Goal: Task Accomplishment & Management: Complete application form

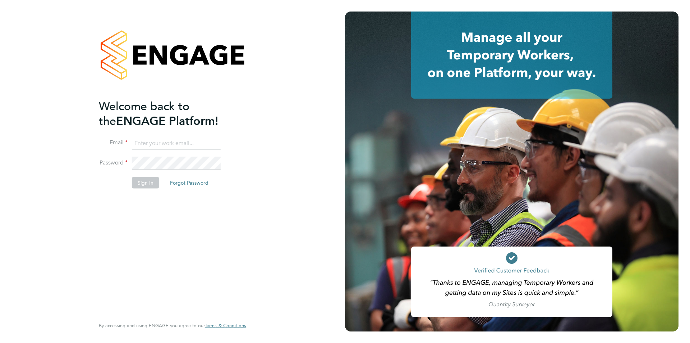
type input "c.hoey@oandb.co.uk"
click at [149, 186] on button "Sign In" at bounding box center [145, 183] width 27 height 12
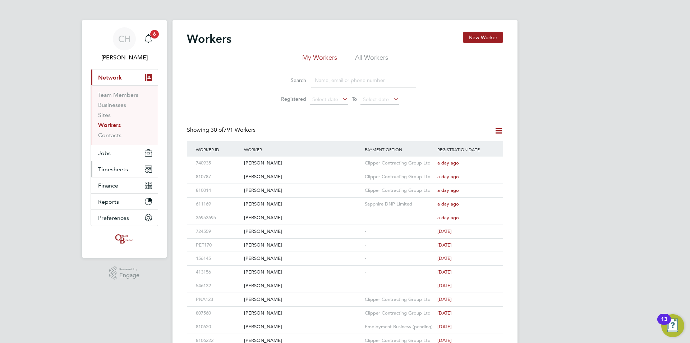
click at [117, 168] on span "Timesheets" at bounding box center [113, 169] width 30 height 7
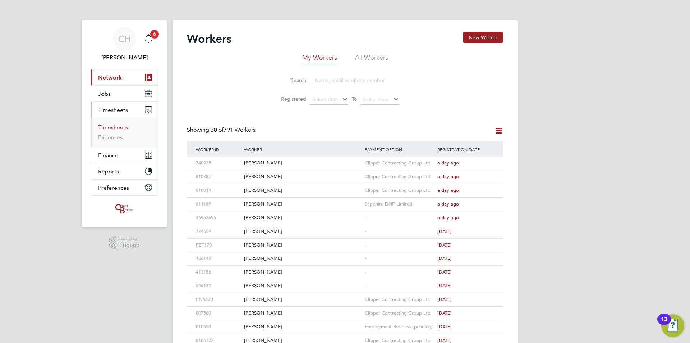
click at [117, 125] on link "Timesheets" at bounding box center [113, 127] width 30 height 7
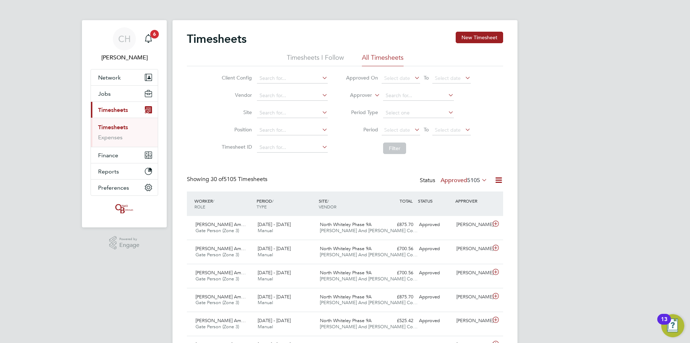
click at [478, 178] on span "5105" at bounding box center [474, 180] width 13 height 7
click at [464, 214] on li "Submitted" at bounding box center [454, 213] width 33 height 10
click at [494, 248] on icon at bounding box center [496, 248] width 9 height 6
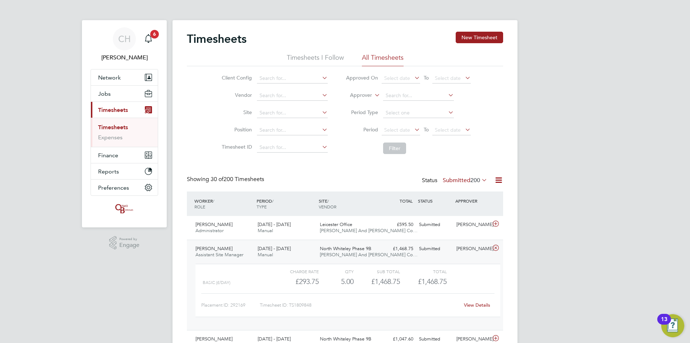
click at [483, 304] on link "View Details" at bounding box center [477, 305] width 26 height 6
click at [126, 127] on link "Timesheets" at bounding box center [113, 127] width 30 height 7
click at [488, 36] on button "New Timesheet" at bounding box center [479, 38] width 47 height 12
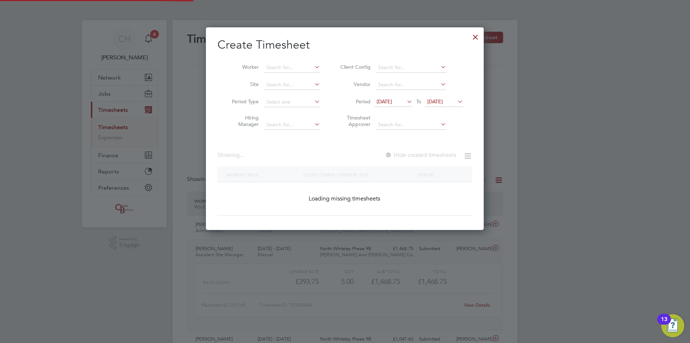
scroll to position [1250, 278]
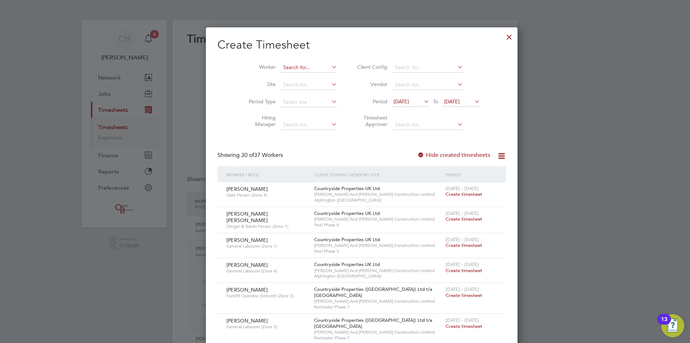
click at [289, 67] on input at bounding box center [309, 68] width 56 height 10
click at [290, 79] on li "Callum P ateman" at bounding box center [305, 77] width 83 height 10
type input "[PERSON_NAME]"
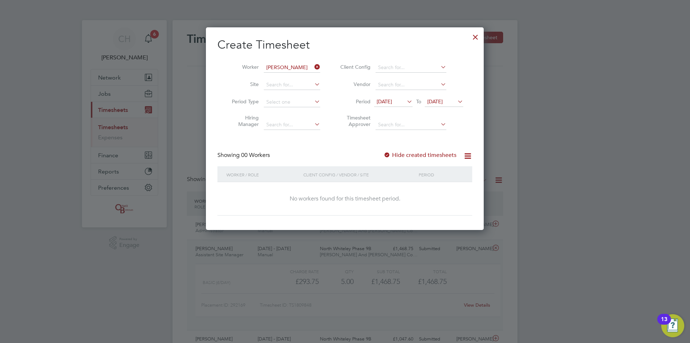
click at [392, 102] on span "[DATE]" at bounding box center [384, 101] width 15 height 6
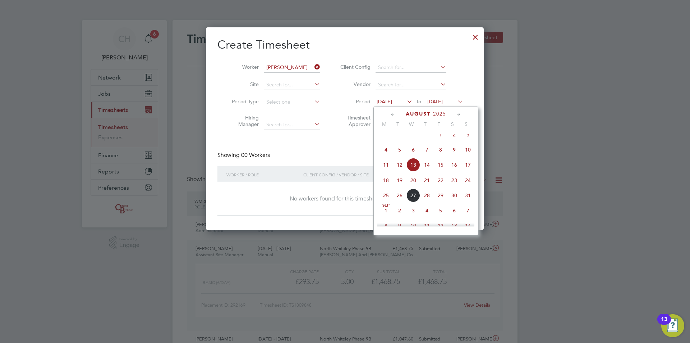
click at [393, 114] on icon at bounding box center [393, 114] width 7 height 8
click at [400, 138] on span "Jul 1" at bounding box center [400, 137] width 14 height 14
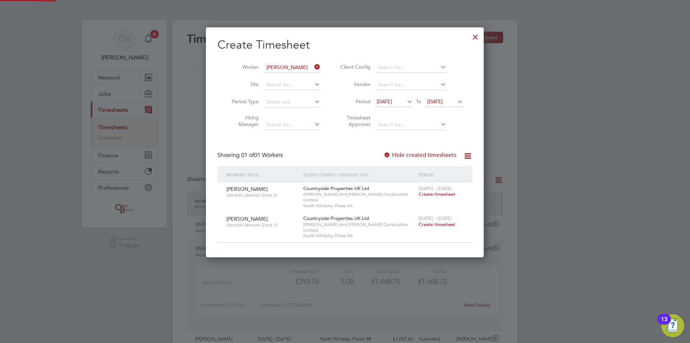
scroll to position [218, 278]
click at [453, 193] on span "Create timesheet" at bounding box center [437, 194] width 37 height 6
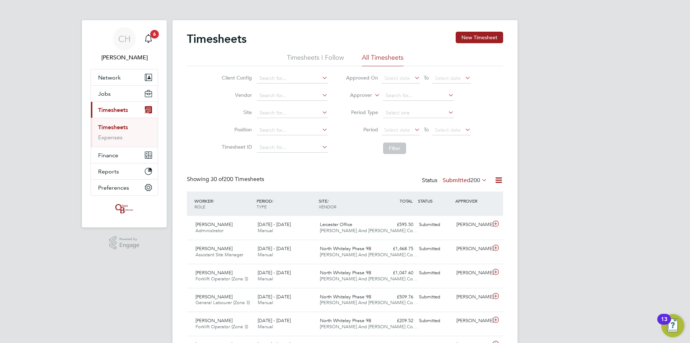
scroll to position [18, 63]
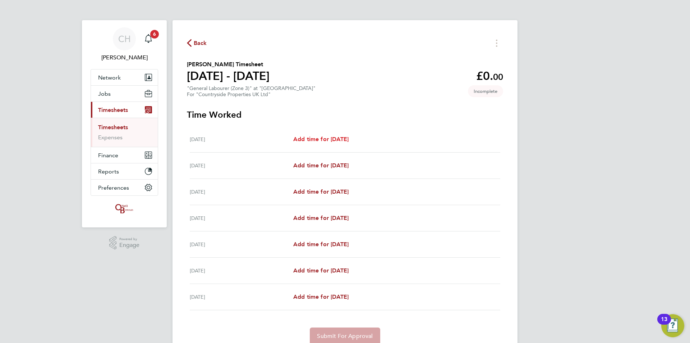
click at [345, 136] on span "Add time for Mon 30 Jun" at bounding box center [320, 139] width 55 height 7
select select "30"
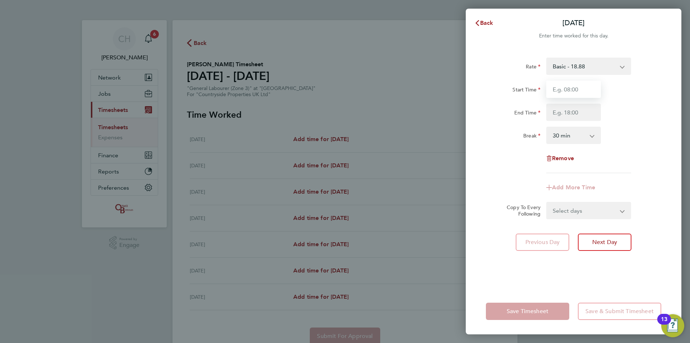
click at [577, 92] on input "Start Time" at bounding box center [574, 89] width 55 height 17
type input "07:30"
click at [579, 112] on input "End Time" at bounding box center [574, 112] width 55 height 17
type input "17:00"
click at [647, 151] on div "Rate Basic - 18.88 Start Time 07:30 End Time 17:00 Break 0 min 15 min 30 min 45…" at bounding box center [573, 115] width 175 height 115
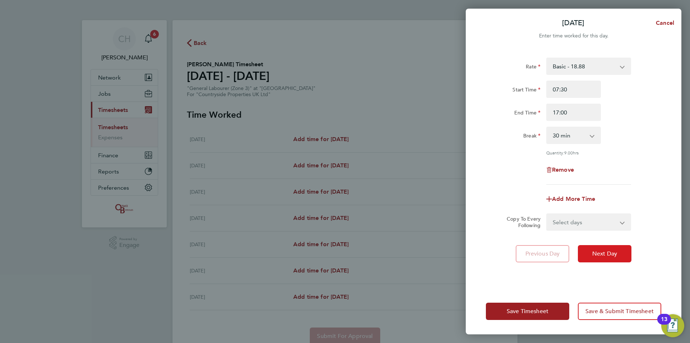
click at [614, 257] on button "Next Day" at bounding box center [605, 253] width 54 height 17
select select "30"
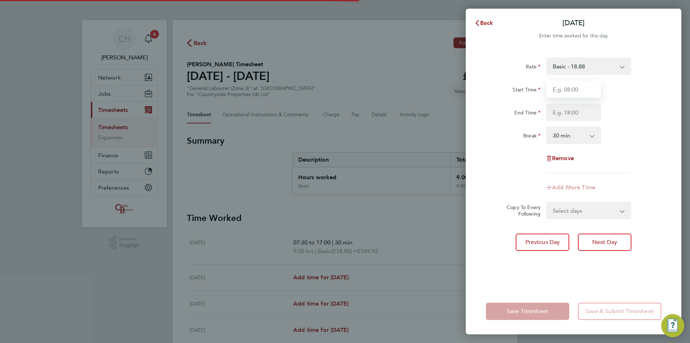
click at [569, 91] on input "Start Time" at bounding box center [574, 89] width 55 height 17
type input "07:30"
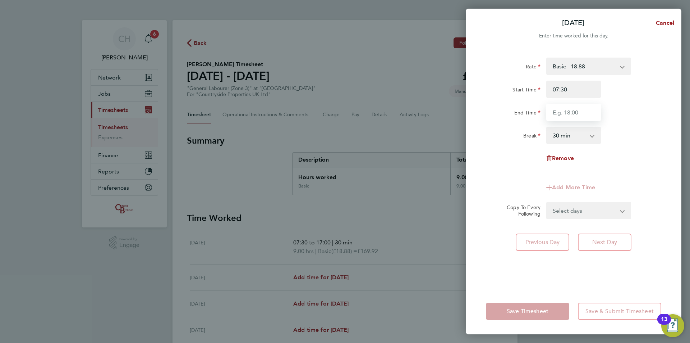
click at [577, 114] on input "End Time" at bounding box center [574, 112] width 55 height 17
type input "17:00"
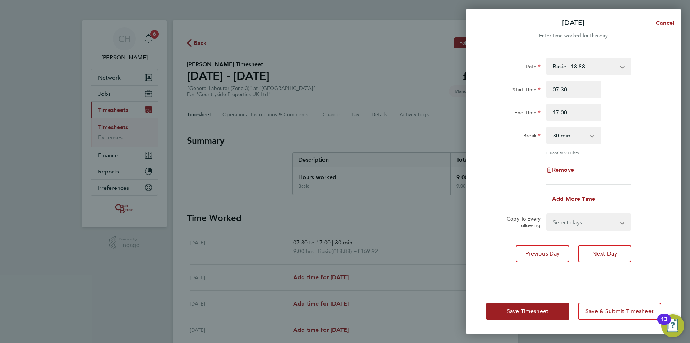
click at [644, 129] on div "Break 0 min 15 min 30 min 45 min 60 min 75 min 90 min" at bounding box center [573, 135] width 181 height 17
click at [609, 257] on button "Next Day" at bounding box center [605, 253] width 54 height 17
select select "30"
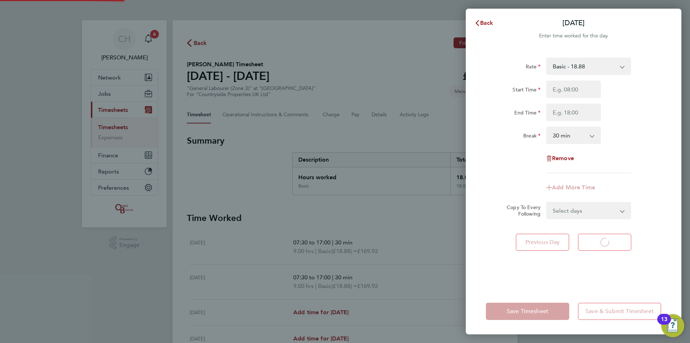
select select "30"
click at [569, 88] on input "Start Time" at bounding box center [574, 89] width 55 height 17
type input "07:30"
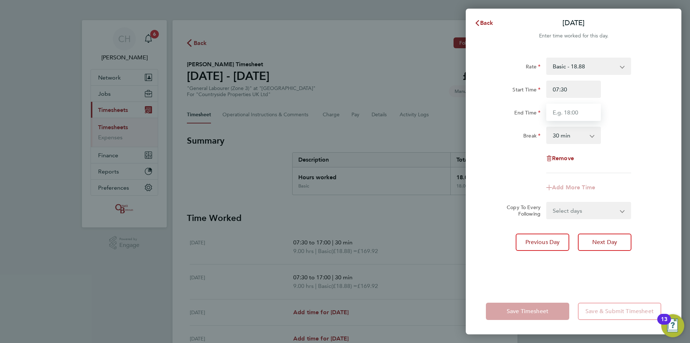
click at [576, 111] on input "End Time" at bounding box center [574, 112] width 55 height 17
type input "17:00"
click at [637, 126] on div "Rate Basic - 18.88 Start Time 07:30 End Time 17:00 Break 0 min 15 min 30 min 45…" at bounding box center [573, 115] width 175 height 115
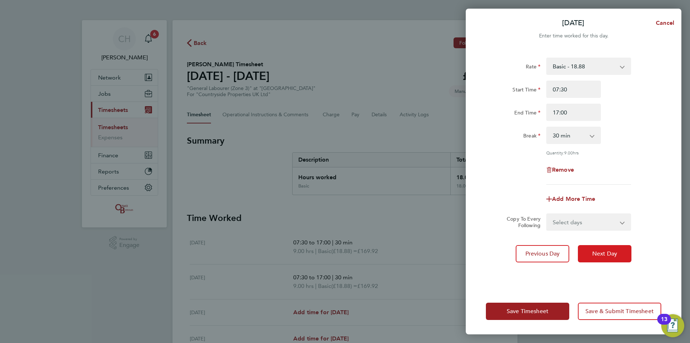
click at [614, 249] on button "Next Day" at bounding box center [605, 253] width 54 height 17
select select "30"
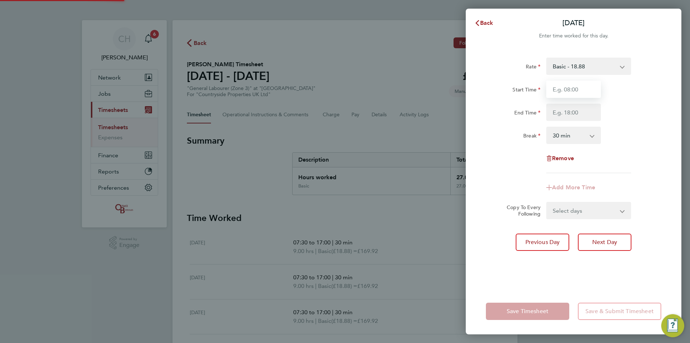
click at [572, 93] on input "Start Time" at bounding box center [574, 89] width 55 height 17
type input "07:30"
click at [571, 112] on input "End Time" at bounding box center [574, 112] width 55 height 17
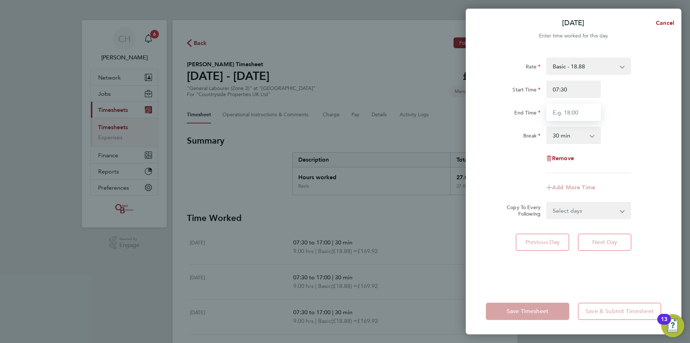
type input "17:00"
click at [633, 126] on div "Rate Basic - 18.88 Start Time 07:30 End Time 17:00 Break 0 min 15 min 30 min 45…" at bounding box center [573, 115] width 175 height 115
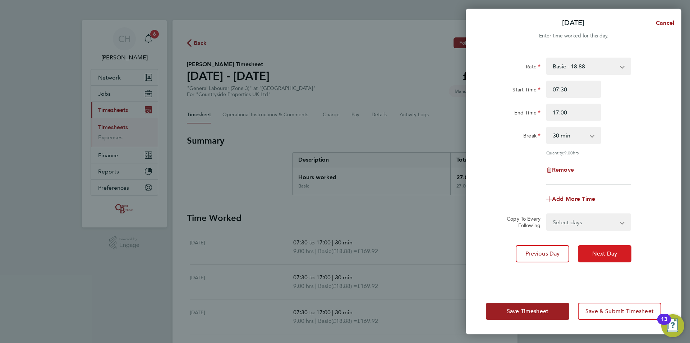
click at [607, 252] on span "Next Day" at bounding box center [605, 253] width 25 height 7
select select "30"
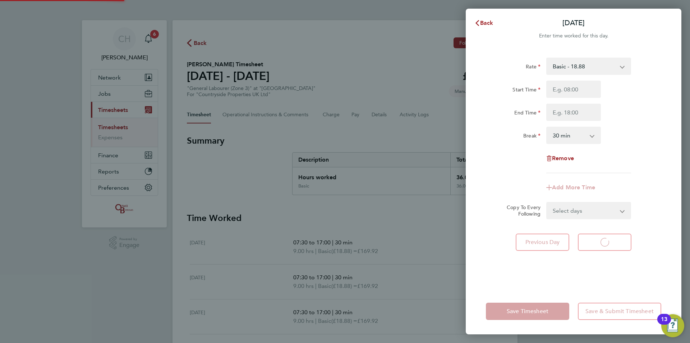
select select "30"
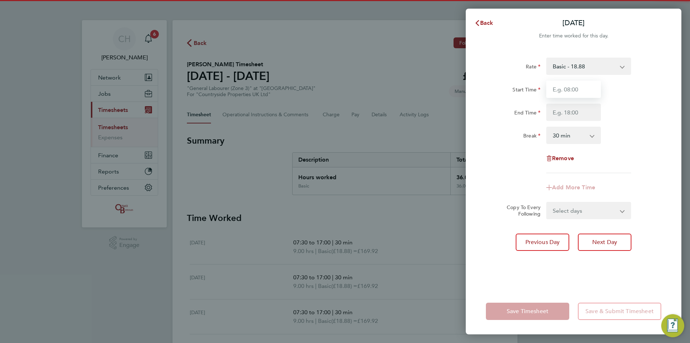
click at [570, 91] on input "Start Time" at bounding box center [574, 89] width 55 height 17
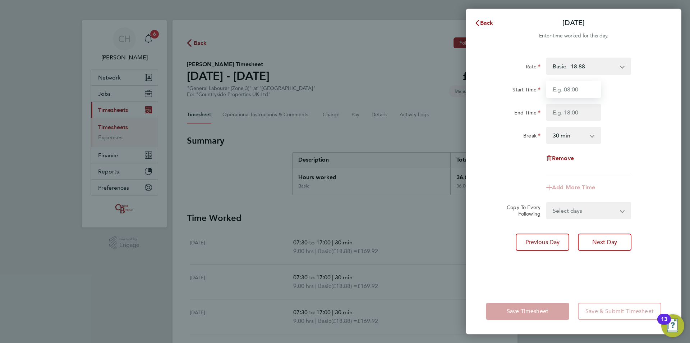
type input "07:30"
drag, startPoint x: 571, startPoint y: 110, endPoint x: 573, endPoint y: 115, distance: 5.0
click at [571, 110] on input "End Time" at bounding box center [574, 112] width 55 height 17
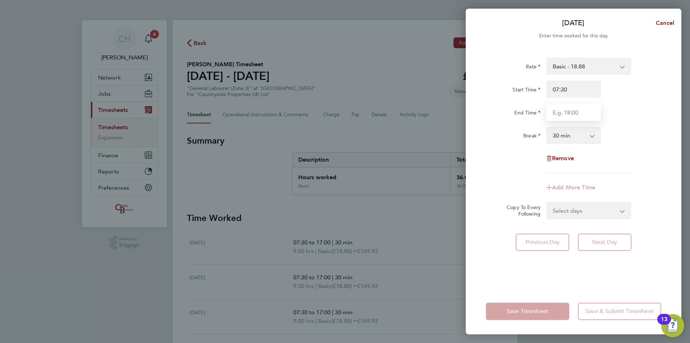
type input "17:00"
click at [622, 135] on div "Break 0 min 15 min 30 min 45 min 60 min 75 min 90 min" at bounding box center [573, 135] width 181 height 17
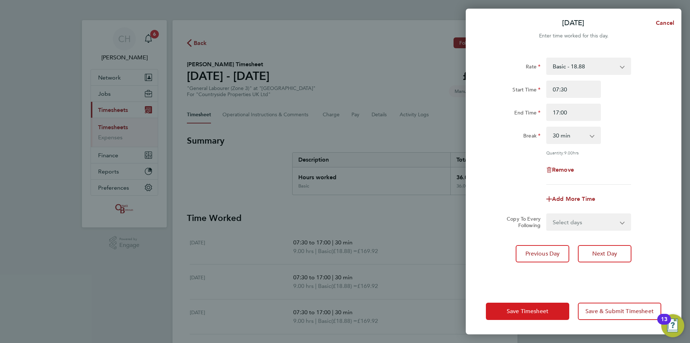
click at [550, 309] on button "Save Timesheet" at bounding box center [527, 310] width 83 height 17
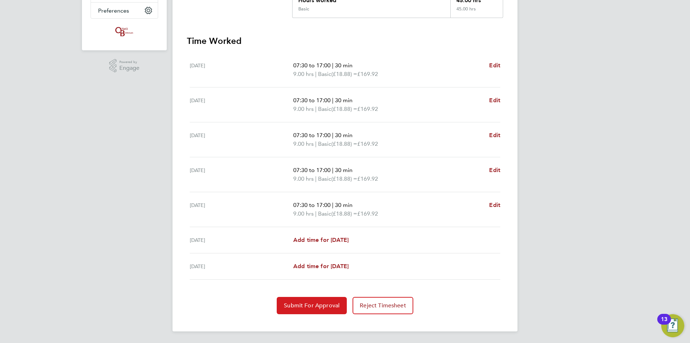
click at [315, 307] on span "Submit For Approval" at bounding box center [312, 305] width 56 height 7
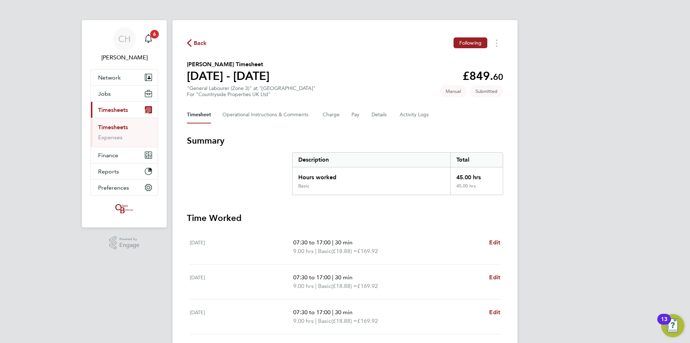
click at [114, 127] on link "Timesheets" at bounding box center [113, 127] width 30 height 7
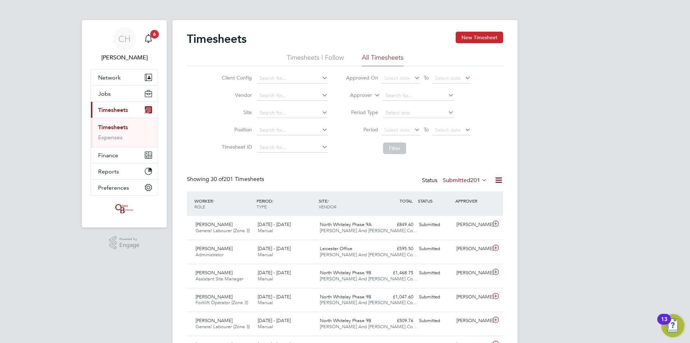
click at [473, 37] on button "New Timesheet" at bounding box center [479, 38] width 47 height 12
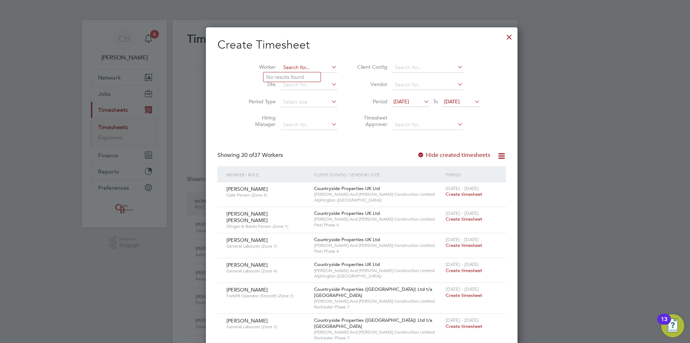
click at [286, 70] on input at bounding box center [309, 68] width 56 height 10
click at [291, 76] on li "Finl ay Henderson-Mackay" at bounding box center [292, 77] width 57 height 10
type input "Finlay Henderson-Mackay"
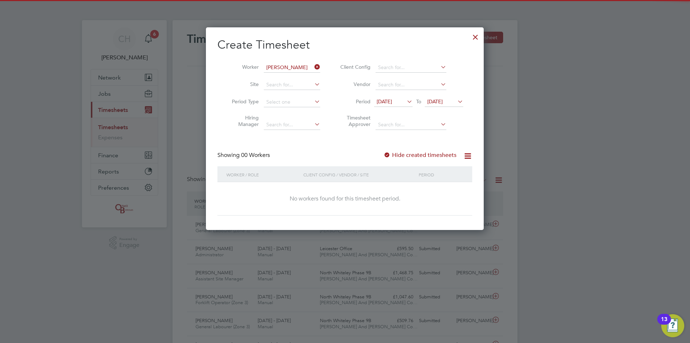
click at [388, 100] on span "[DATE]" at bounding box center [384, 101] width 15 height 6
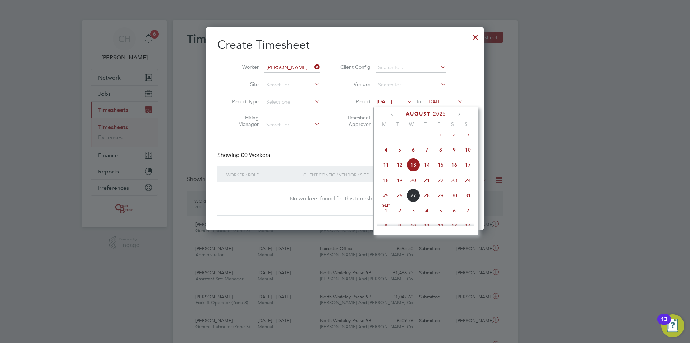
click at [392, 113] on icon at bounding box center [393, 114] width 7 height 8
click at [400, 141] on span "[DATE]" at bounding box center [400, 137] width 14 height 14
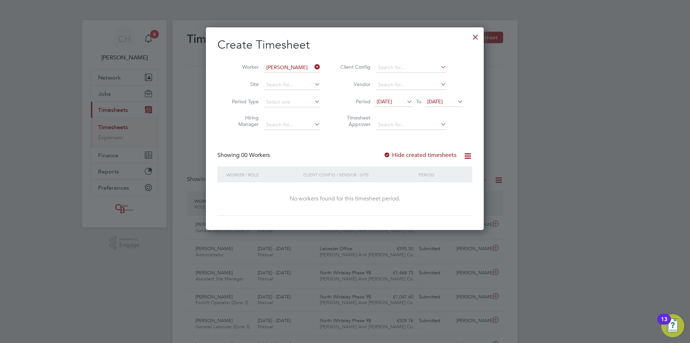
click at [475, 37] on div at bounding box center [475, 35] width 13 height 13
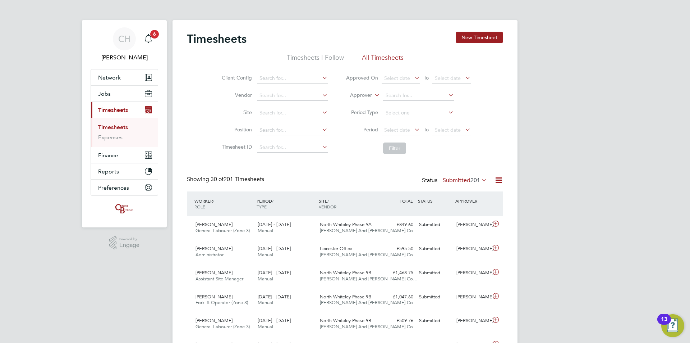
click at [109, 110] on span "Timesheets" at bounding box center [113, 109] width 30 height 7
click at [117, 90] on button "Jobs" at bounding box center [124, 94] width 67 height 16
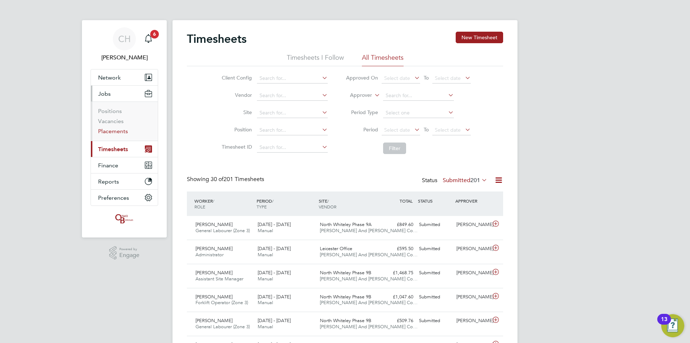
click at [115, 128] on link "Placements" at bounding box center [113, 131] width 30 height 7
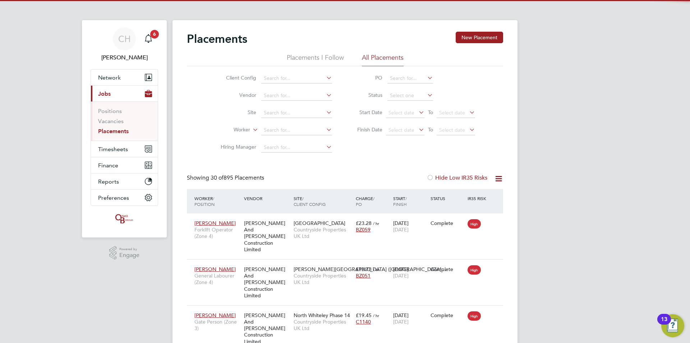
click at [275, 124] on li "Worker" at bounding box center [273, 130] width 135 height 17
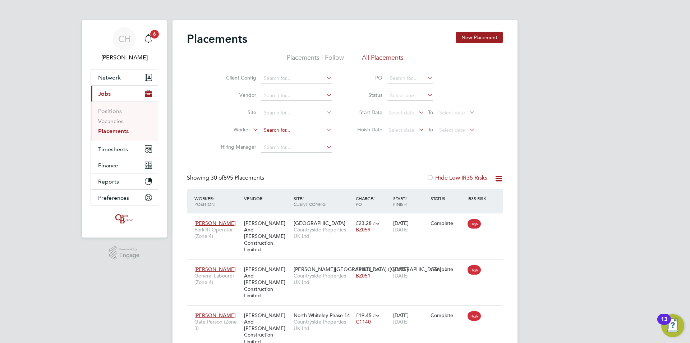
click at [272, 130] on input at bounding box center [296, 130] width 71 height 10
type input "finlay"
click at [125, 147] on span "Timesheets" at bounding box center [113, 149] width 30 height 7
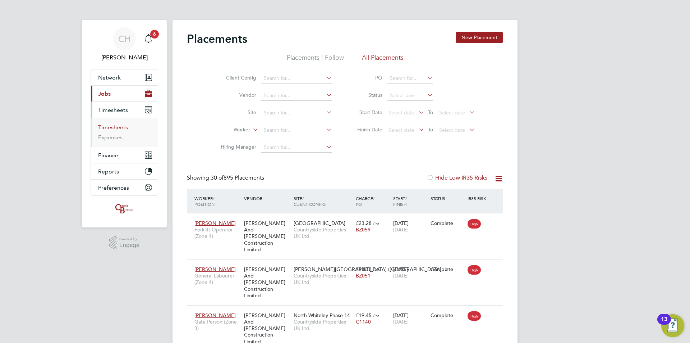
click at [114, 129] on link "Timesheets" at bounding box center [113, 127] width 30 height 7
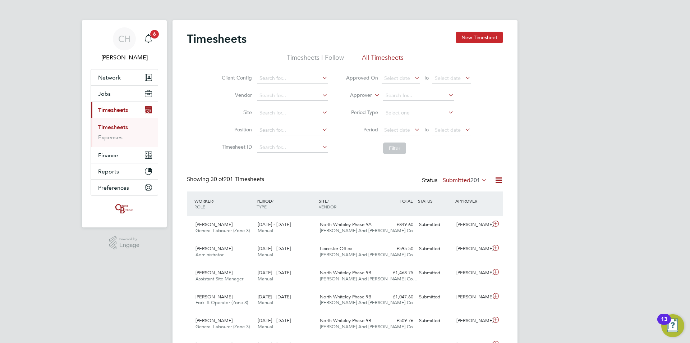
click at [469, 37] on button "New Timesheet" at bounding box center [479, 38] width 47 height 12
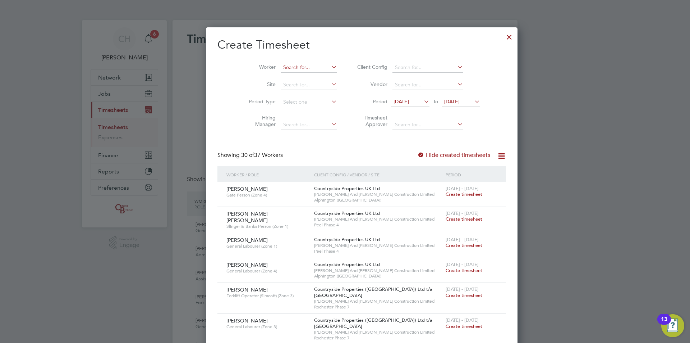
click at [296, 66] on input at bounding box center [309, 68] width 56 height 10
click at [292, 83] on li "Chim di Nnoli" at bounding box center [293, 87] width 59 height 10
type input "[PERSON_NAME]"
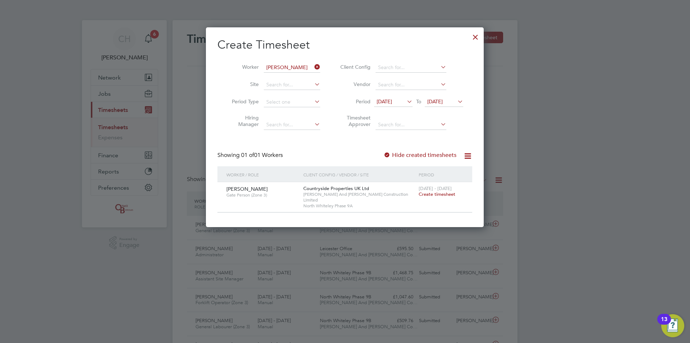
click at [386, 100] on span "[DATE]" at bounding box center [384, 101] width 15 height 6
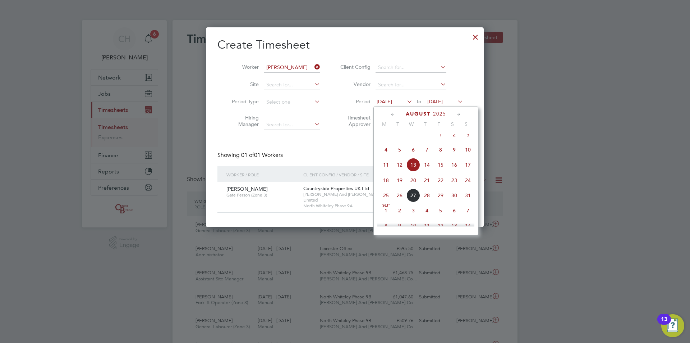
click at [391, 113] on icon at bounding box center [393, 114] width 7 height 8
click at [398, 142] on span "[DATE]" at bounding box center [400, 137] width 14 height 14
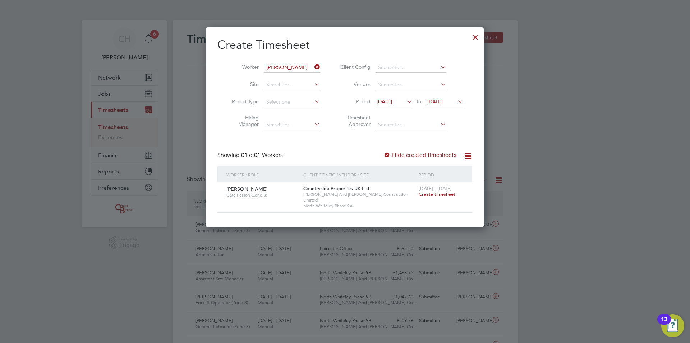
click at [436, 195] on span "Create timesheet" at bounding box center [437, 194] width 37 height 6
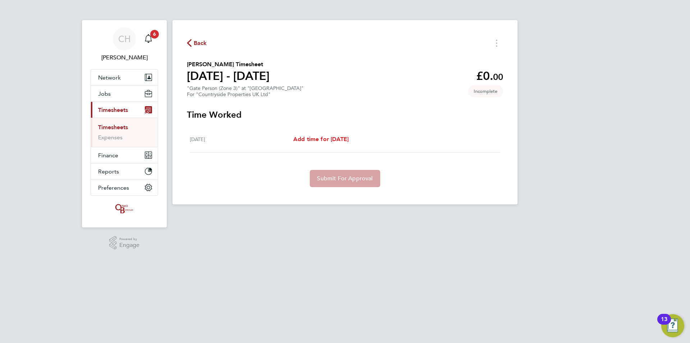
click at [316, 141] on span "Add time for Fri 15 Aug" at bounding box center [320, 139] width 55 height 7
select select "30"
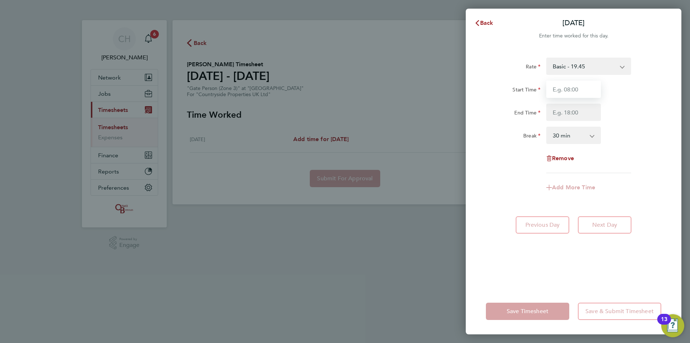
click at [559, 90] on input "Start Time" at bounding box center [574, 89] width 55 height 17
type input "07:30"
click at [573, 110] on input "End Time" at bounding box center [574, 112] width 55 height 17
type input "17:00"
click at [641, 147] on div "Rate Basic - 19.45 Start Time 07:30 End Time 17:00 Break 0 min 15 min 30 min 45…" at bounding box center [573, 115] width 175 height 115
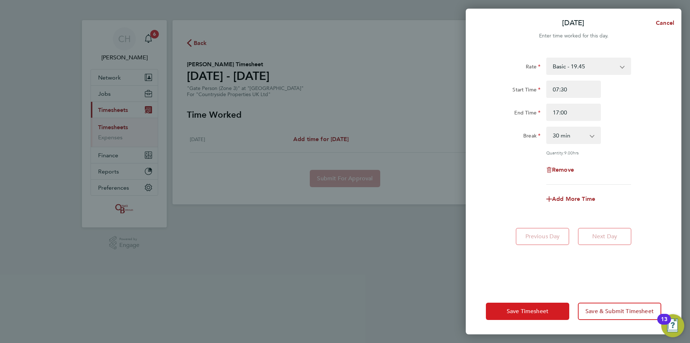
click at [542, 310] on span "Save Timesheet" at bounding box center [528, 310] width 42 height 7
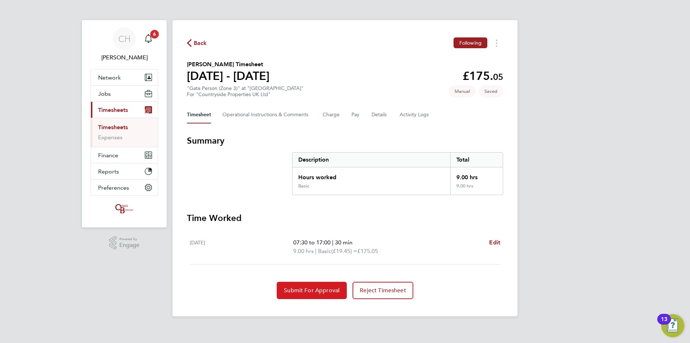
click at [324, 291] on span "Submit For Approval" at bounding box center [312, 290] width 56 height 7
click at [120, 127] on link "Timesheets" at bounding box center [113, 127] width 30 height 7
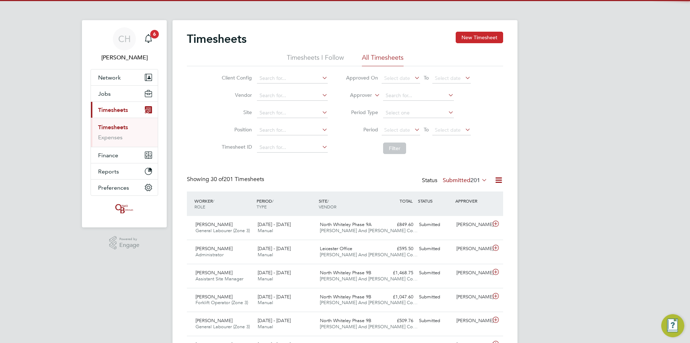
scroll to position [18, 63]
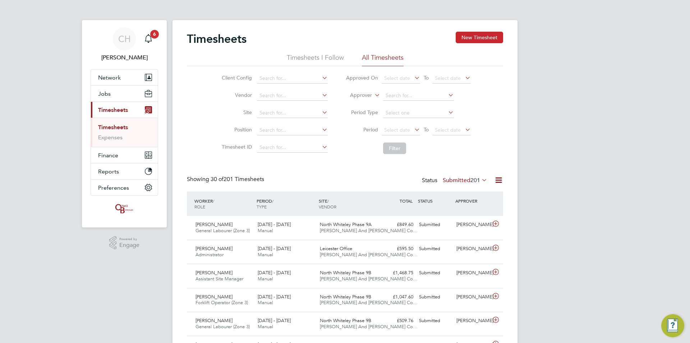
click at [474, 37] on button "New Timesheet" at bounding box center [479, 38] width 47 height 12
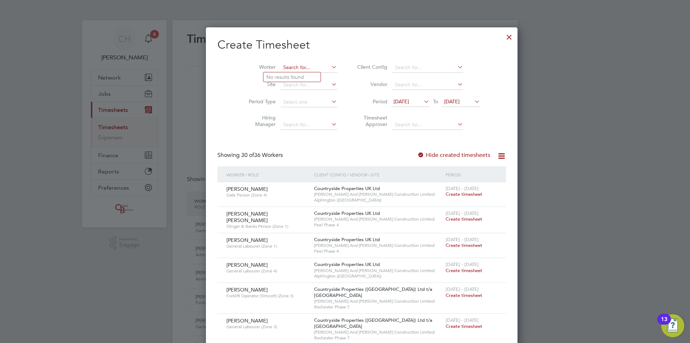
click at [291, 68] on input at bounding box center [309, 68] width 56 height 10
click at [292, 76] on li "Fel ix Temple-Wilson" at bounding box center [293, 77] width 59 height 10
type input "[PERSON_NAME]"
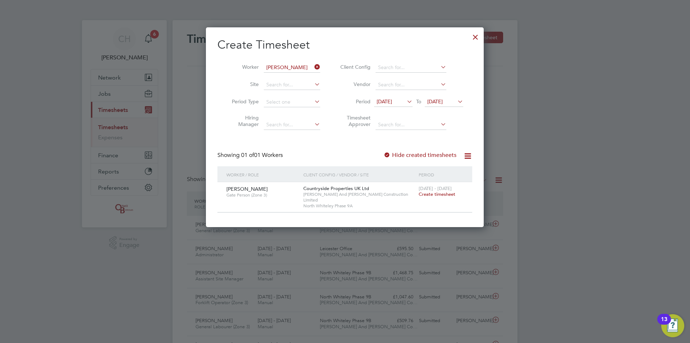
click at [428, 193] on span "Create timesheet" at bounding box center [437, 194] width 37 height 6
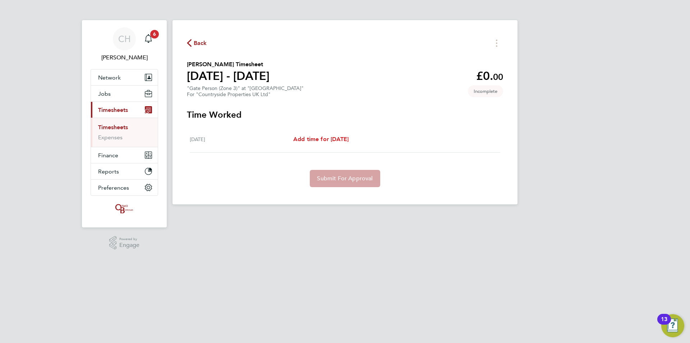
click at [339, 142] on span "Add time for Thu 14 Aug" at bounding box center [320, 139] width 55 height 7
select select "30"
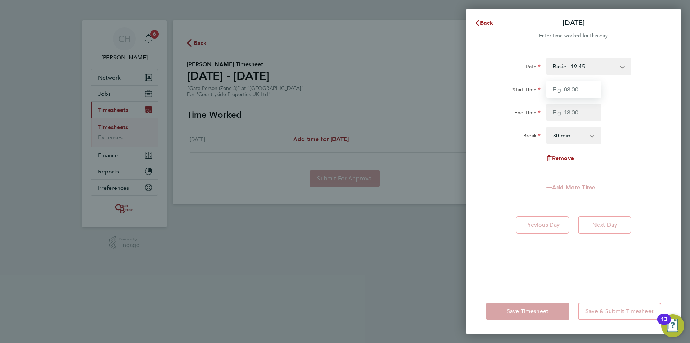
click at [570, 91] on input "Start Time" at bounding box center [574, 89] width 55 height 17
type input "07:30"
click at [573, 114] on input "End Time" at bounding box center [574, 112] width 55 height 17
click at [647, 161] on div "Remove" at bounding box center [573, 158] width 181 height 17
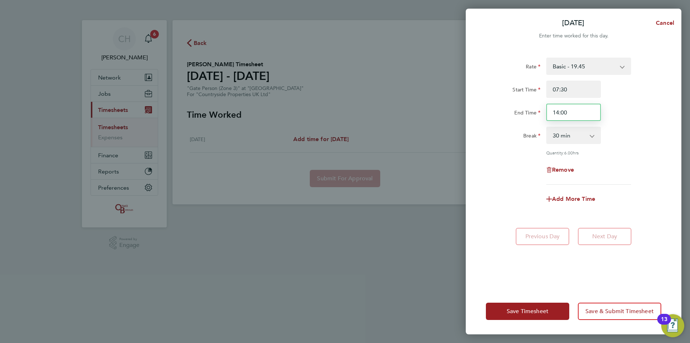
click at [575, 113] on input "14:00" at bounding box center [574, 112] width 55 height 17
type input "1"
type input "13:00"
click at [639, 149] on div "Rate Basic - 19.45 Start Time 07:30 End Time 13:00 Break 0 min 15 min 30 min 45…" at bounding box center [573, 121] width 175 height 127
click at [550, 310] on button "Save Timesheet" at bounding box center [527, 310] width 83 height 17
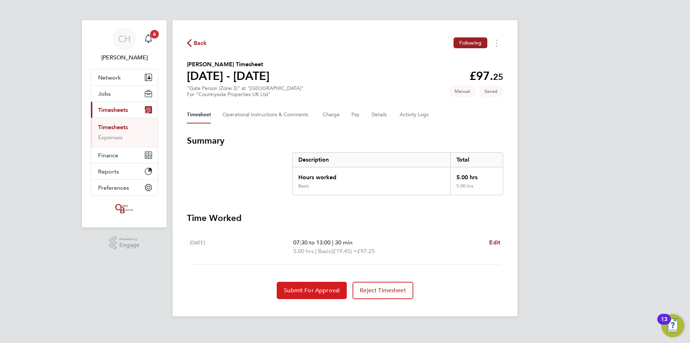
click at [306, 288] on span "Submit For Approval" at bounding box center [312, 290] width 56 height 7
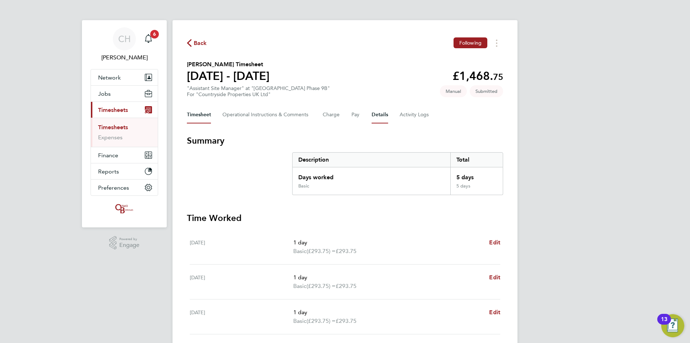
click at [380, 115] on button "Details" at bounding box center [380, 114] width 17 height 17
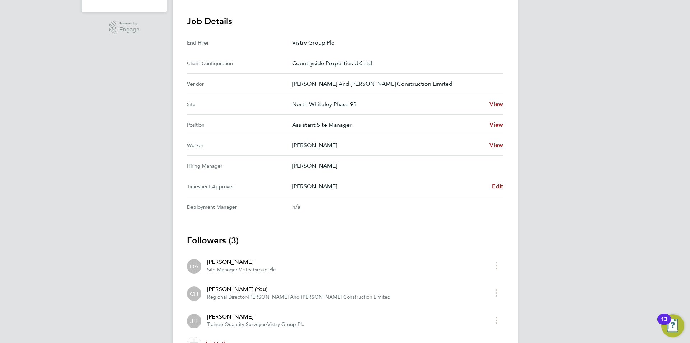
scroll to position [216, 0]
click at [494, 186] on span "Edit" at bounding box center [497, 185] width 11 height 7
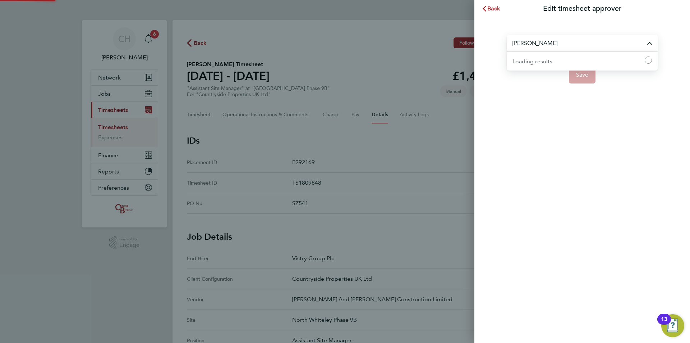
click at [542, 46] on input "Dale Athey" at bounding box center [582, 43] width 151 height 17
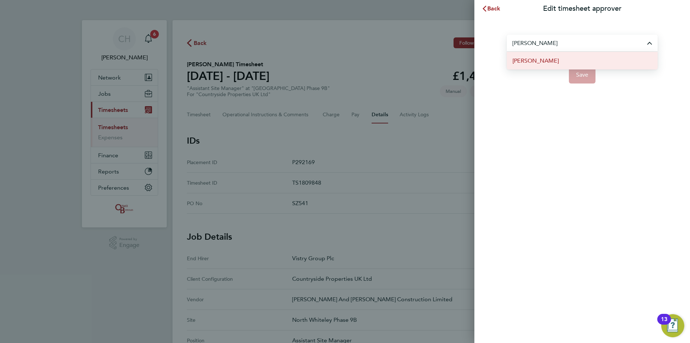
click at [542, 56] on li "Tom Blunden" at bounding box center [582, 61] width 151 height 18
type input "Tom Blunden"
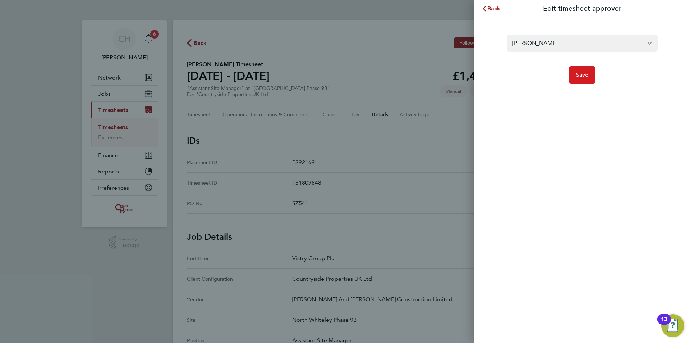
click at [577, 74] on span "Save" at bounding box center [582, 74] width 13 height 7
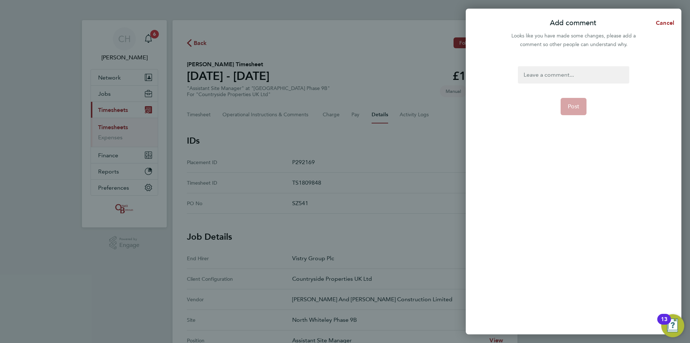
click at [567, 78] on div at bounding box center [573, 74] width 111 height 17
click at [575, 111] on span "Post" at bounding box center [574, 114] width 12 height 7
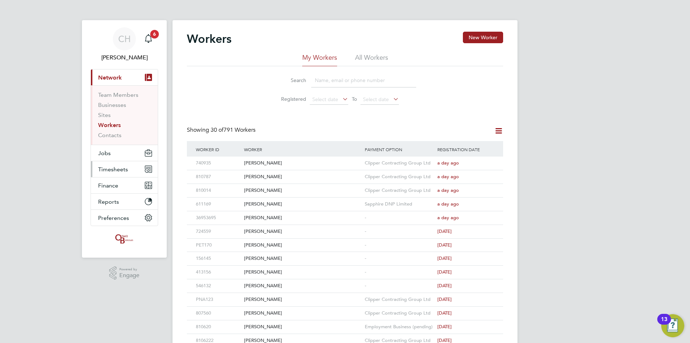
click at [119, 169] on span "Timesheets" at bounding box center [113, 169] width 30 height 7
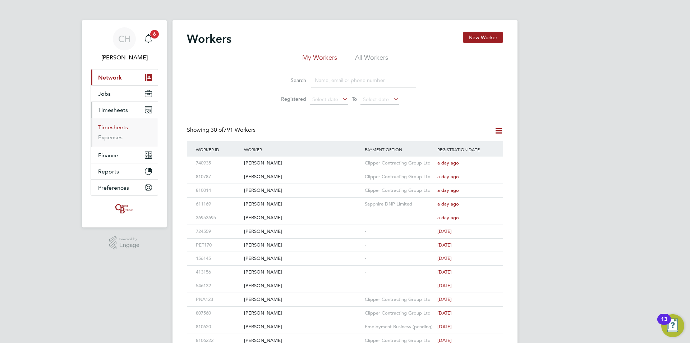
click at [113, 127] on link "Timesheets" at bounding box center [113, 127] width 30 height 7
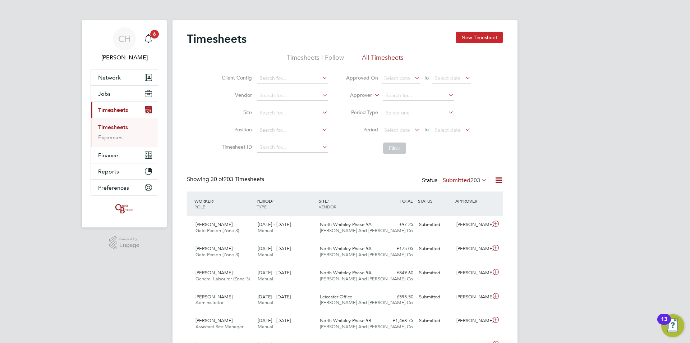
click at [490, 36] on button "New Timesheet" at bounding box center [479, 38] width 47 height 12
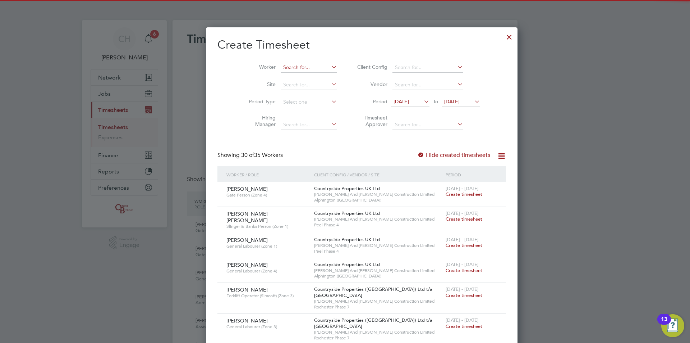
click at [284, 65] on input at bounding box center [309, 68] width 56 height 10
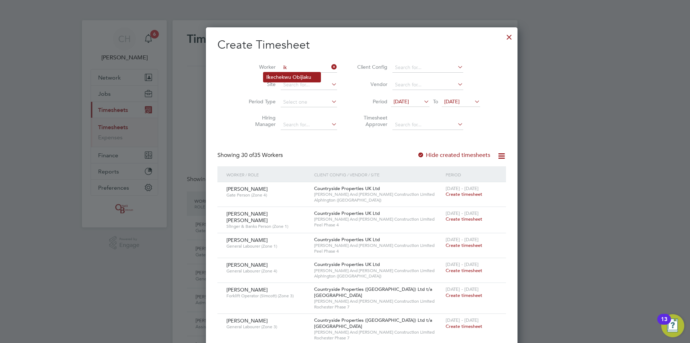
click at [285, 74] on li "Ik echekwu Obijiaku" at bounding box center [292, 77] width 57 height 10
type input "Ikechekwu Obijiaku"
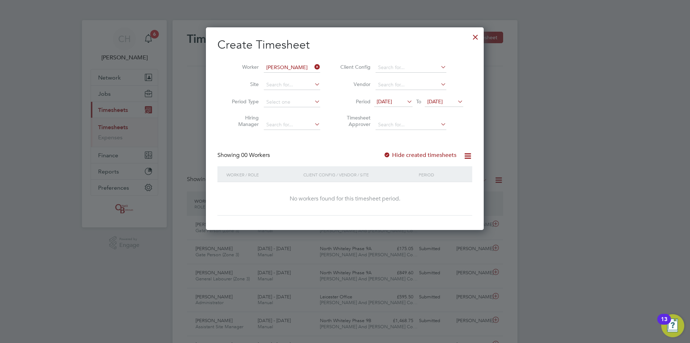
click at [385, 100] on span "[DATE]" at bounding box center [384, 101] width 15 height 6
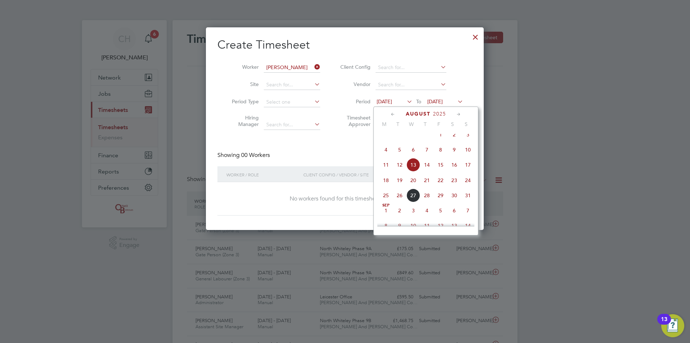
click at [392, 113] on icon at bounding box center [393, 114] width 7 height 8
click at [468, 140] on span "Jun 1" at bounding box center [468, 139] width 14 height 14
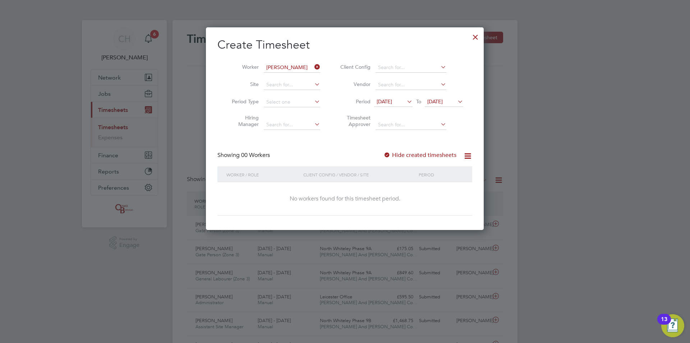
click at [313, 66] on icon at bounding box center [313, 67] width 0 height 10
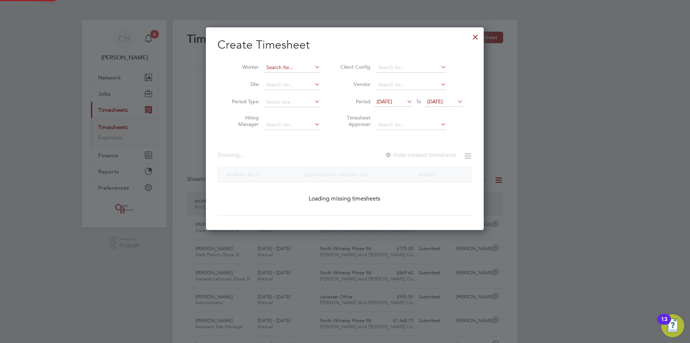
click at [290, 68] on input at bounding box center [292, 68] width 56 height 10
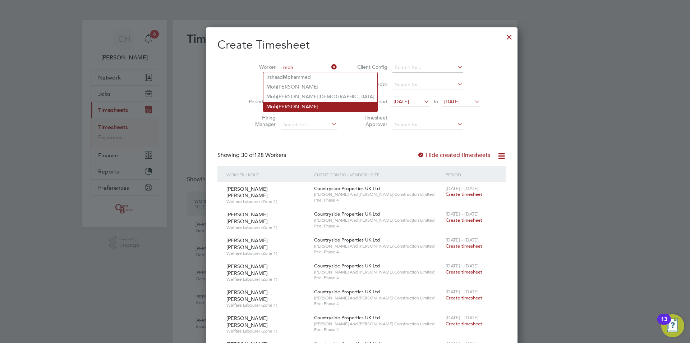
click at [295, 106] on li "Moh ammad Younis" at bounding box center [321, 107] width 114 height 10
type input "[PERSON_NAME]"
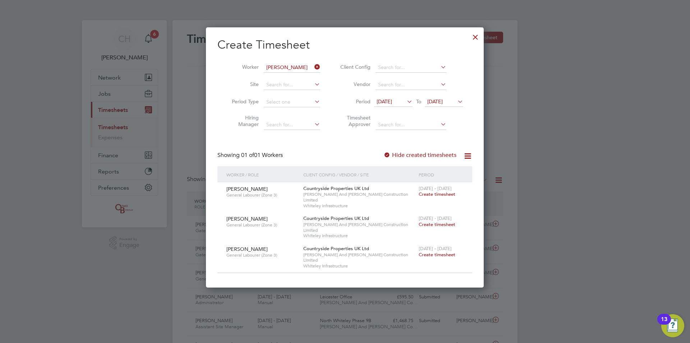
click at [446, 191] on span "Create timesheet" at bounding box center [437, 194] width 37 height 6
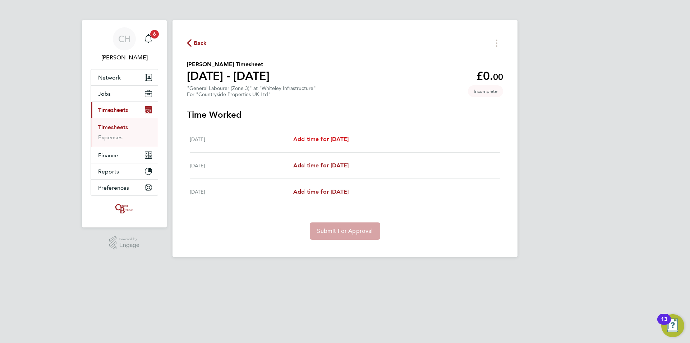
click at [328, 138] on span "Add time for Fri 11 Jul" at bounding box center [320, 139] width 55 height 7
select select "30"
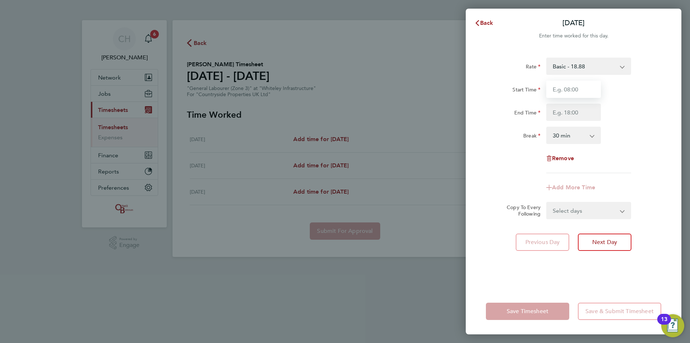
click at [573, 88] on input "Start Time" at bounding box center [574, 89] width 55 height 17
type input "07:30"
click at [571, 114] on input "End Time" at bounding box center [574, 112] width 55 height 17
type input "17:00"
click at [648, 132] on div "Break 0 min 15 min 30 min 45 min 60 min 75 min 90 min" at bounding box center [573, 135] width 181 height 17
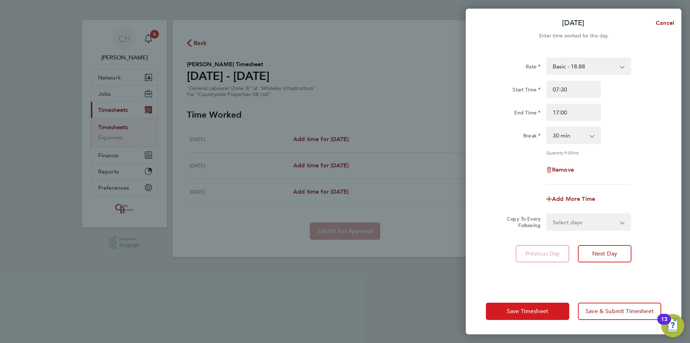
click at [530, 315] on button "Save Timesheet" at bounding box center [527, 310] width 83 height 17
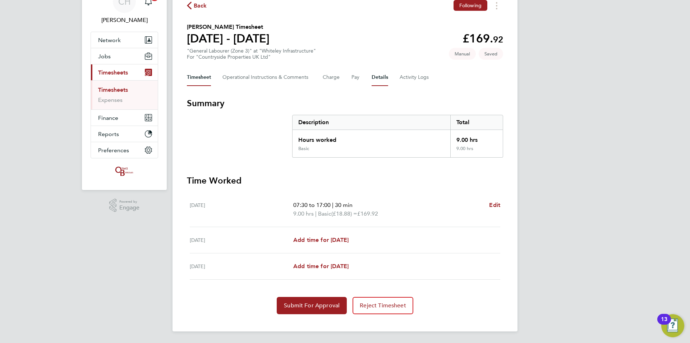
click at [377, 71] on button "Details" at bounding box center [380, 77] width 17 height 17
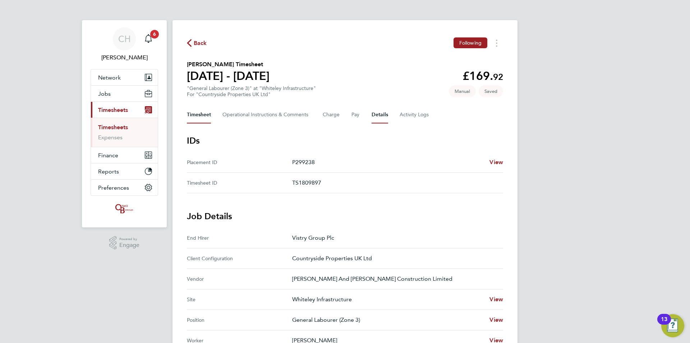
click at [203, 117] on button "Timesheet" at bounding box center [199, 114] width 24 height 17
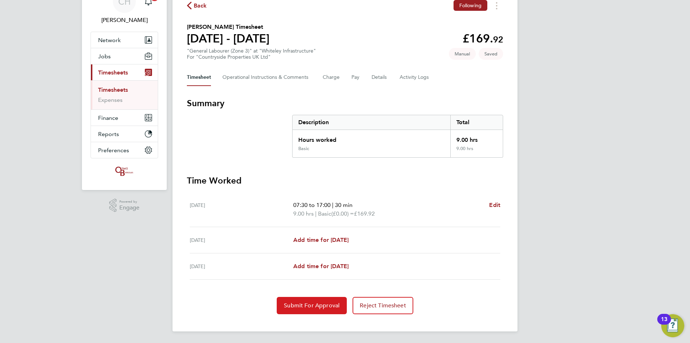
click at [311, 302] on span "Submit For Approval" at bounding box center [312, 305] width 56 height 7
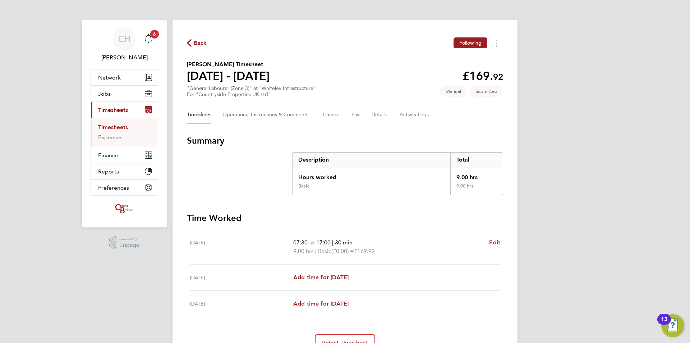
click at [198, 39] on span "Back" at bounding box center [200, 43] width 13 height 9
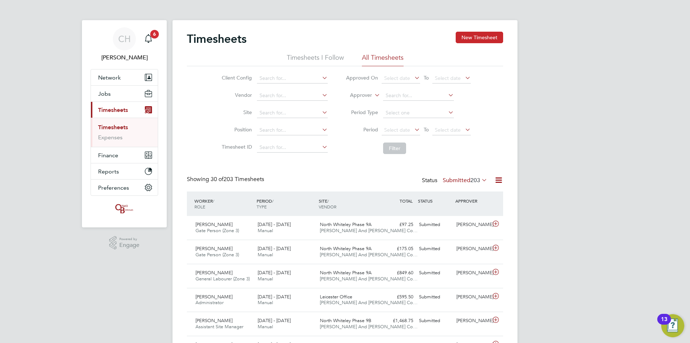
click at [468, 38] on button "New Timesheet" at bounding box center [479, 38] width 47 height 12
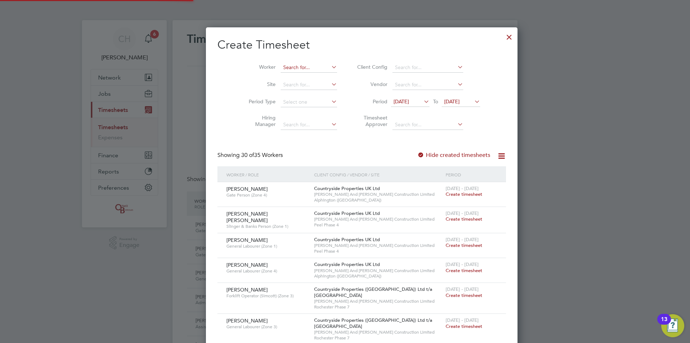
click at [284, 67] on input at bounding box center [309, 68] width 56 height 10
click at [286, 74] on li "Mohammad You nis" at bounding box center [295, 77] width 62 height 10
type input "[PERSON_NAME]"
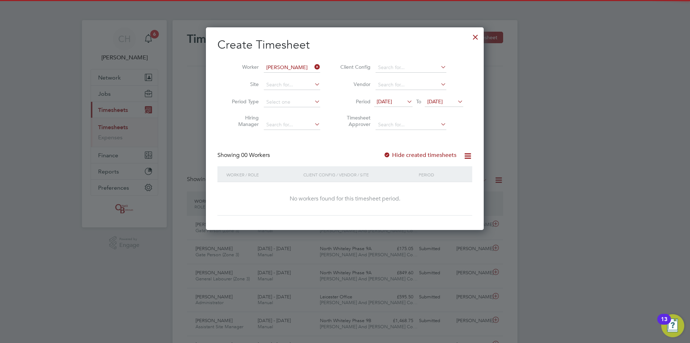
click at [396, 97] on span "[DATE]" at bounding box center [393, 102] width 38 height 10
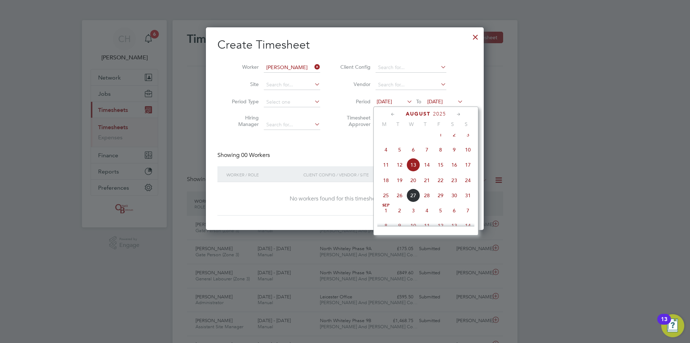
click at [391, 113] on icon at bounding box center [393, 114] width 7 height 8
click at [466, 140] on span "Jun 1" at bounding box center [468, 139] width 14 height 14
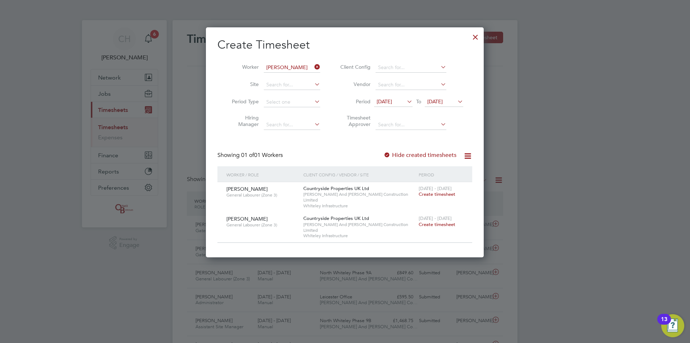
click at [442, 195] on span "Create timesheet" at bounding box center [437, 194] width 37 height 6
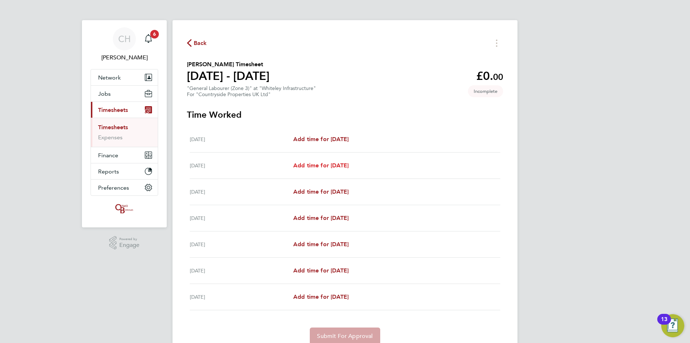
click at [344, 163] on span "Add time for Tue 15 Jul" at bounding box center [320, 165] width 55 height 7
select select "30"
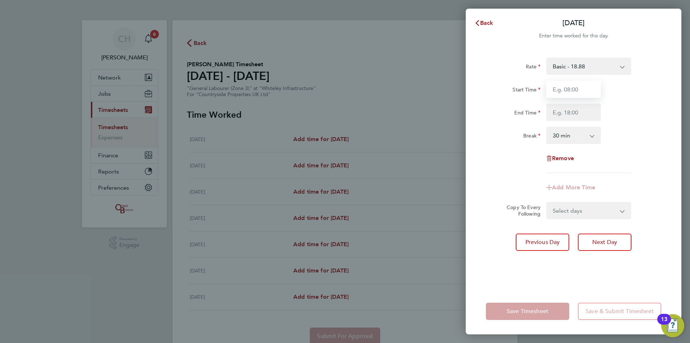
click at [566, 90] on input "Start Time" at bounding box center [574, 89] width 55 height 17
type input "07:30"
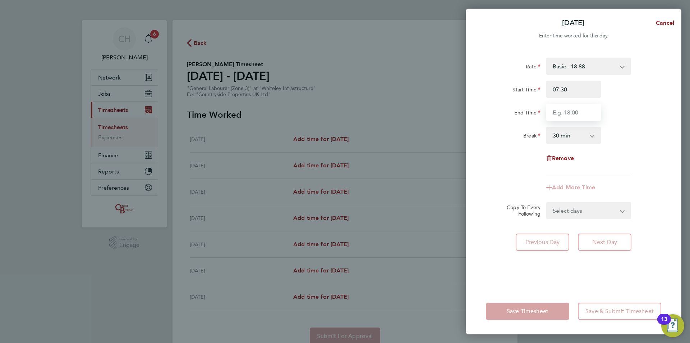
click at [568, 113] on input "End Time" at bounding box center [574, 112] width 55 height 17
type input "17:00"
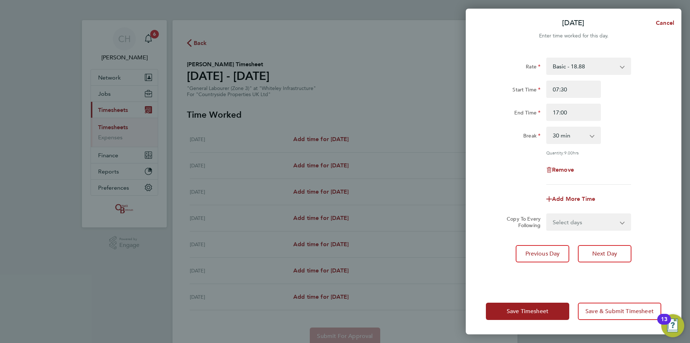
click at [639, 117] on div "End Time 17:00" at bounding box center [573, 112] width 181 height 17
click at [610, 250] on span "Next Day" at bounding box center [605, 253] width 25 height 7
select select "30"
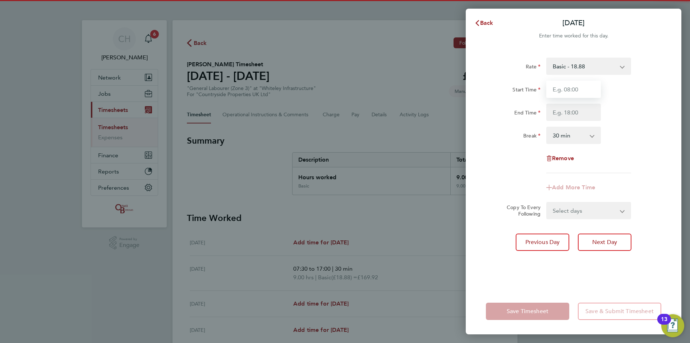
click at [571, 90] on input "Start Time" at bounding box center [574, 89] width 55 height 17
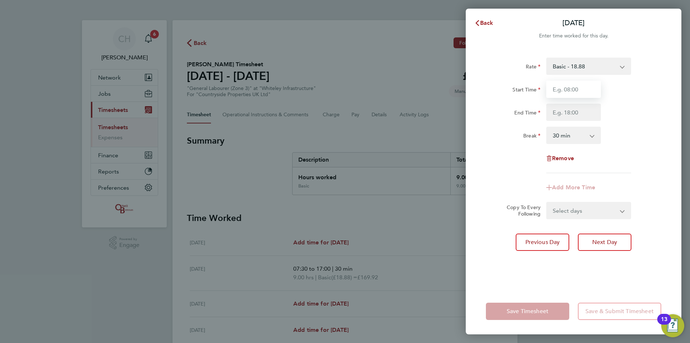
type input "07:30"
click at [570, 110] on input "End Time" at bounding box center [574, 112] width 55 height 17
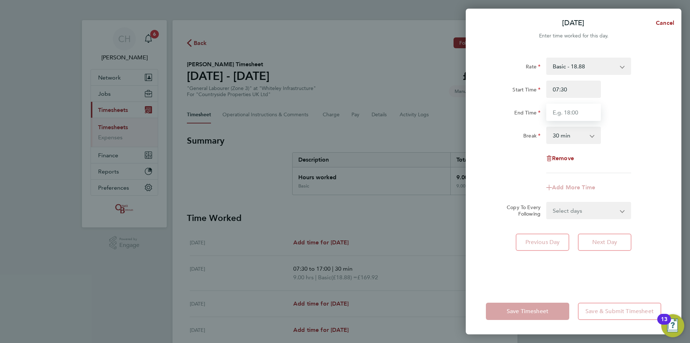
type input "17:00"
click at [639, 117] on div "End Time 17:00" at bounding box center [573, 112] width 181 height 17
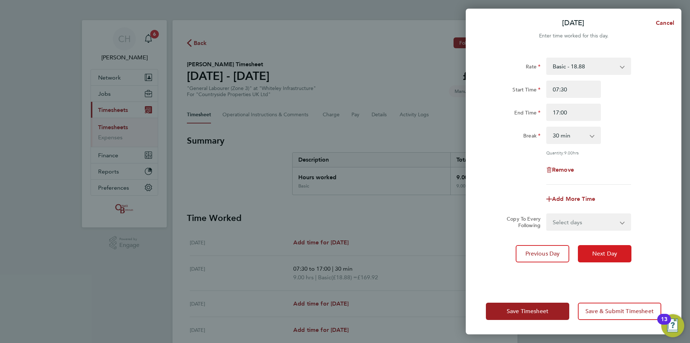
click at [608, 248] on button "Next Day" at bounding box center [605, 253] width 54 height 17
select select "30"
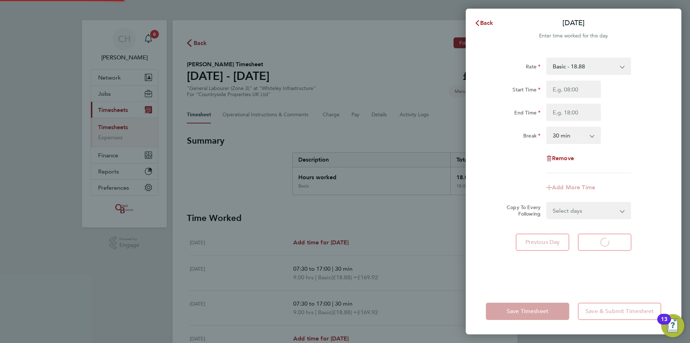
select select "30"
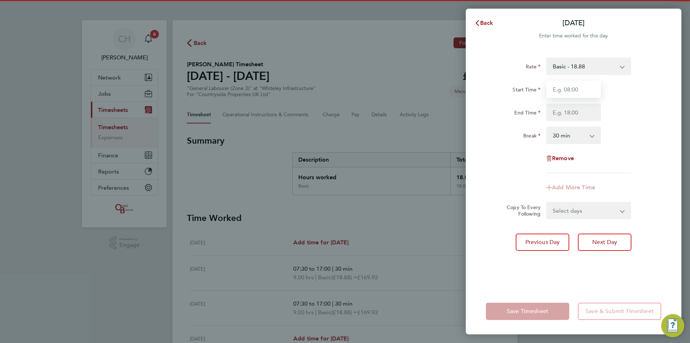
click at [577, 88] on input "Start Time" at bounding box center [574, 89] width 55 height 17
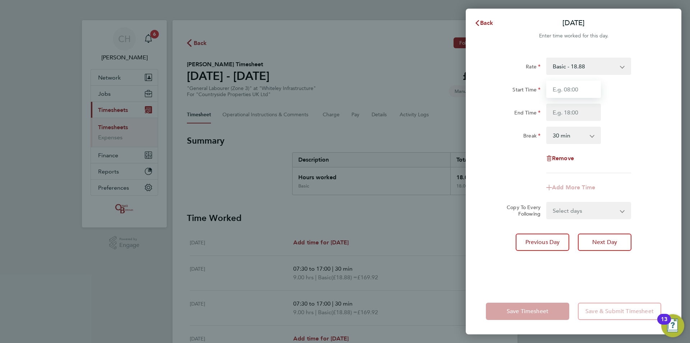
type input "07:30"
click at [575, 113] on input "End Time" at bounding box center [574, 112] width 55 height 17
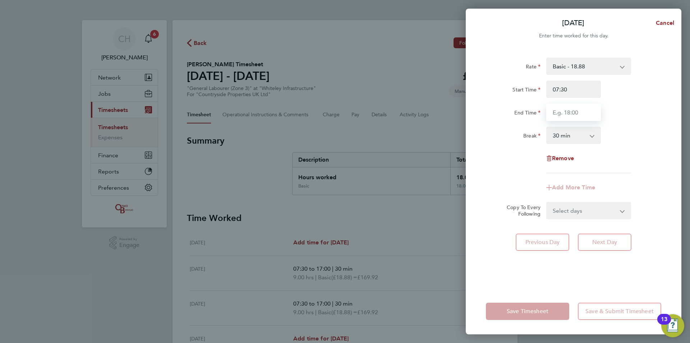
type input "17:00"
click at [641, 116] on div "End Time 17:00" at bounding box center [573, 112] width 181 height 17
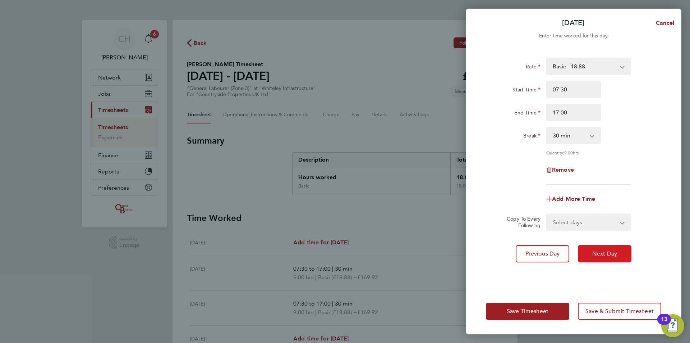
click at [606, 247] on button "Next Day" at bounding box center [605, 253] width 54 height 17
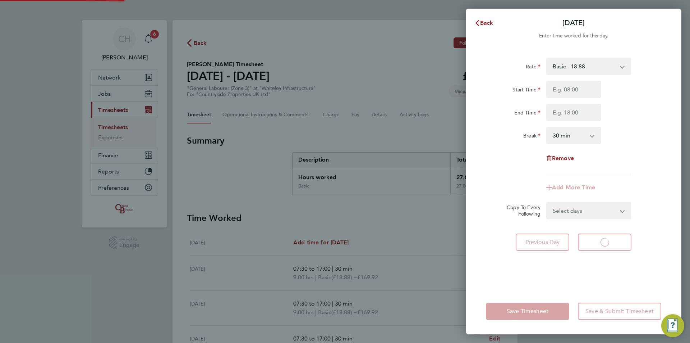
select select "30"
click at [572, 89] on input "Start Time" at bounding box center [574, 89] width 55 height 17
type input "07:30"
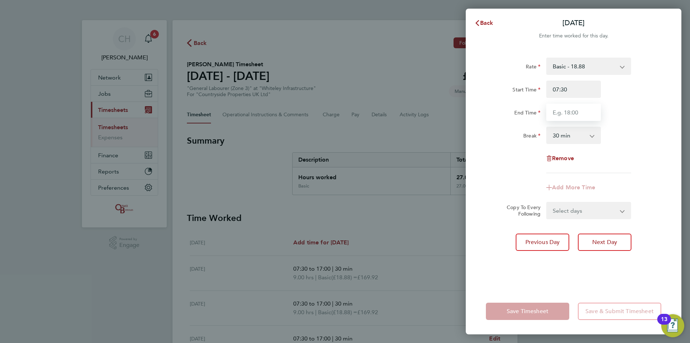
click at [568, 113] on input "End Time" at bounding box center [574, 112] width 55 height 17
type input "17:00"
click at [637, 135] on div "Break 0 min 15 min 30 min 45 min 60 min 75 min 90 min" at bounding box center [573, 135] width 181 height 17
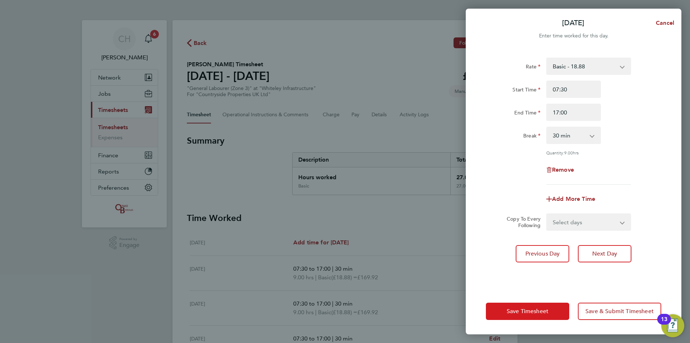
click at [532, 306] on button "Save Timesheet" at bounding box center [527, 310] width 83 height 17
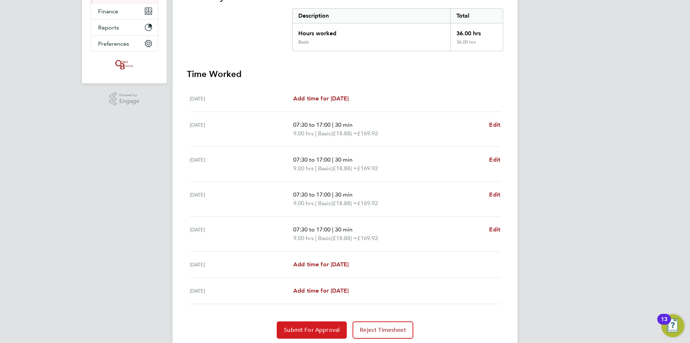
click at [311, 329] on span "Submit For Approval" at bounding box center [312, 329] width 56 height 7
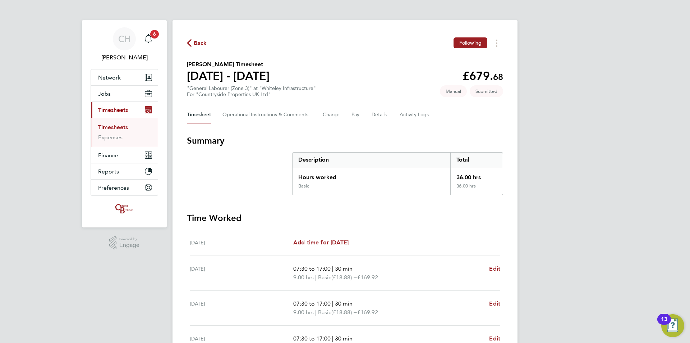
click at [114, 128] on link "Timesheets" at bounding box center [113, 127] width 30 height 7
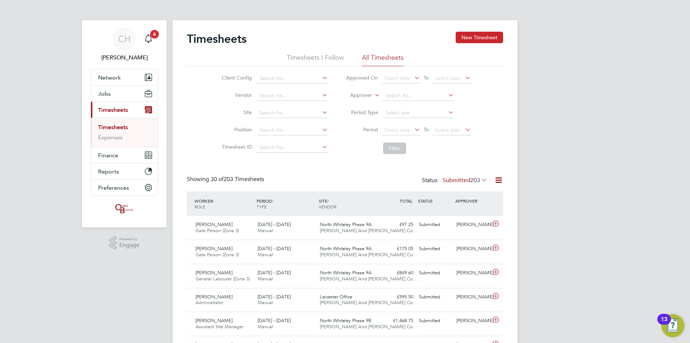
click at [470, 39] on button "New Timesheet" at bounding box center [479, 38] width 47 height 12
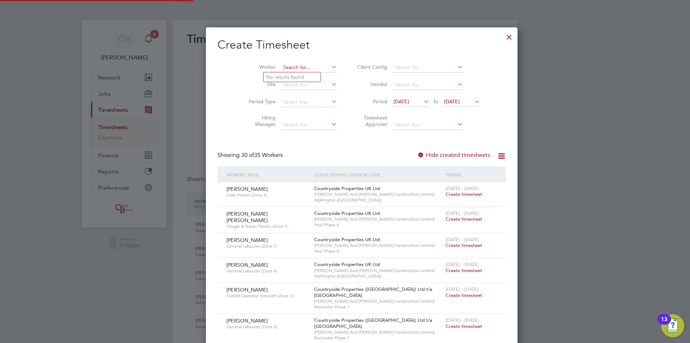
click at [288, 66] on input at bounding box center [309, 68] width 56 height 10
click at [290, 74] on li "Mohammad Youn is" at bounding box center [295, 77] width 62 height 10
type input "[PERSON_NAME]"
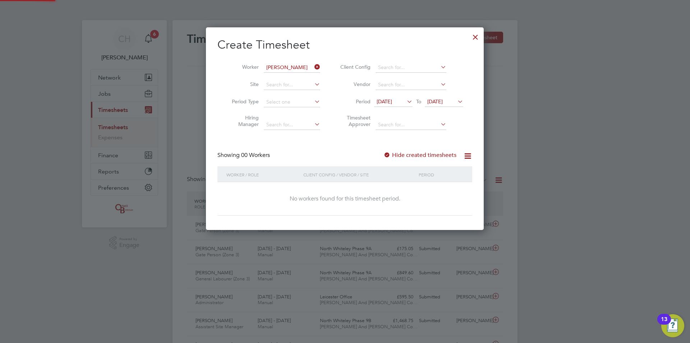
click at [388, 99] on span "[DATE]" at bounding box center [384, 101] width 15 height 6
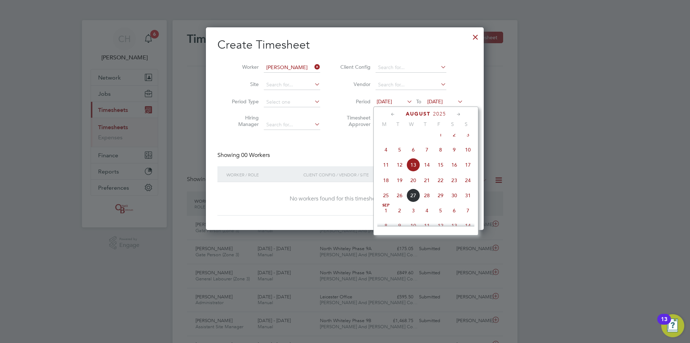
click at [391, 111] on icon at bounding box center [393, 114] width 7 height 8
click at [468, 138] on span "Jun 1" at bounding box center [468, 139] width 14 height 14
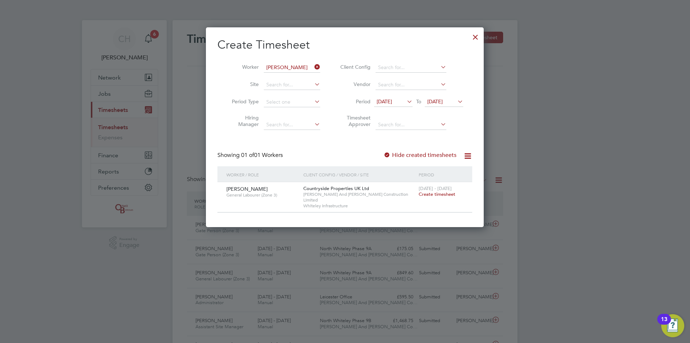
click at [475, 38] on div at bounding box center [475, 35] width 13 height 13
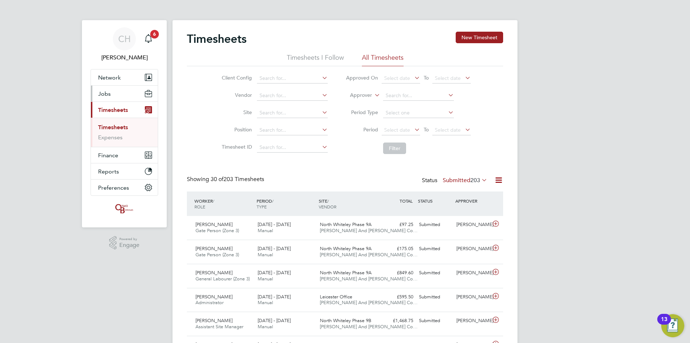
click at [113, 94] on button "Jobs" at bounding box center [124, 94] width 67 height 16
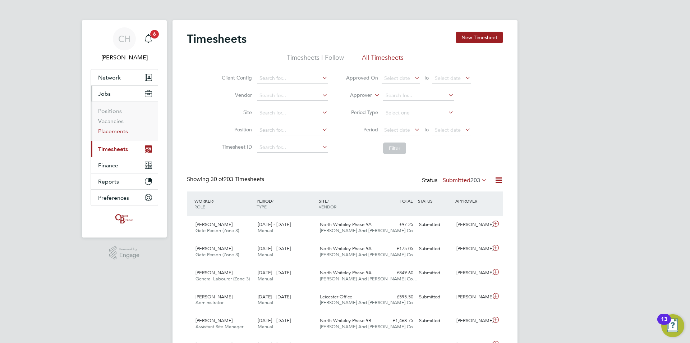
click at [113, 130] on link "Placements" at bounding box center [113, 131] width 30 height 7
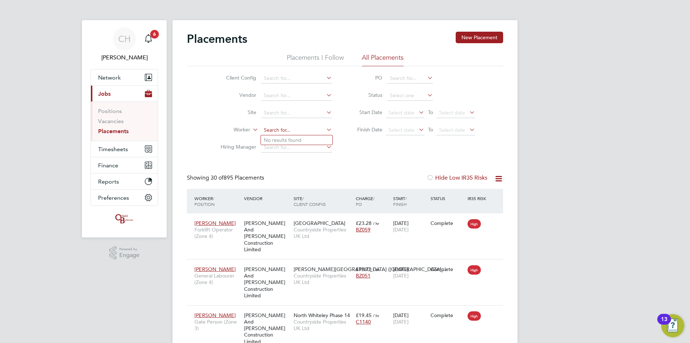
click at [282, 127] on input at bounding box center [296, 130] width 71 height 10
click at [284, 134] on input "ik" at bounding box center [296, 130] width 71 height 10
click at [284, 140] on li "Ik echekwu Obijiaku" at bounding box center [297, 140] width 72 height 10
type input "Ikechekwu Obijiaku"
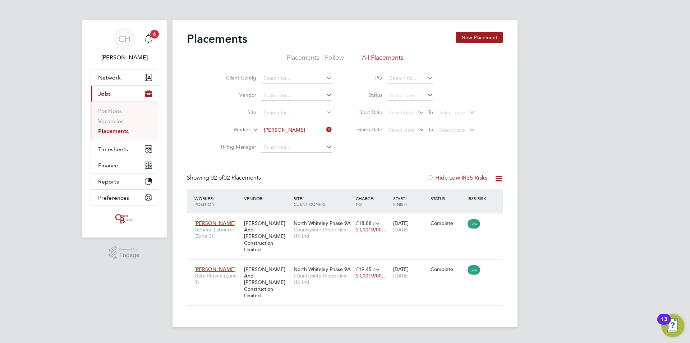
click at [116, 131] on link "Placements" at bounding box center [113, 131] width 31 height 7
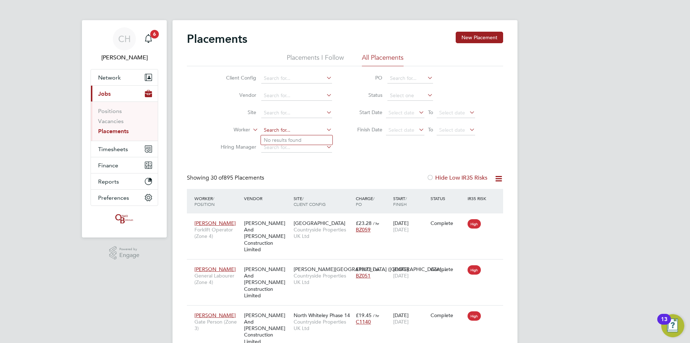
click at [275, 129] on input at bounding box center [296, 130] width 71 height 10
click at [307, 138] on b "Jordan" at bounding box center [315, 140] width 17 height 6
type input "Brian Jordan"
click at [118, 149] on span "Timesheets" at bounding box center [113, 149] width 30 height 7
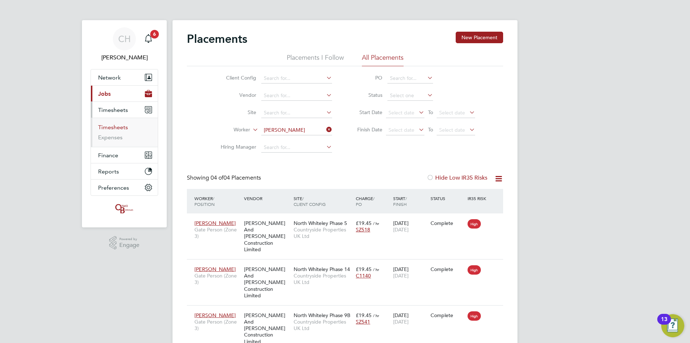
click at [114, 128] on link "Timesheets" at bounding box center [113, 127] width 30 height 7
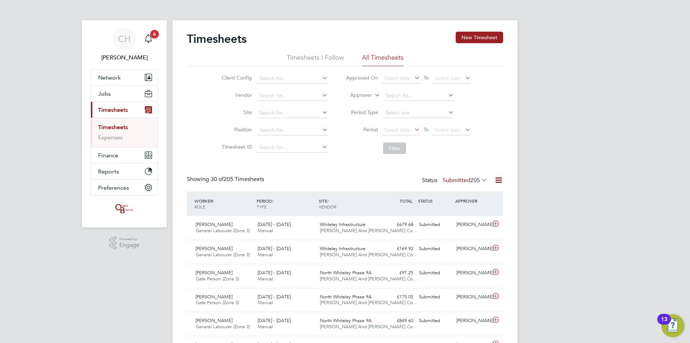
click at [471, 179] on span "205" at bounding box center [476, 180] width 10 height 7
click at [465, 220] on li "Approved" at bounding box center [455, 223] width 33 height 10
click at [292, 110] on input at bounding box center [292, 113] width 71 height 10
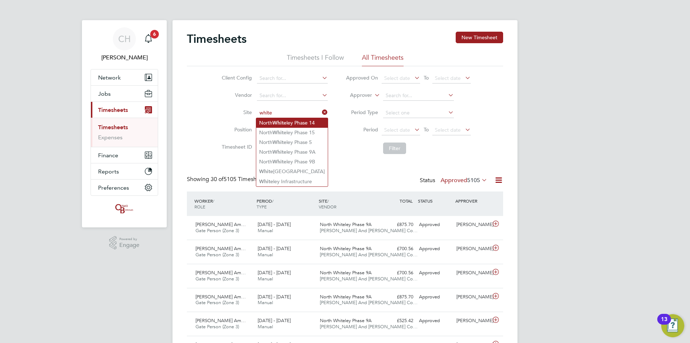
click at [298, 124] on li "North White ley Phase 14" at bounding box center [292, 123] width 72 height 10
type input "North Whiteley Phase 14"
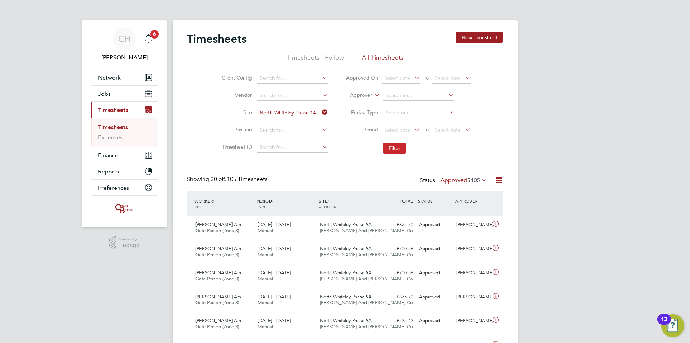
click at [404, 148] on button "Filter" at bounding box center [394, 148] width 23 height 12
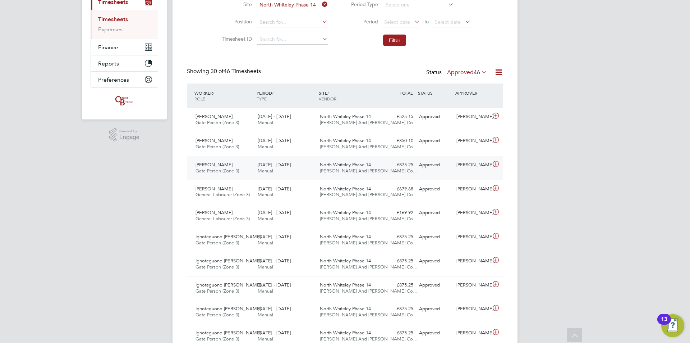
click at [306, 165] on div "28 Apr - 4 May 2025 Manual" at bounding box center [286, 168] width 62 height 18
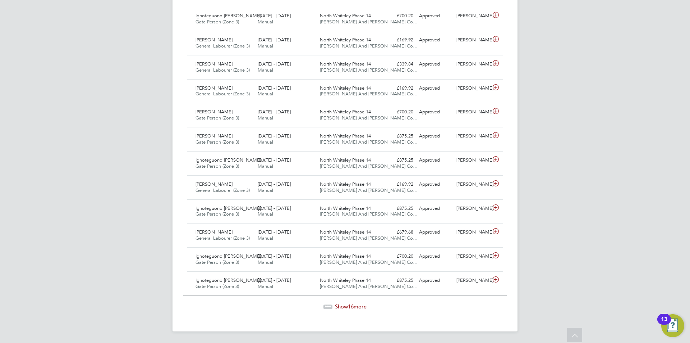
click at [348, 308] on span "Show 16 more" at bounding box center [351, 306] width 32 height 7
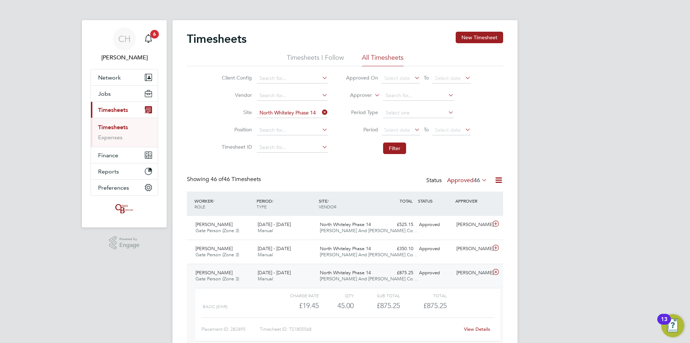
click at [128, 124] on link "Timesheets" at bounding box center [113, 127] width 30 height 7
click at [468, 33] on button "New Timesheet" at bounding box center [479, 38] width 47 height 12
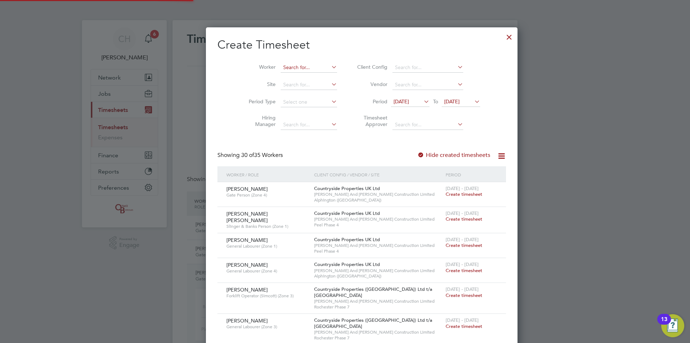
click at [299, 65] on input at bounding box center [309, 68] width 56 height 10
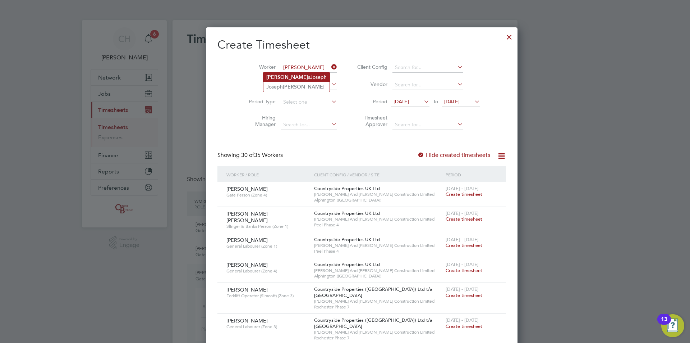
click at [298, 74] on li "Martin s J oseph" at bounding box center [297, 77] width 66 height 10
type input "Martins Joseph"
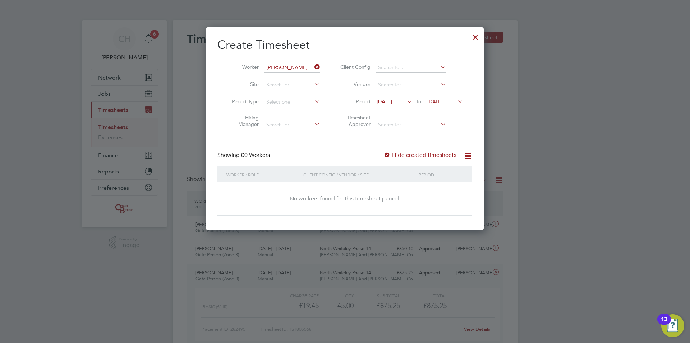
click at [392, 100] on span "[DATE]" at bounding box center [384, 101] width 15 height 6
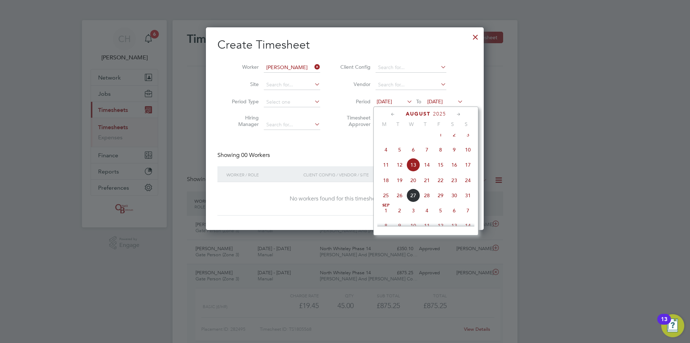
click at [391, 114] on icon at bounding box center [393, 114] width 7 height 8
click at [465, 139] on span "Jun 1" at bounding box center [468, 139] width 14 height 14
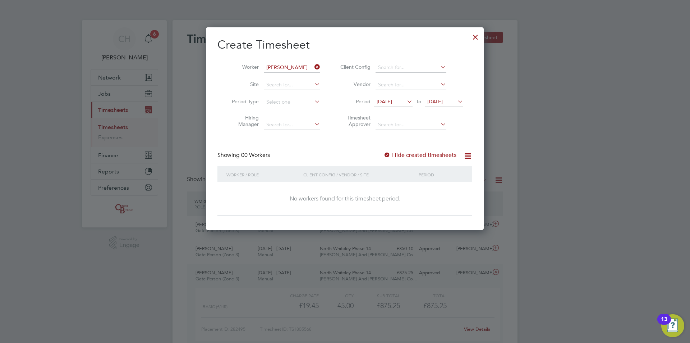
drag, startPoint x: 317, startPoint y: 66, endPoint x: 302, endPoint y: 66, distance: 14.7
click at [313, 66] on icon at bounding box center [313, 67] width 0 height 10
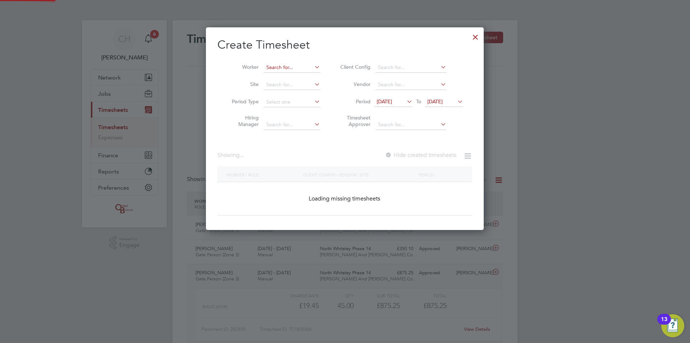
click at [300, 66] on input at bounding box center [292, 68] width 56 height 10
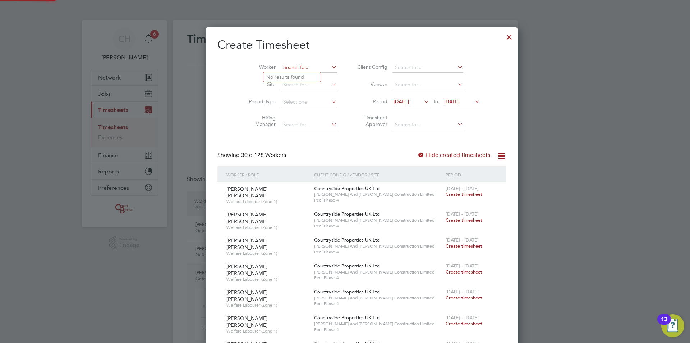
scroll to position [2988, 278]
click at [297, 77] on li "Cour age Botsio" at bounding box center [298, 77] width 69 height 10
type input "Courage Botsio"
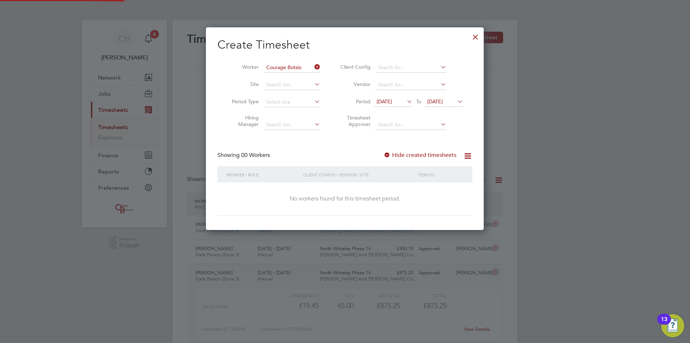
scroll to position [203, 278]
click at [392, 99] on span "01 Jun 2025" at bounding box center [384, 101] width 15 height 6
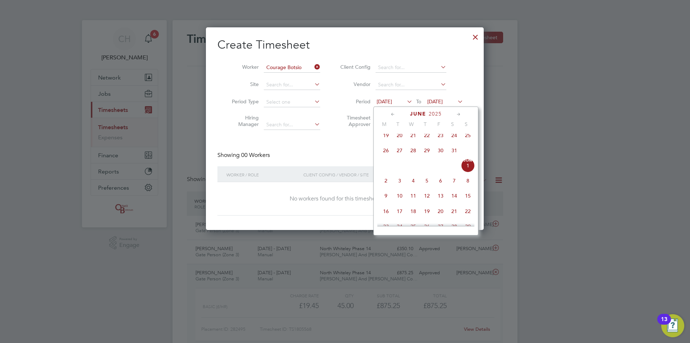
click at [392, 114] on icon at bounding box center [393, 114] width 7 height 8
click at [427, 133] on span "May" at bounding box center [427, 132] width 14 height 4
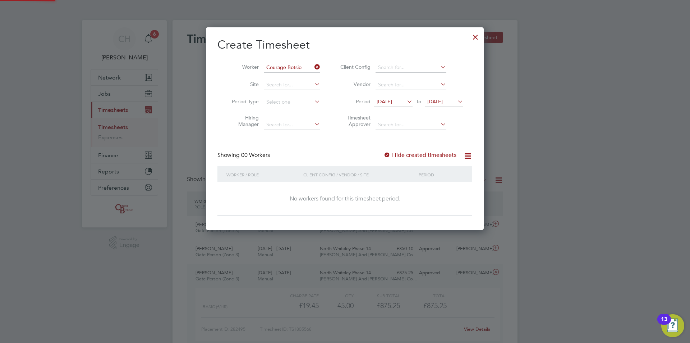
scroll to position [203, 278]
click at [478, 36] on div at bounding box center [475, 35] width 13 height 13
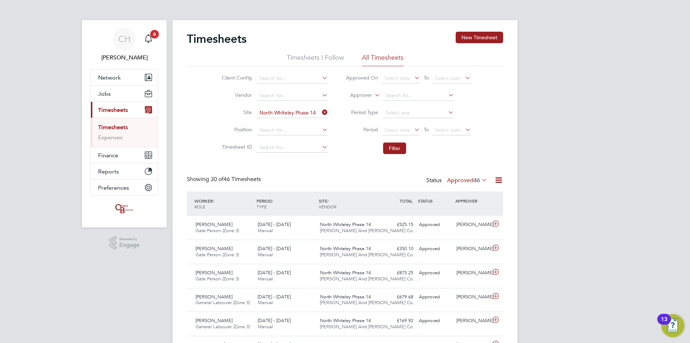
scroll to position [18, 63]
click at [111, 94] on button "Jobs" at bounding box center [124, 94] width 67 height 16
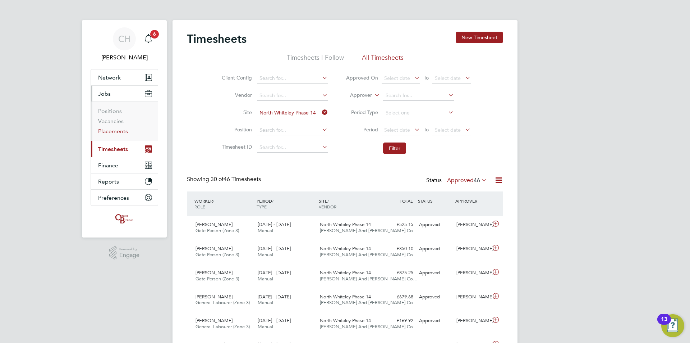
click at [111, 131] on link "Placements" at bounding box center [113, 131] width 30 height 7
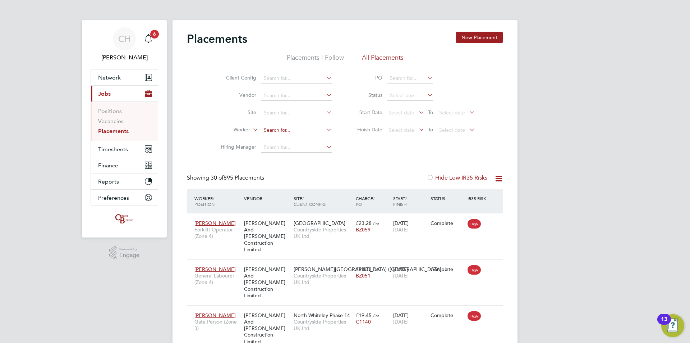
click at [278, 129] on input at bounding box center [296, 130] width 71 height 10
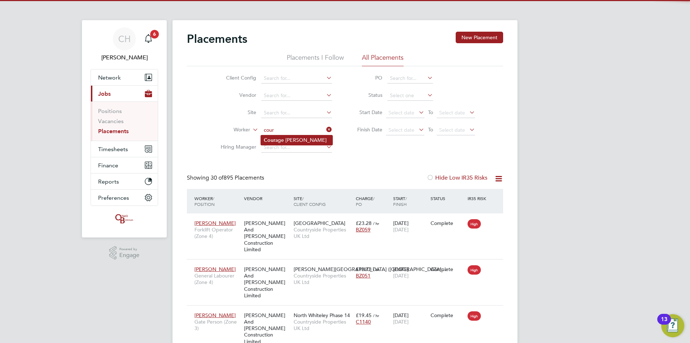
click at [281, 137] on li "Cour age Botsio" at bounding box center [297, 140] width 72 height 10
type input "Courage Botsio"
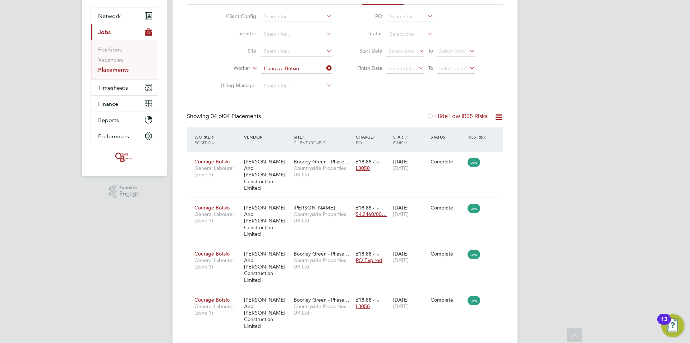
click at [117, 71] on link "Placements" at bounding box center [113, 69] width 31 height 7
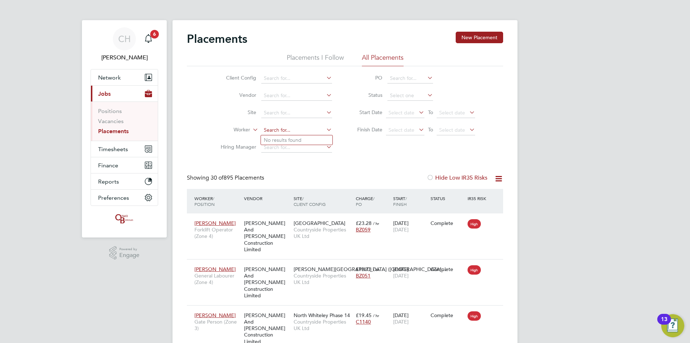
click at [273, 129] on input at bounding box center [296, 130] width 71 height 10
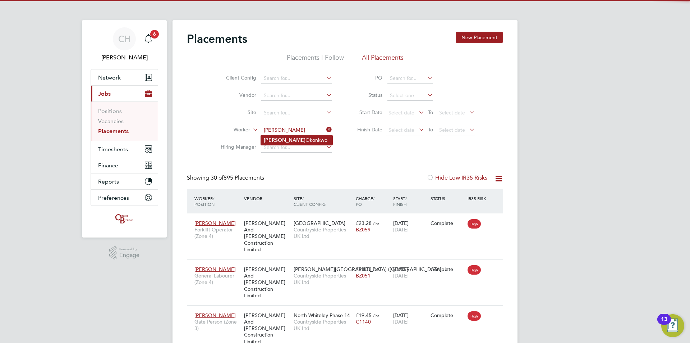
click at [281, 141] on li "Frank Okonkwo" at bounding box center [297, 140] width 72 height 10
type input "Frank Okonkwo"
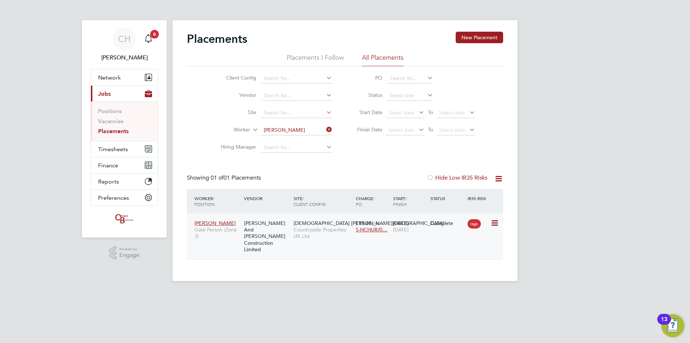
click at [299, 234] on span "Countryside Properties UK Ltd" at bounding box center [323, 232] width 59 height 13
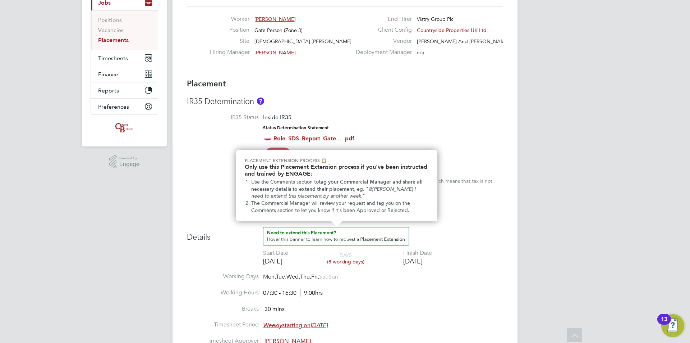
scroll to position [22, 0]
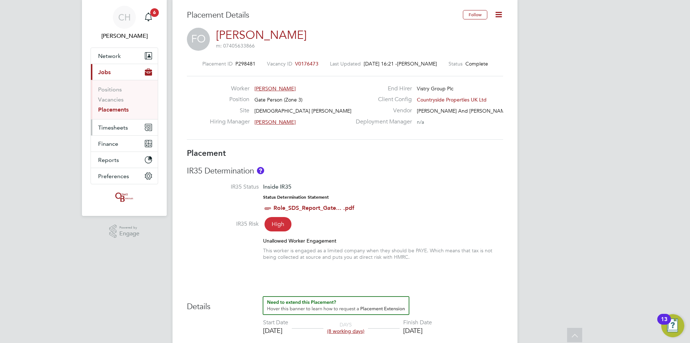
click at [119, 128] on span "Timesheets" at bounding box center [113, 127] width 30 height 7
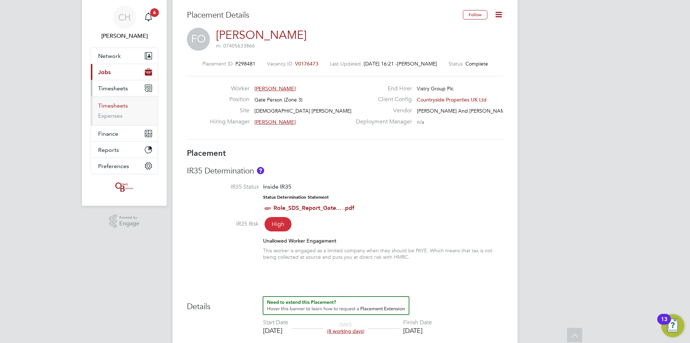
click at [112, 107] on link "Timesheets" at bounding box center [113, 105] width 30 height 7
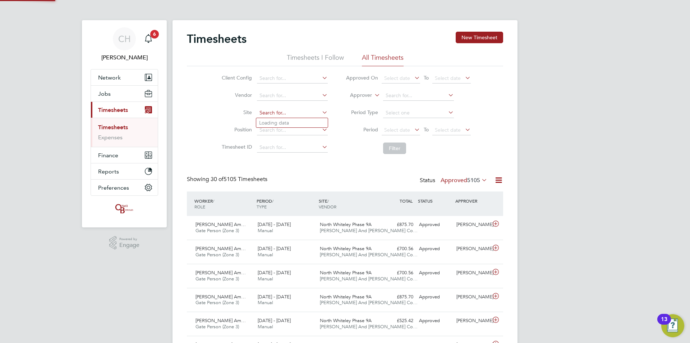
click at [284, 114] on input at bounding box center [292, 113] width 71 height 10
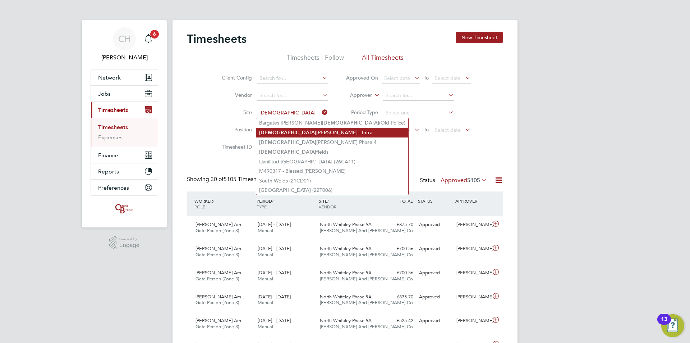
click at [289, 130] on li "[DEMOGRAPHIC_DATA] [PERSON_NAME][GEOGRAPHIC_DATA]" at bounding box center [332, 133] width 152 height 10
type input "[DEMOGRAPHIC_DATA] [PERSON_NAME][GEOGRAPHIC_DATA]"
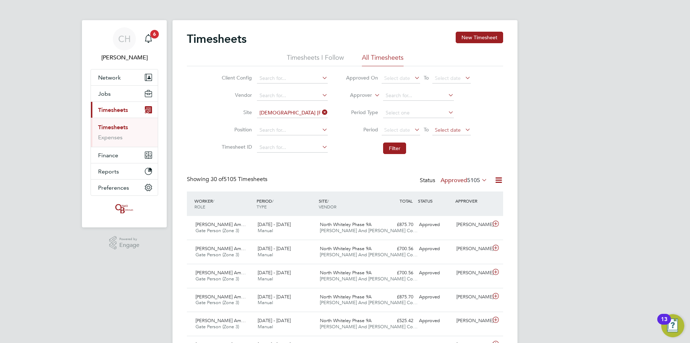
click at [448, 133] on span "Select date" at bounding box center [452, 131] width 38 height 10
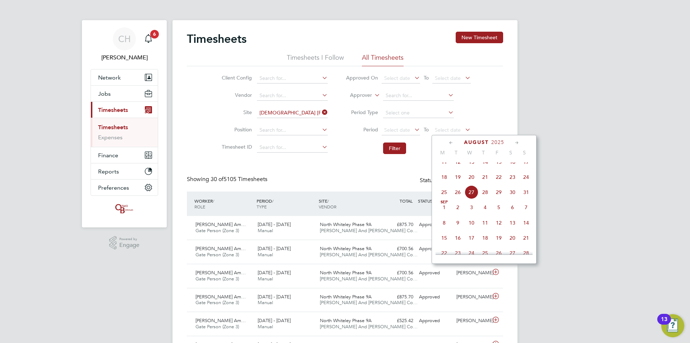
click at [452, 142] on icon at bounding box center [451, 143] width 7 height 8
click at [527, 247] on span "4" at bounding box center [527, 245] width 14 height 14
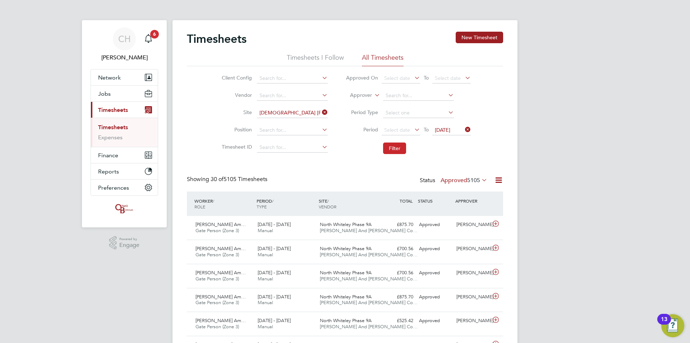
click at [397, 146] on button "Filter" at bounding box center [394, 148] width 23 height 12
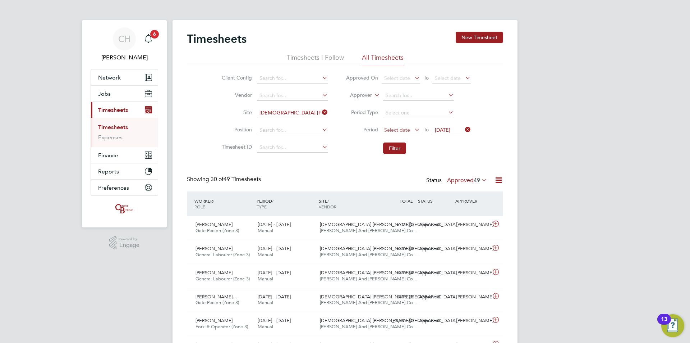
click at [397, 131] on span "Select date" at bounding box center [397, 130] width 26 height 6
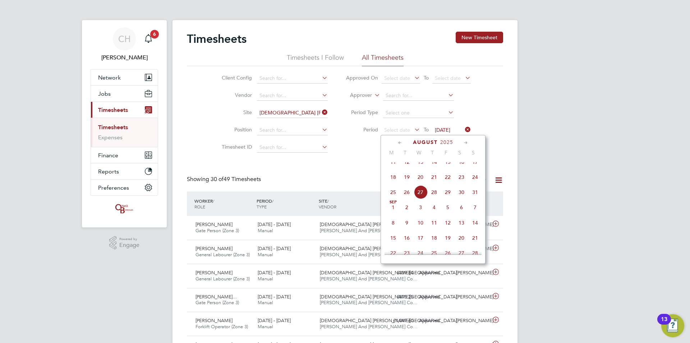
click at [402, 143] on icon at bounding box center [400, 143] width 7 height 8
click at [475, 213] on span "27" at bounding box center [476, 215] width 14 height 14
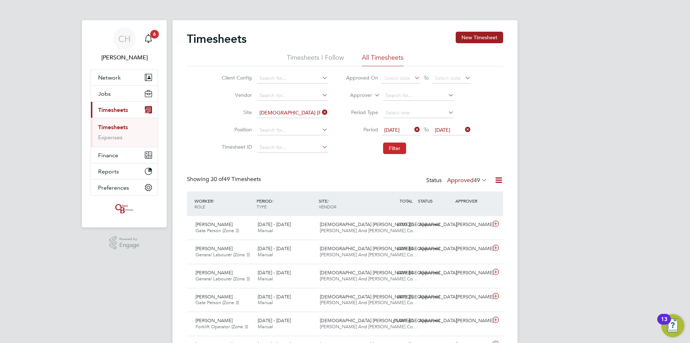
click at [405, 152] on button "Filter" at bounding box center [394, 148] width 23 height 12
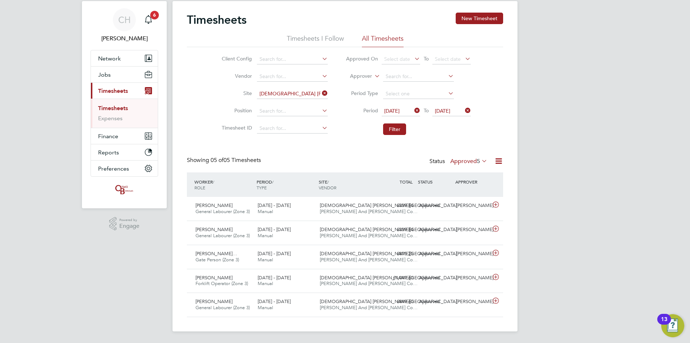
click at [451, 111] on span "04 May 2025" at bounding box center [442, 111] width 15 height 6
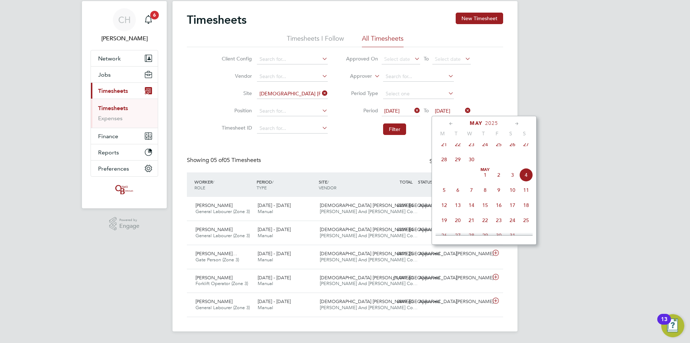
click at [526, 147] on span "27" at bounding box center [527, 144] width 14 height 14
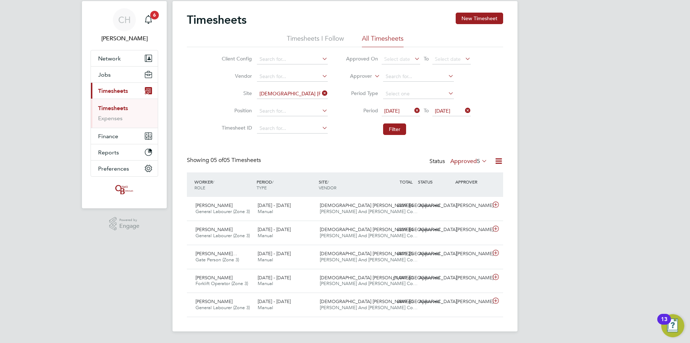
click at [400, 111] on span "27 Apr 2025" at bounding box center [391, 111] width 15 height 6
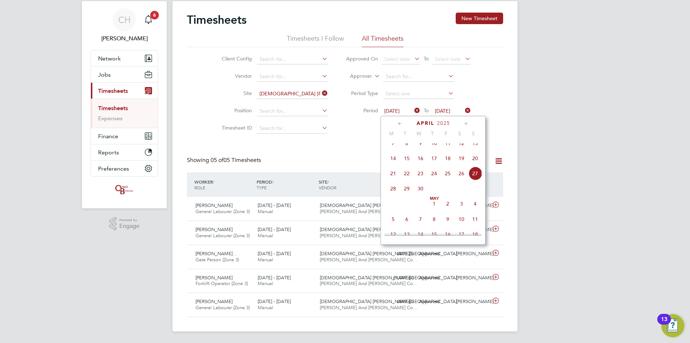
click at [394, 147] on span "7" at bounding box center [394, 143] width 14 height 14
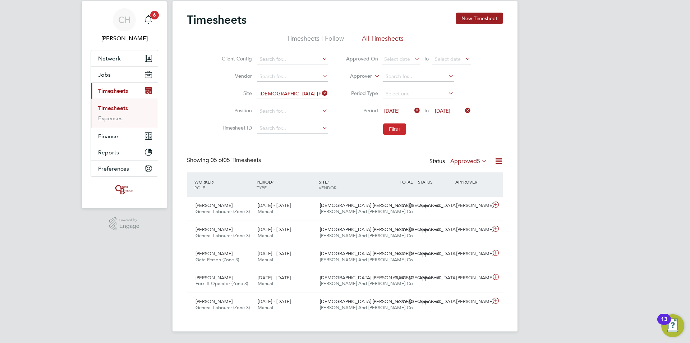
click at [393, 129] on button "Filter" at bounding box center [394, 129] width 23 height 12
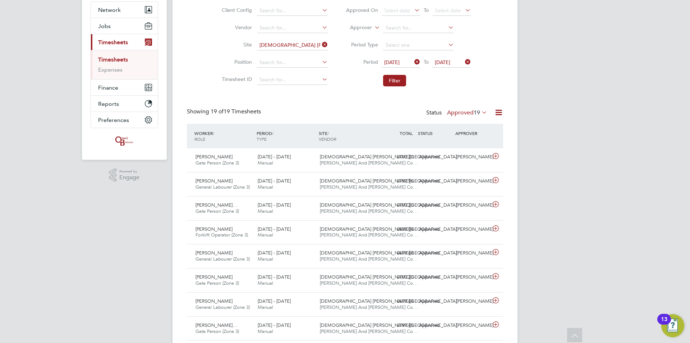
click at [451, 63] on span "27 Apr 2025" at bounding box center [442, 62] width 15 height 6
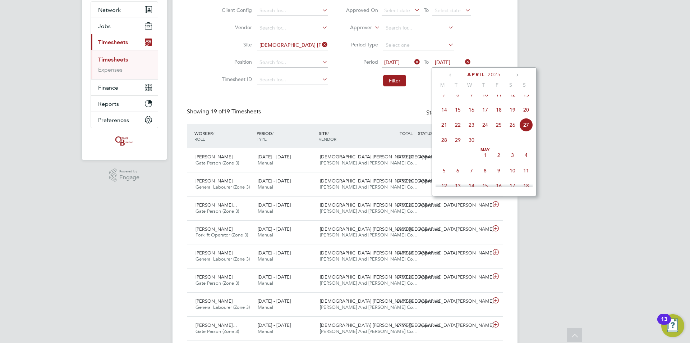
click at [517, 76] on icon at bounding box center [517, 75] width 7 height 8
click at [527, 114] on span "8" at bounding box center [527, 107] width 14 height 14
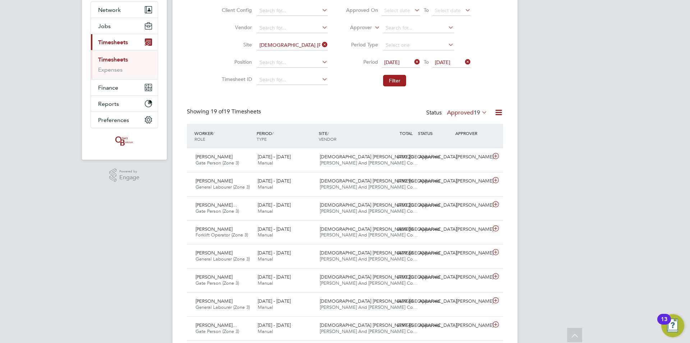
click at [400, 63] on span "07 Apr 2025" at bounding box center [391, 62] width 15 height 6
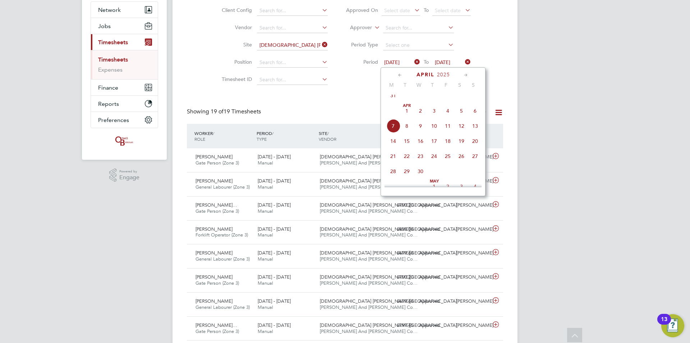
click at [464, 72] on icon at bounding box center [466, 75] width 7 height 8
click at [400, 74] on icon at bounding box center [400, 75] width 7 height 8
click at [388, 161] on span "26" at bounding box center [394, 154] width 14 height 14
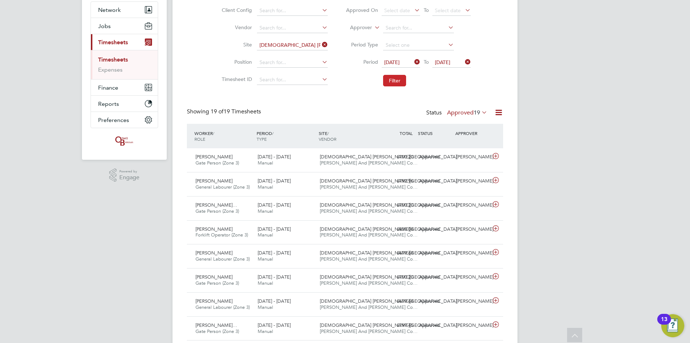
click at [397, 81] on button "Filter" at bounding box center [394, 81] width 23 height 12
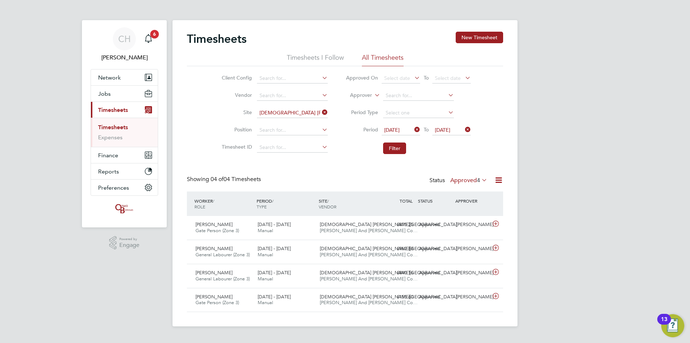
click at [462, 180] on label "Approved 4" at bounding box center [469, 180] width 37 height 7
click at [464, 214] on li "Submitted" at bounding box center [465, 213] width 33 height 10
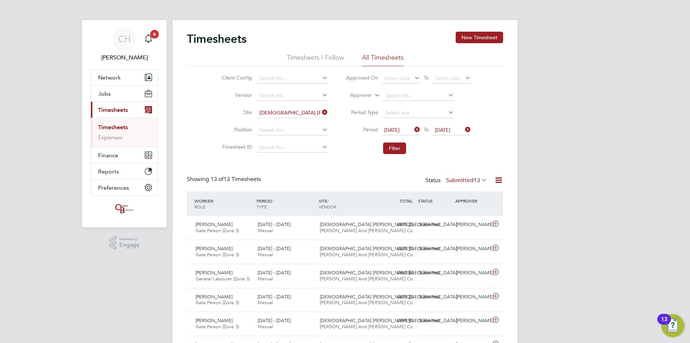
click at [400, 129] on span "26 May 2025" at bounding box center [391, 130] width 15 height 6
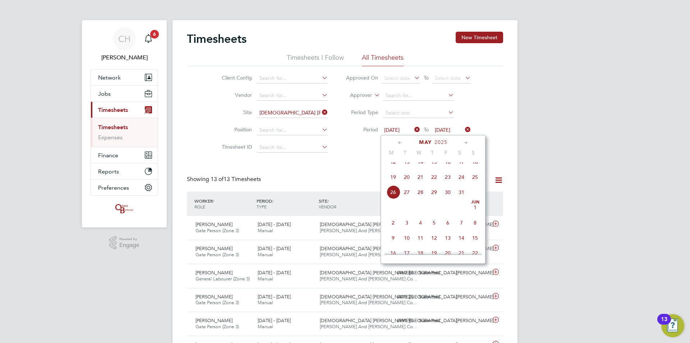
click at [401, 141] on icon at bounding box center [400, 143] width 7 height 8
click at [395, 196] on span "14" at bounding box center [394, 195] width 14 height 14
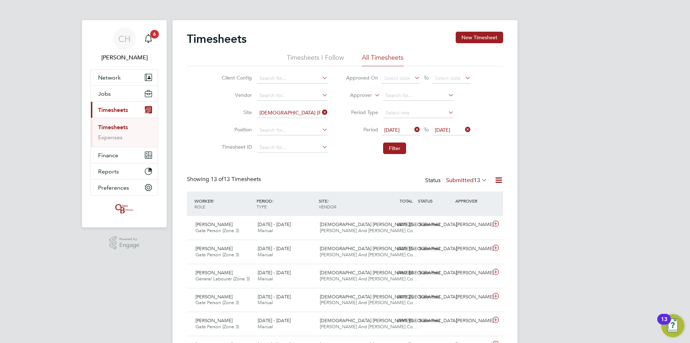
click at [464, 129] on icon at bounding box center [464, 129] width 0 height 10
click at [454, 129] on span "Select date" at bounding box center [448, 130] width 26 height 6
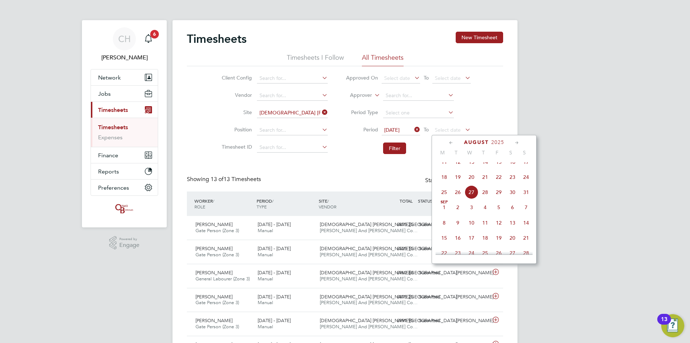
click at [450, 140] on icon at bounding box center [451, 143] width 7 height 8
click at [526, 245] on span "4" at bounding box center [527, 245] width 14 height 14
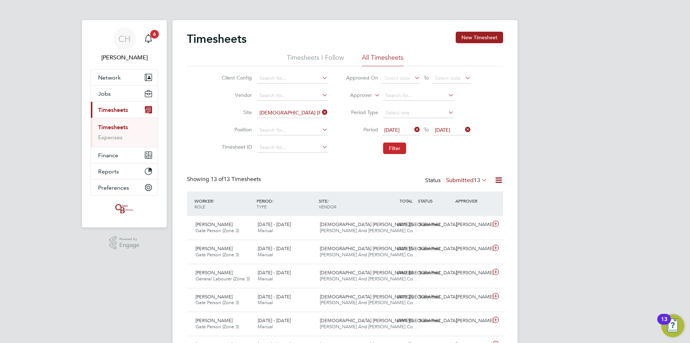
click at [398, 148] on button "Filter" at bounding box center [394, 148] width 23 height 12
click at [117, 107] on span "Timesheets" at bounding box center [113, 109] width 30 height 7
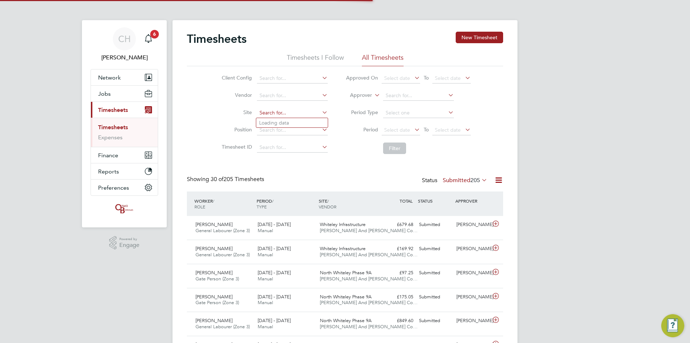
click at [313, 112] on input at bounding box center [292, 113] width 71 height 10
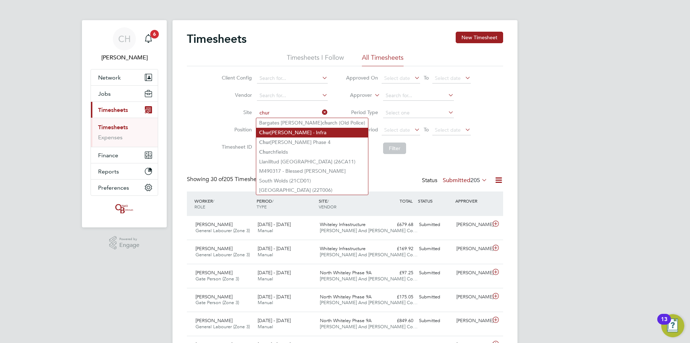
click at [312, 131] on li "Chur [PERSON_NAME] - Infra" at bounding box center [312, 133] width 112 height 10
type input "[DEMOGRAPHIC_DATA] [PERSON_NAME][GEOGRAPHIC_DATA]"
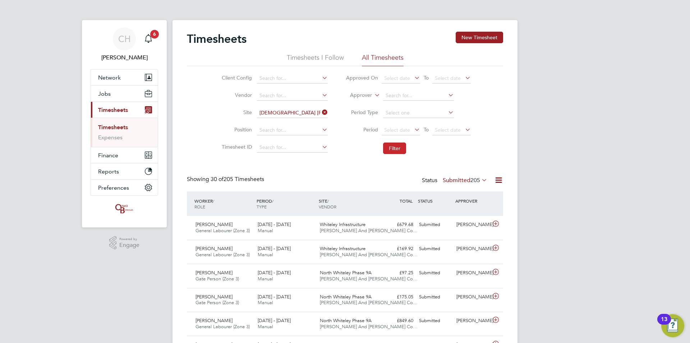
click at [394, 148] on button "Filter" at bounding box center [394, 148] width 23 height 12
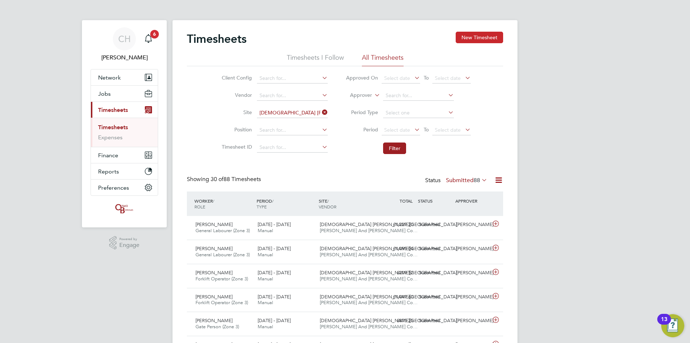
click at [480, 36] on button "New Timesheet" at bounding box center [479, 38] width 47 height 12
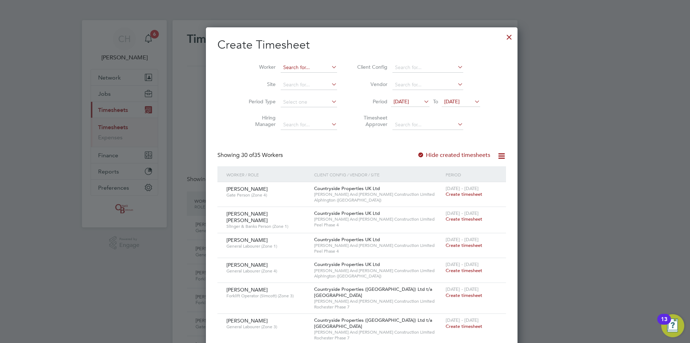
click at [281, 64] on input at bounding box center [309, 68] width 56 height 10
click at [285, 113] on li "[PERSON_NAME]" at bounding box center [308, 116] width 89 height 10
type input "[PERSON_NAME]"
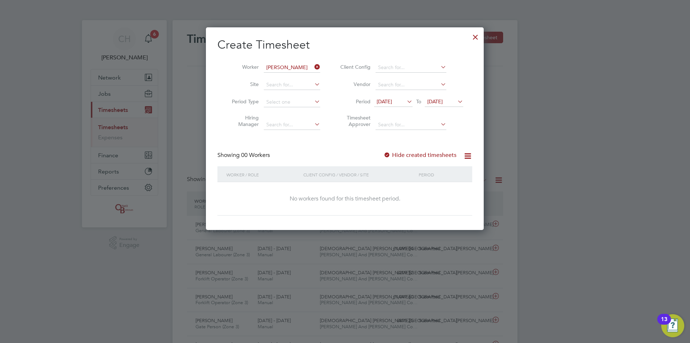
click at [391, 100] on span "[DATE]" at bounding box center [384, 101] width 15 height 6
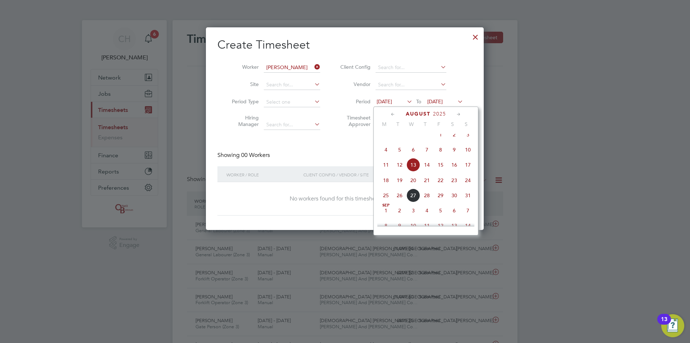
click at [441, 131] on span "Aug" at bounding box center [441, 130] width 14 height 4
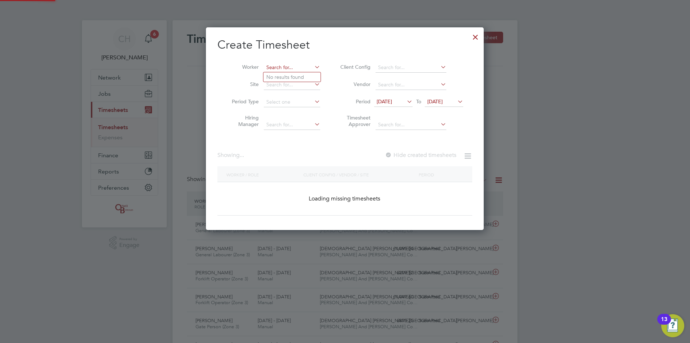
click at [311, 69] on input at bounding box center [292, 68] width 56 height 10
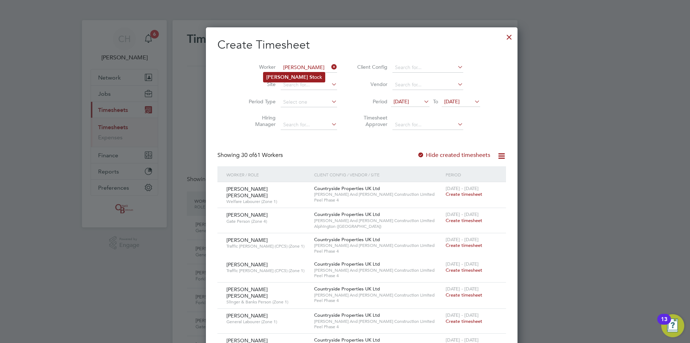
click at [307, 75] on li "[PERSON_NAME] ock" at bounding box center [294, 77] width 61 height 10
type input "[PERSON_NAME]"
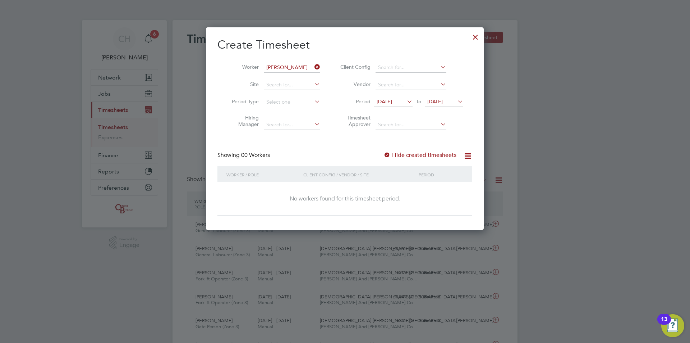
click at [52, 143] on div at bounding box center [345, 171] width 690 height 343
click at [472, 40] on div at bounding box center [475, 35] width 13 height 13
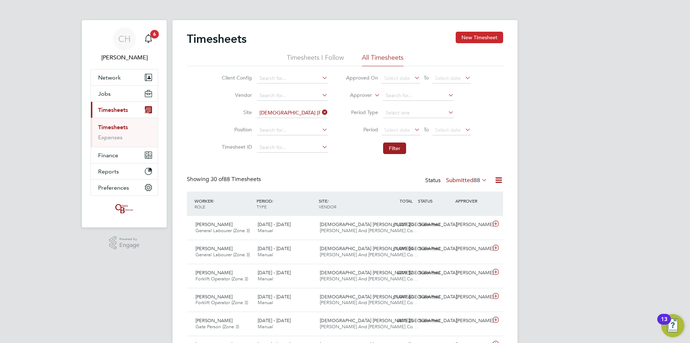
click at [479, 39] on button "New Timesheet" at bounding box center [479, 38] width 47 height 12
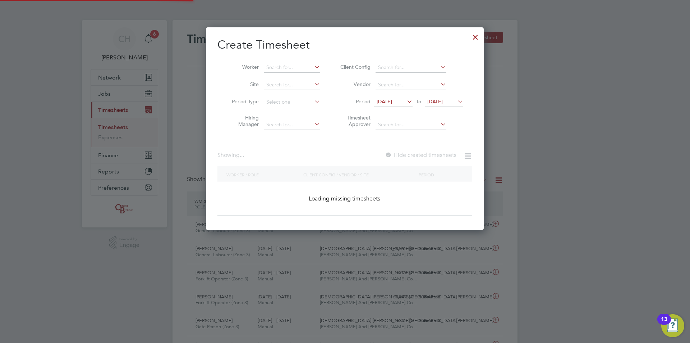
scroll to position [1250, 278]
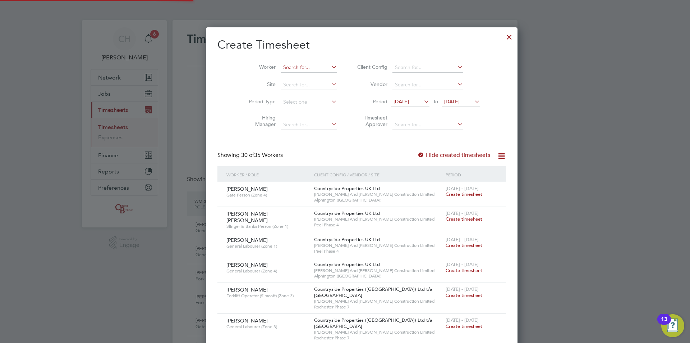
click at [295, 66] on input at bounding box center [309, 68] width 56 height 10
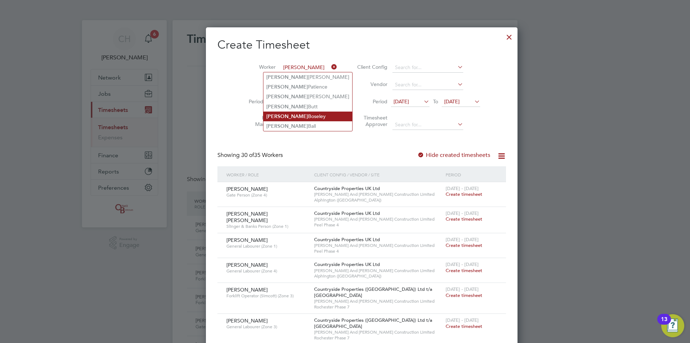
click at [289, 112] on li "[PERSON_NAME]" at bounding box center [308, 116] width 89 height 10
type input "Colin Boseley"
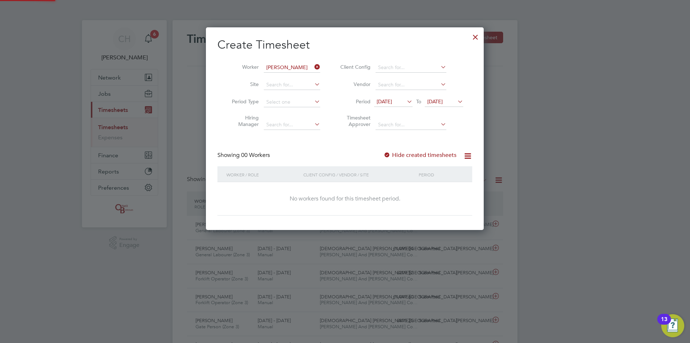
scroll to position [203, 278]
click at [389, 97] on span "[DATE]" at bounding box center [393, 102] width 38 height 10
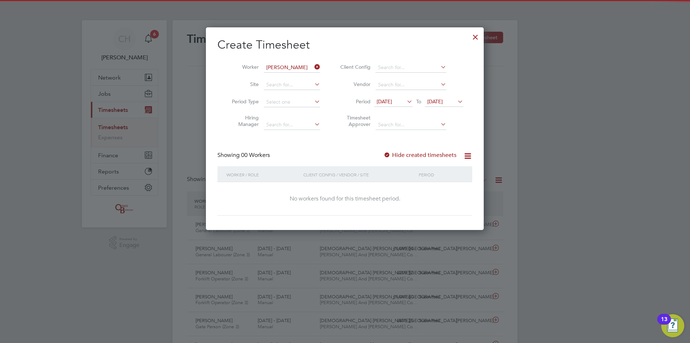
scroll to position [249, 0]
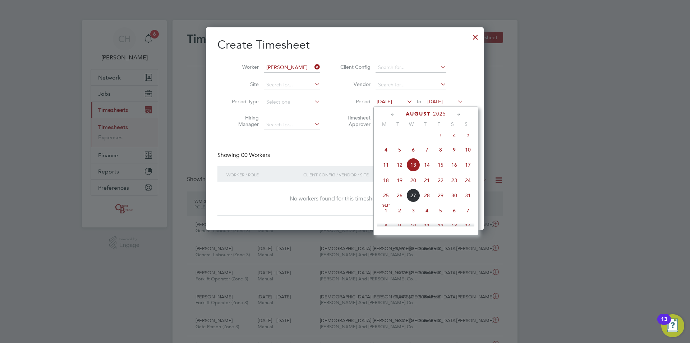
click at [395, 112] on icon at bounding box center [393, 114] width 7 height 8
click at [389, 202] on span "28" at bounding box center [386, 198] width 14 height 14
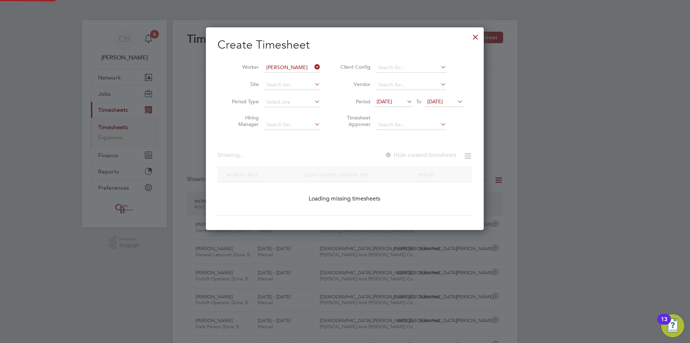
scroll to position [203, 278]
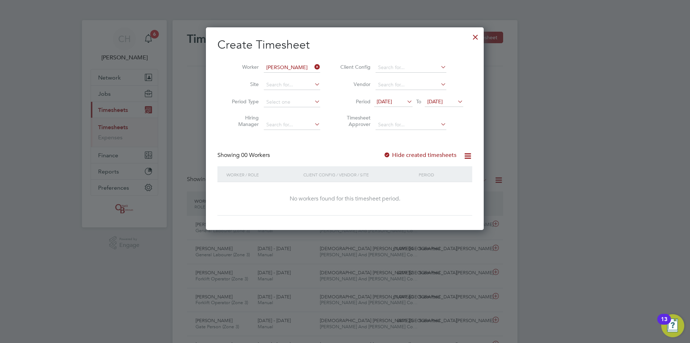
click at [313, 65] on icon at bounding box center [313, 67] width 0 height 10
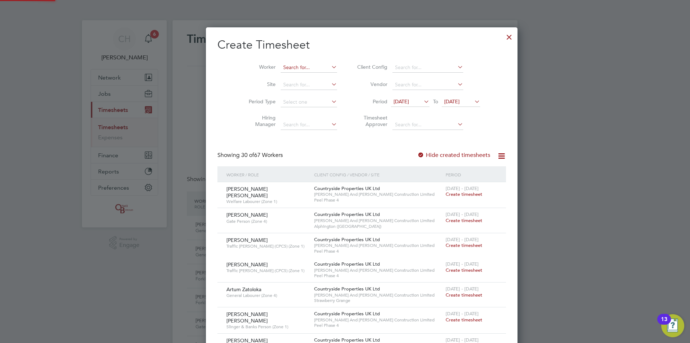
scroll to position [1298, 278]
click at [503, 38] on div at bounding box center [509, 35] width 13 height 13
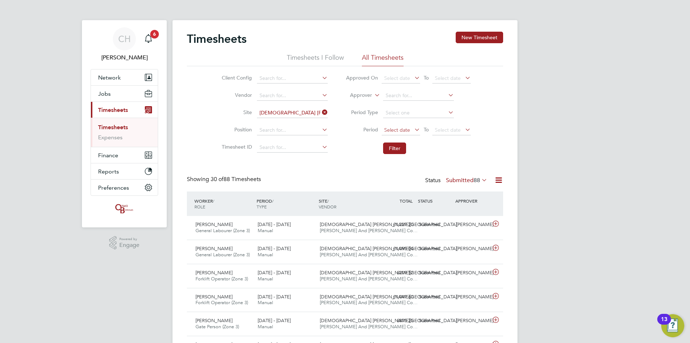
scroll to position [18, 63]
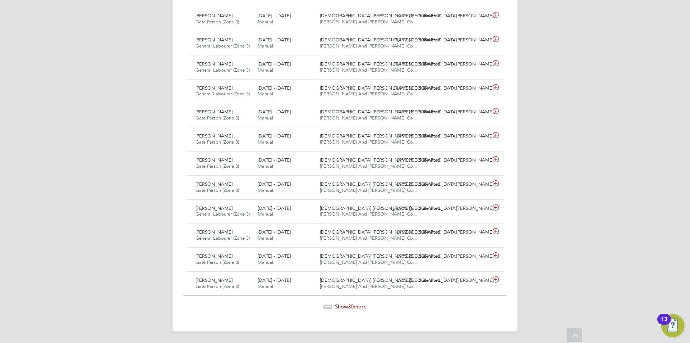
click at [355, 304] on span "Show 30 more" at bounding box center [351, 306] width 32 height 7
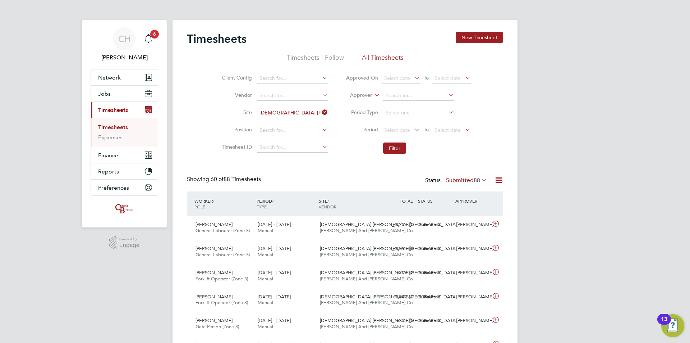
click at [456, 179] on label "Submitted 88" at bounding box center [466, 180] width 41 height 7
click at [459, 188] on li "All" at bounding box center [460, 193] width 33 height 10
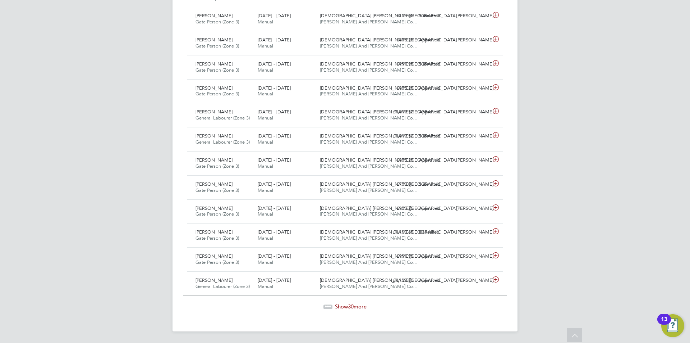
click at [343, 307] on span "Show 30 more" at bounding box center [351, 306] width 32 height 7
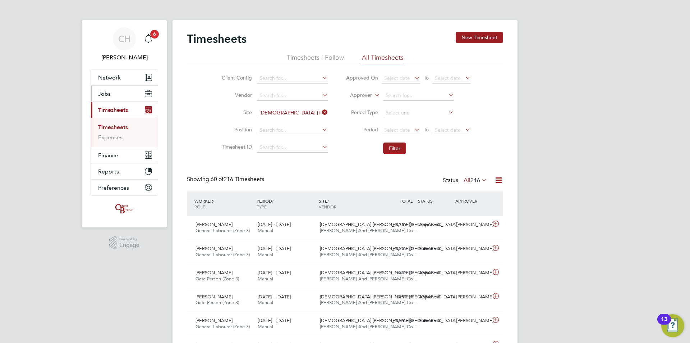
click at [111, 94] on button "Jobs" at bounding box center [124, 94] width 67 height 16
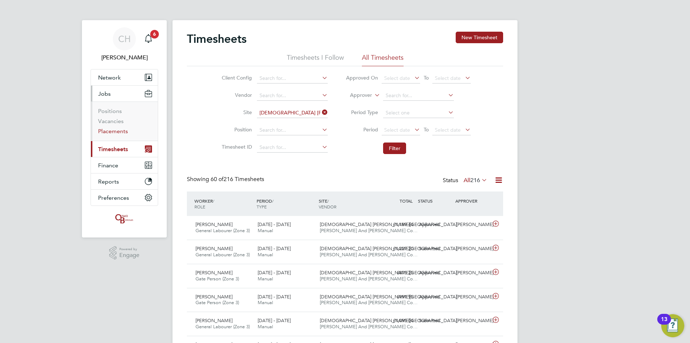
click at [120, 132] on link "Placements" at bounding box center [113, 131] width 30 height 7
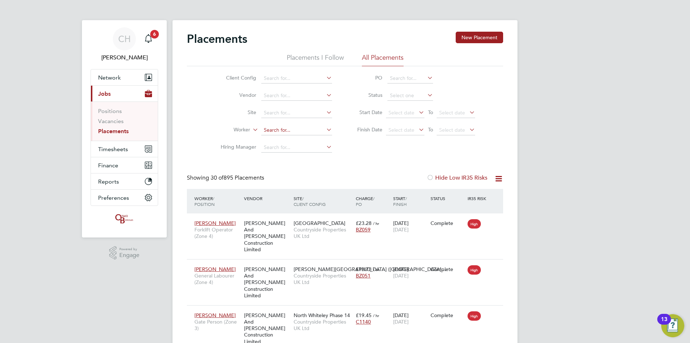
click at [290, 129] on input at bounding box center [296, 130] width 71 height 10
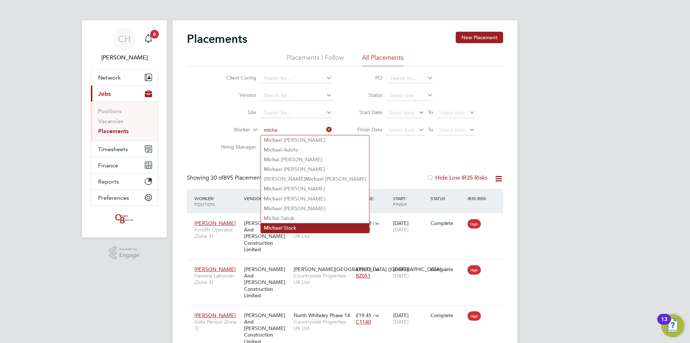
click at [292, 223] on li "Micha el Stock" at bounding box center [315, 228] width 108 height 10
type input "[PERSON_NAME]"
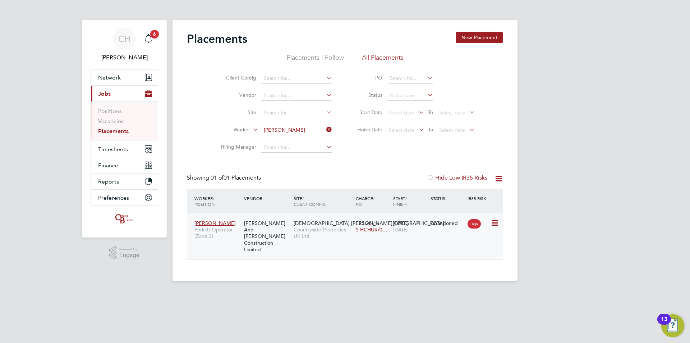
click at [292, 223] on div "Church Crookham - Infra Countryside Properties UK Ltd" at bounding box center [323, 229] width 62 height 27
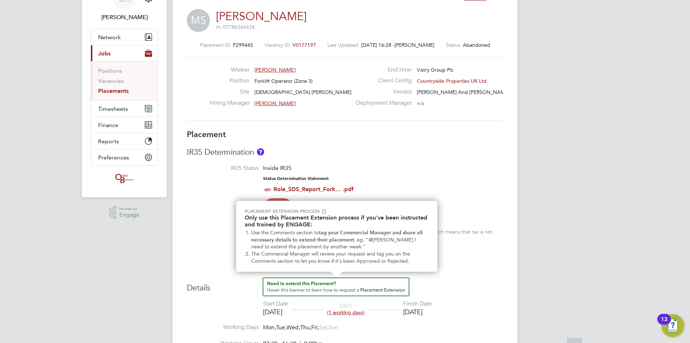
scroll to position [144, 0]
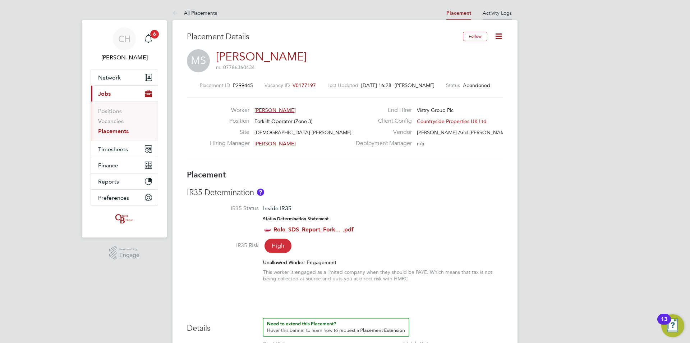
click at [502, 13] on link "Activity Logs" at bounding box center [497, 13] width 29 height 6
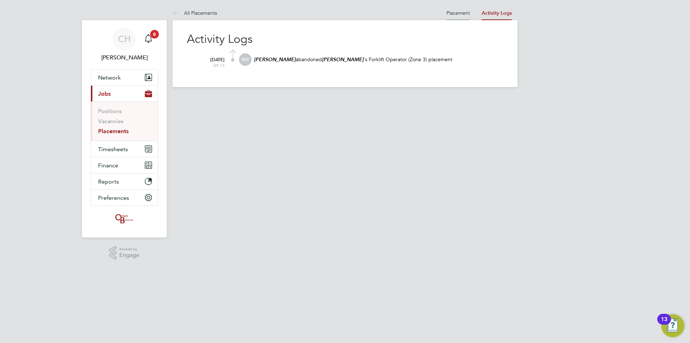
click at [461, 11] on link "Placement" at bounding box center [459, 13] width 24 height 6
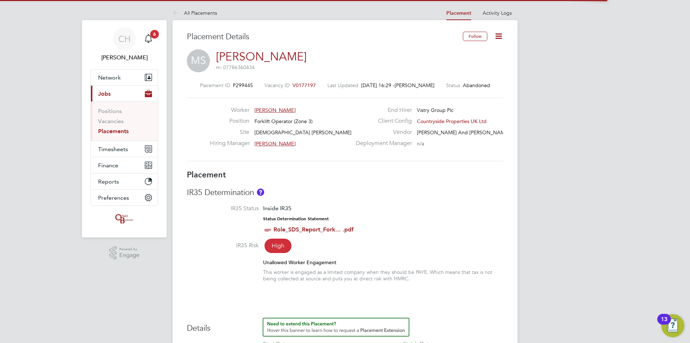
click at [501, 37] on icon at bounding box center [498, 36] width 9 height 9
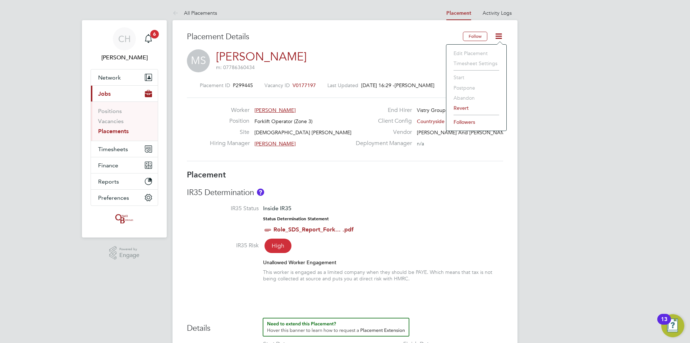
click at [465, 106] on li "Revert" at bounding box center [476, 108] width 53 height 10
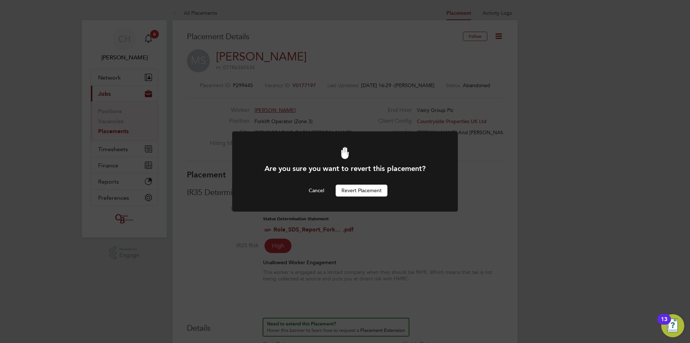
click at [376, 190] on button "Revert Placement" at bounding box center [362, 190] width 52 height 12
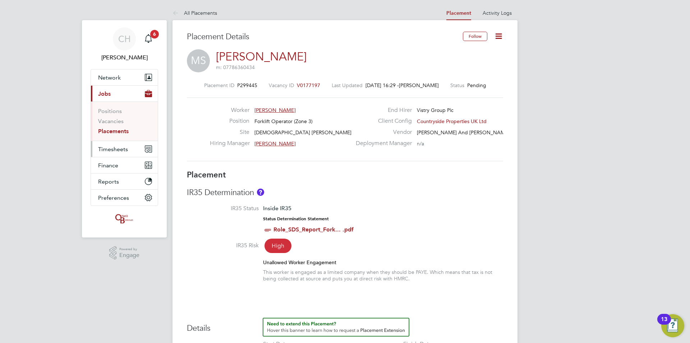
click at [129, 146] on button "Timesheets" at bounding box center [124, 149] width 67 height 16
click at [123, 146] on span "Timesheets" at bounding box center [113, 149] width 30 height 7
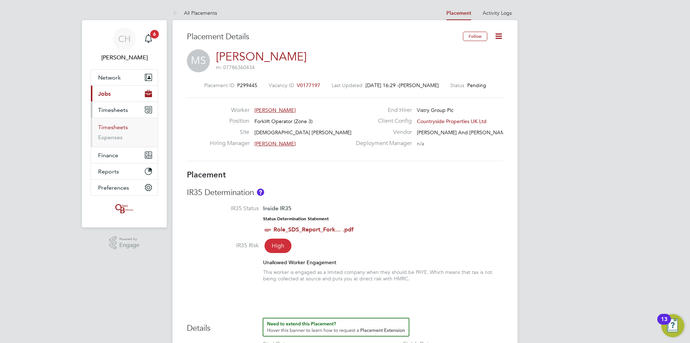
click at [117, 129] on link "Timesheets" at bounding box center [113, 127] width 30 height 7
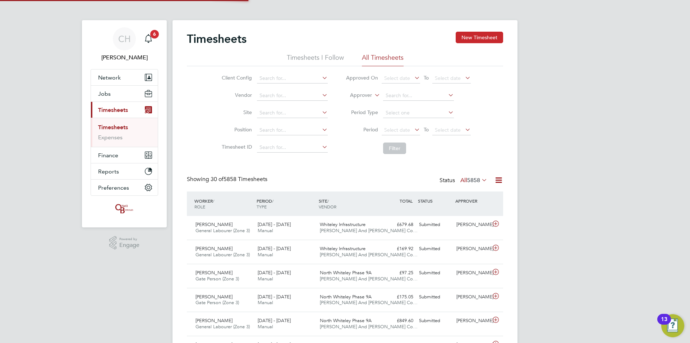
click at [470, 40] on button "New Timesheet" at bounding box center [479, 38] width 47 height 12
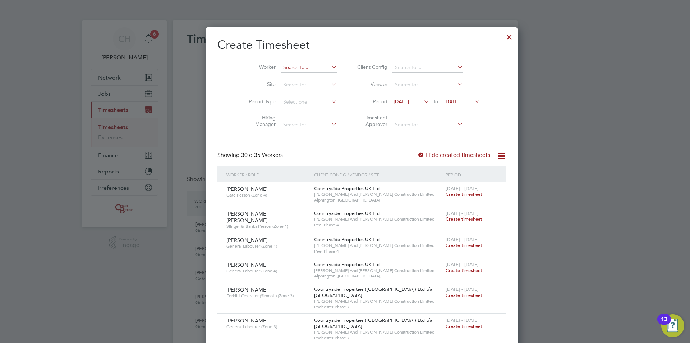
click at [281, 67] on input at bounding box center [309, 68] width 56 height 10
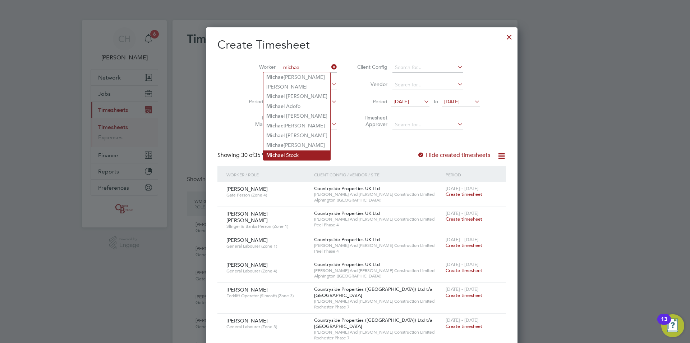
click at [283, 152] on li "Michae l Stock" at bounding box center [297, 155] width 67 height 10
type input "[PERSON_NAME]"
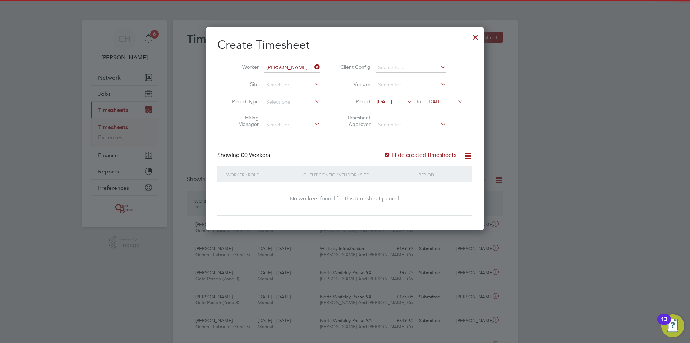
click at [392, 100] on span "[DATE]" at bounding box center [384, 101] width 15 height 6
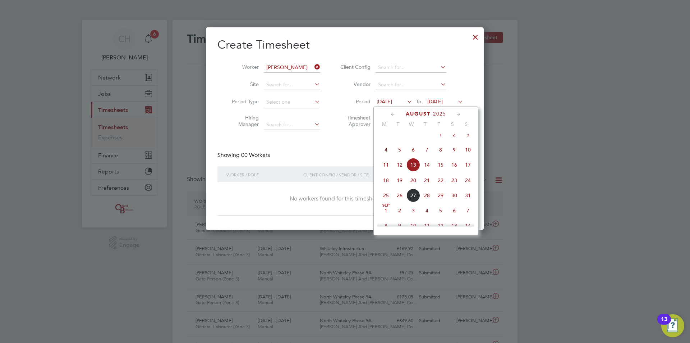
click at [395, 113] on icon at bounding box center [393, 114] width 7 height 8
click at [401, 140] on span "Jul 1" at bounding box center [400, 137] width 14 height 14
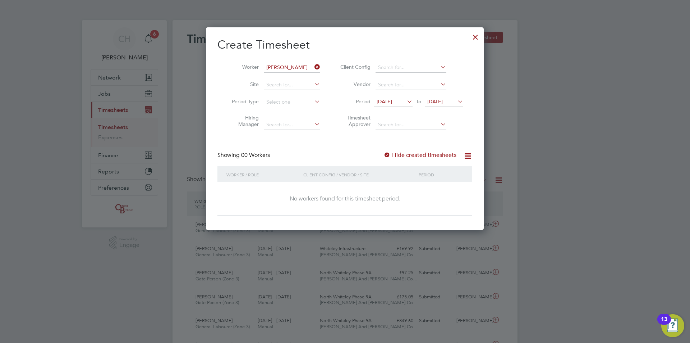
click at [408, 154] on label "Hide created timesheets" at bounding box center [420, 154] width 73 height 7
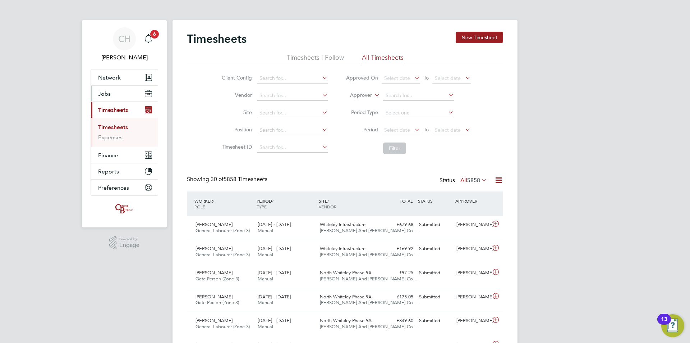
click at [111, 92] on button "Jobs" at bounding box center [124, 94] width 67 height 16
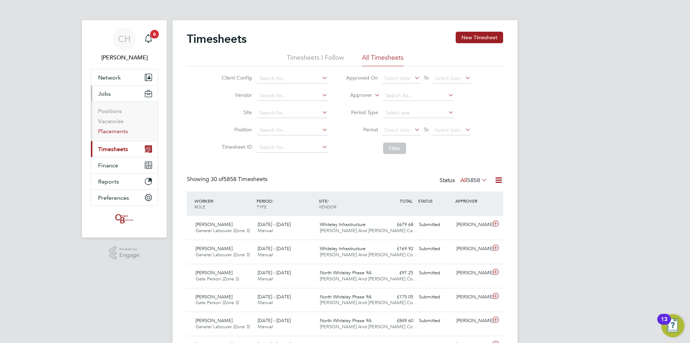
click at [111, 132] on link "Placements" at bounding box center [113, 131] width 30 height 7
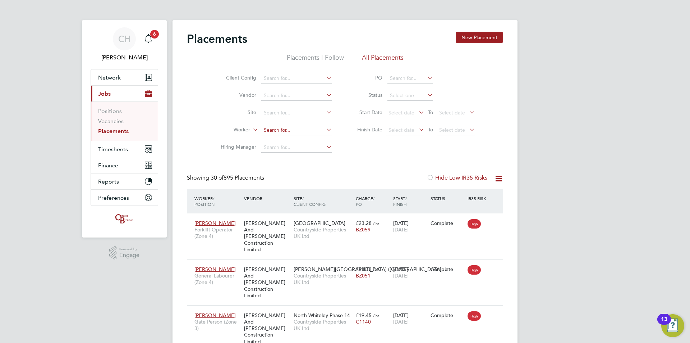
click at [282, 129] on input at bounding box center [296, 130] width 71 height 10
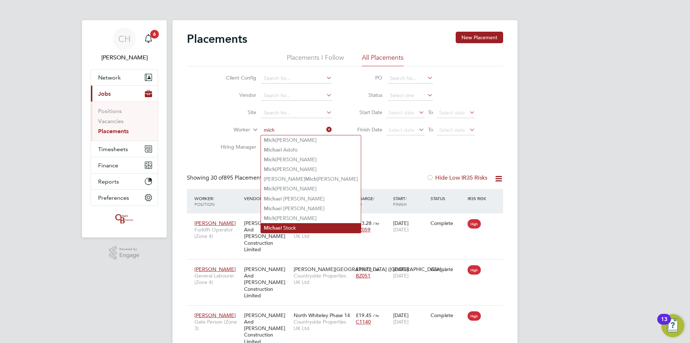
click at [284, 223] on li "Mich ael Stock" at bounding box center [311, 228] width 100 height 10
type input "Michael Stock"
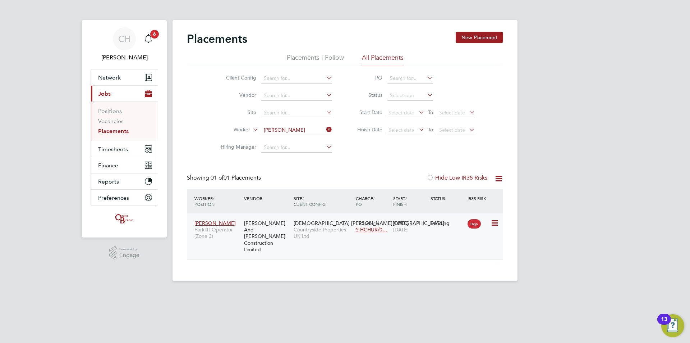
click at [429, 224] on div "Pending" at bounding box center [447, 223] width 37 height 14
click at [119, 129] on link "Placements" at bounding box center [113, 131] width 31 height 7
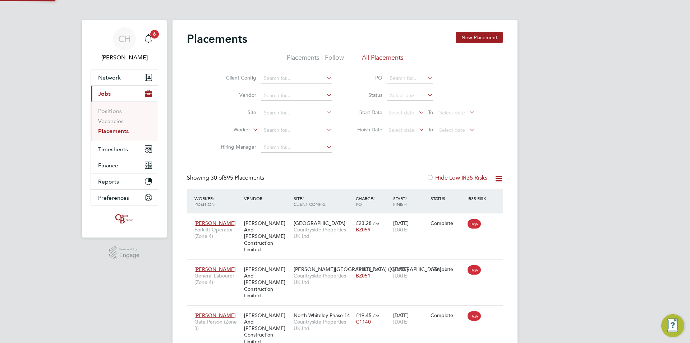
scroll to position [27, 63]
click at [276, 127] on input at bounding box center [296, 130] width 71 height 10
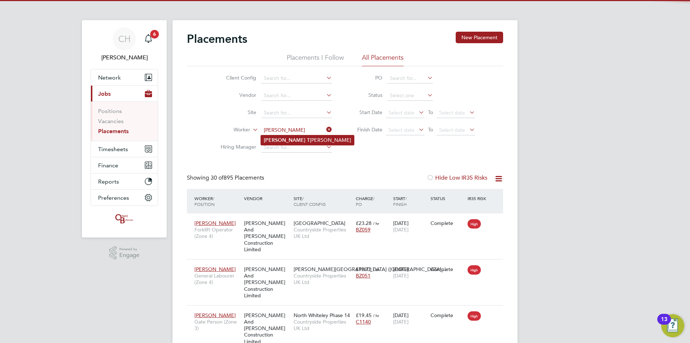
click at [286, 140] on li "Aaron T urner" at bounding box center [307, 140] width 93 height 10
type input "Aaron Turner"
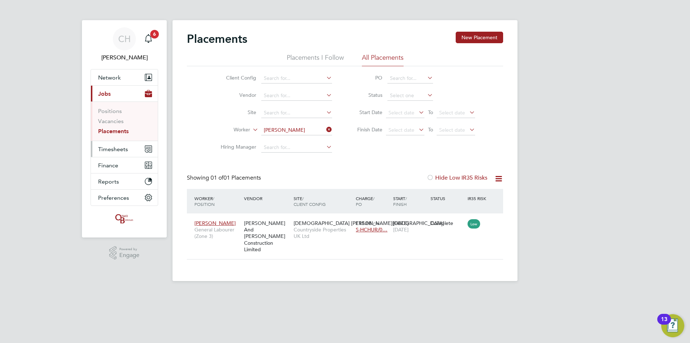
click at [107, 150] on span "Timesheets" at bounding box center [113, 149] width 30 height 7
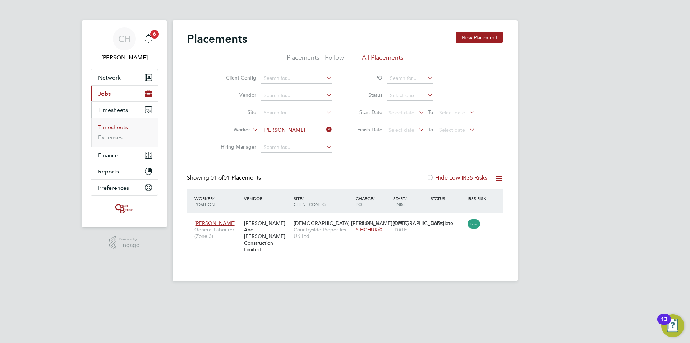
click at [107, 129] on link "Timesheets" at bounding box center [113, 127] width 30 height 7
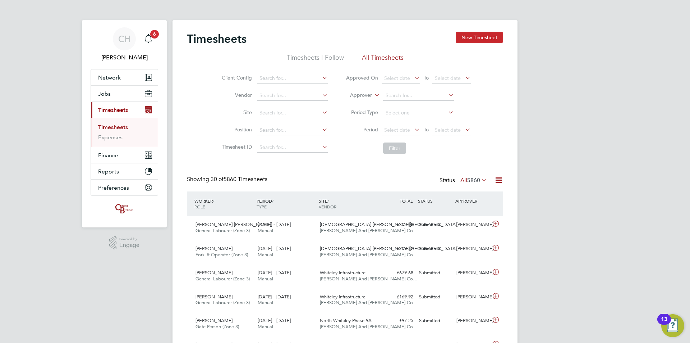
click at [486, 36] on button "New Timesheet" at bounding box center [479, 38] width 47 height 12
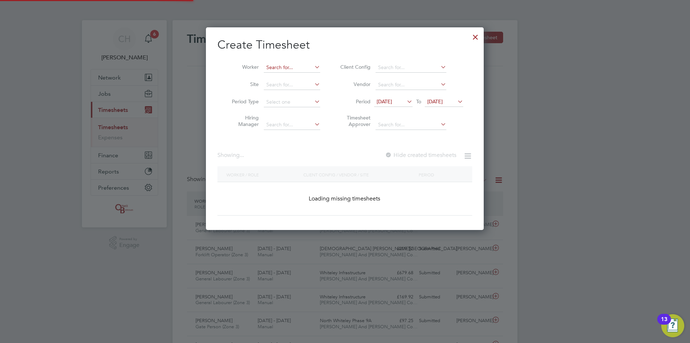
scroll to position [1250, 278]
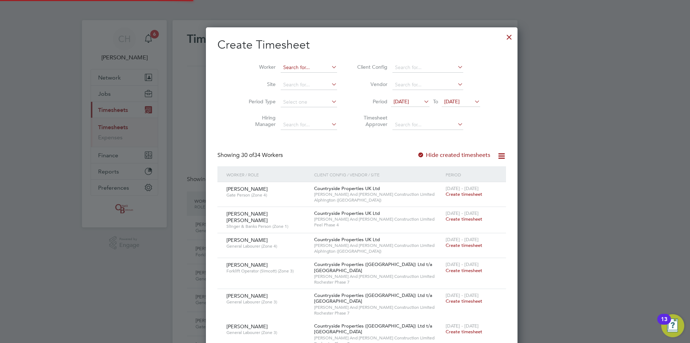
click at [282, 66] on input at bounding box center [309, 68] width 56 height 10
click at [310, 75] on b "Mars" at bounding box center [316, 77] width 12 height 6
type input "John Marshall"
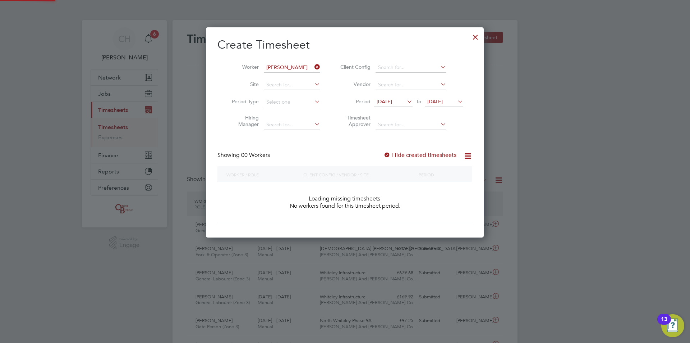
scroll to position [203, 278]
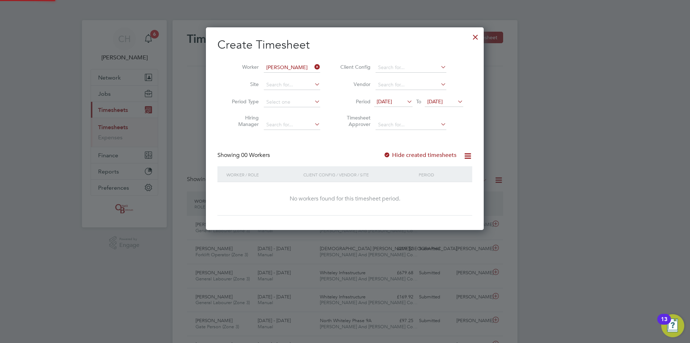
click at [387, 99] on span "13 Aug 2025" at bounding box center [384, 101] width 15 height 6
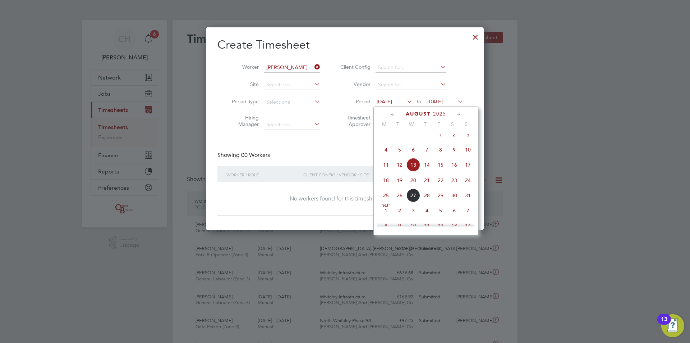
click at [392, 112] on icon at bounding box center [393, 114] width 7 height 8
click at [466, 139] on span "Jun 1" at bounding box center [468, 139] width 14 height 14
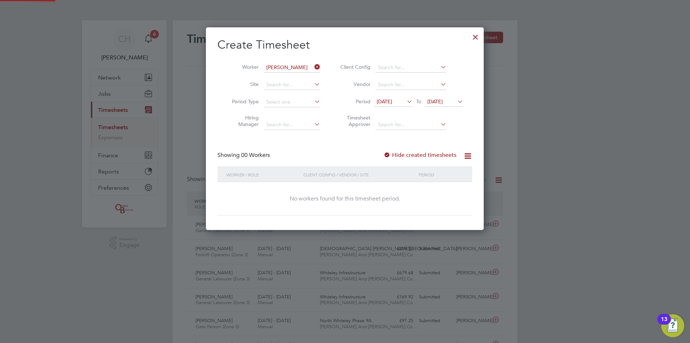
scroll to position [203, 278]
click at [474, 36] on div at bounding box center [475, 35] width 13 height 13
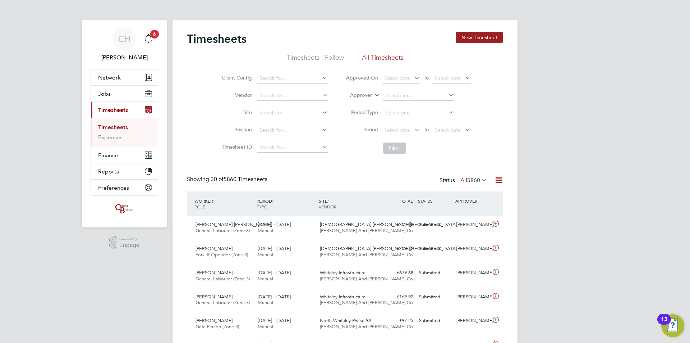
scroll to position [18, 63]
click at [117, 128] on link "Timesheets" at bounding box center [113, 127] width 30 height 7
click at [278, 112] on input at bounding box center [292, 113] width 71 height 10
click at [279, 120] on li "Boorl ey Green - Phase B4" at bounding box center [298, 123] width 85 height 10
type input "Boorley Green - Phase B4"
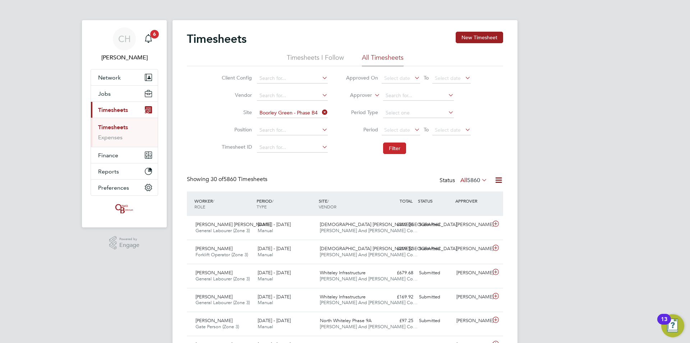
click at [394, 149] on button "Filter" at bounding box center [394, 148] width 23 height 12
click at [299, 113] on input at bounding box center [292, 113] width 71 height 10
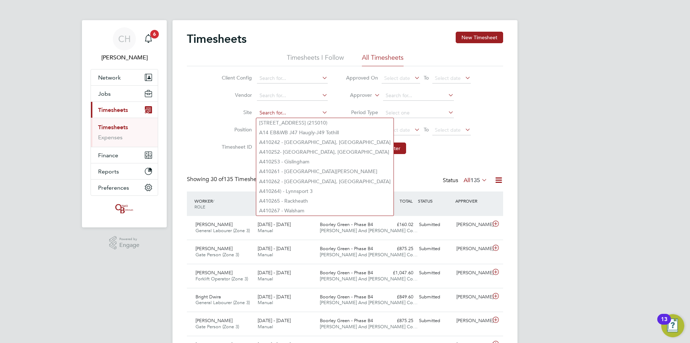
click at [299, 113] on input at bounding box center [292, 113] width 71 height 10
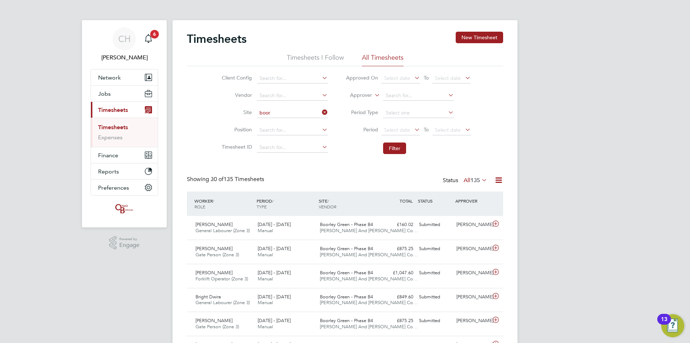
click at [298, 132] on li "Boor ley Green Gateway" at bounding box center [292, 133] width 72 height 10
type input "Boorley Green Gateway"
click at [404, 147] on button "Filter" at bounding box center [394, 148] width 23 height 12
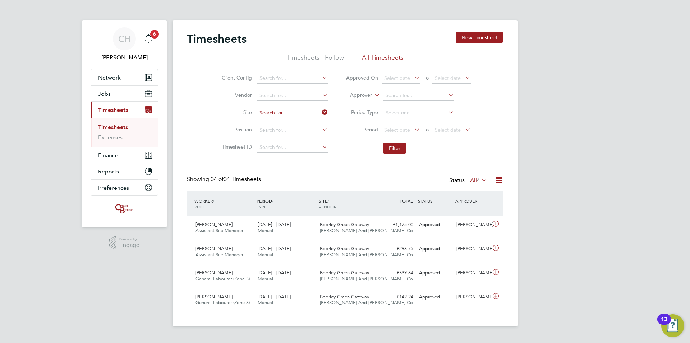
click at [312, 111] on input at bounding box center [292, 113] width 71 height 10
click at [311, 122] on li "Boorley Green - Phase B4" at bounding box center [292, 123] width 72 height 10
type input "Boorley Green - Phase B4"
click at [391, 146] on button "Filter" at bounding box center [394, 148] width 23 height 12
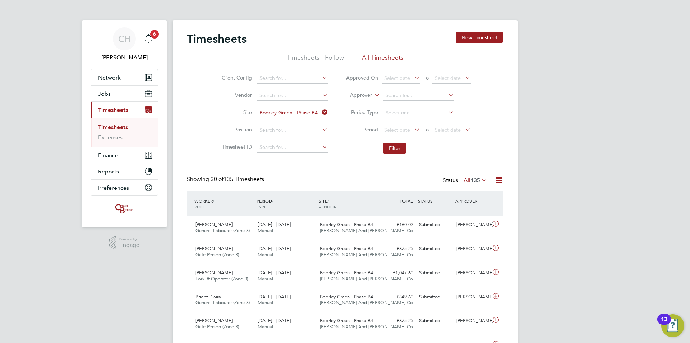
click at [450, 124] on li "Period Select date To Select date" at bounding box center [408, 130] width 143 height 17
click at [450, 128] on span "Select date" at bounding box center [448, 130] width 26 height 6
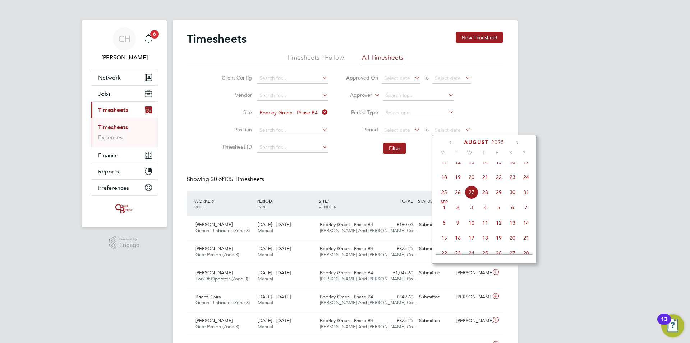
click at [452, 140] on icon at bounding box center [451, 143] width 7 height 8
click at [525, 198] on span "15" at bounding box center [527, 198] width 14 height 14
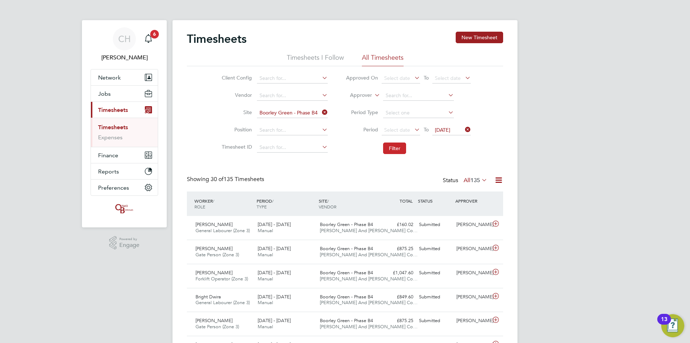
click at [389, 147] on button "Filter" at bounding box center [394, 148] width 23 height 12
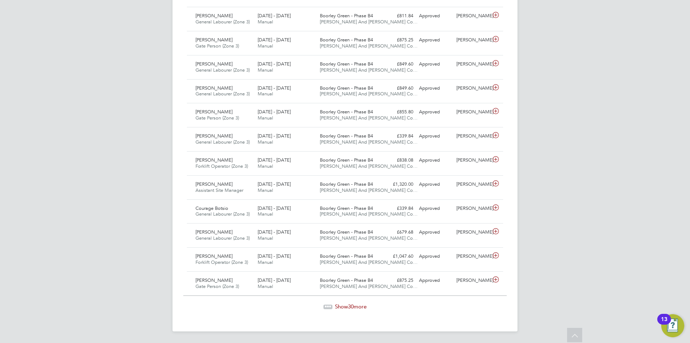
click at [361, 306] on span "Show 30 more" at bounding box center [351, 306] width 32 height 7
click at [380, 93] on div "£580.00 Rejected" at bounding box center [397, 88] width 37 height 12
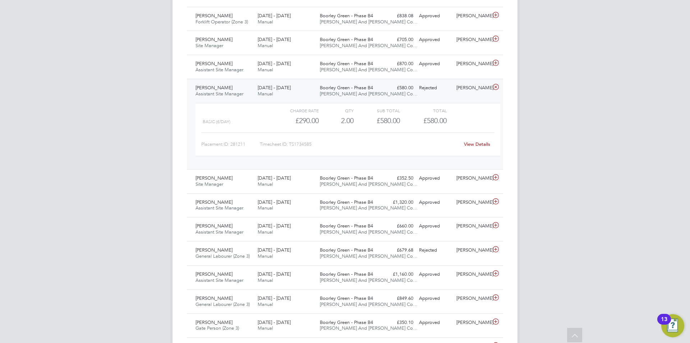
click at [464, 143] on div "View Details" at bounding box center [477, 144] width 35 height 12
click at [470, 143] on link "View Details" at bounding box center [477, 144] width 26 height 6
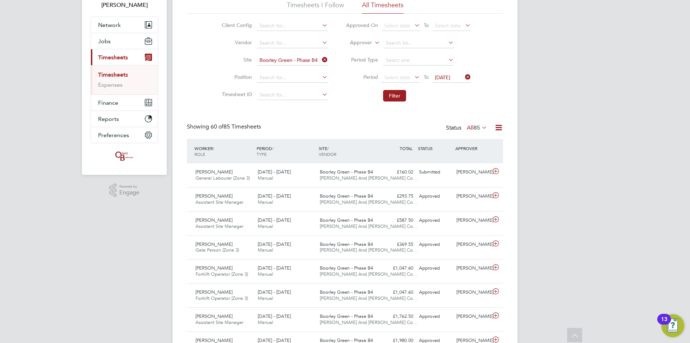
scroll to position [0, 0]
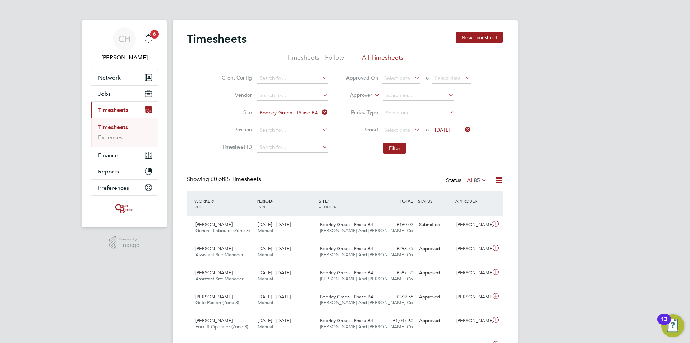
click at [109, 125] on link "Timesheets" at bounding box center [113, 127] width 30 height 7
click at [110, 94] on button "Jobs" at bounding box center [124, 94] width 67 height 16
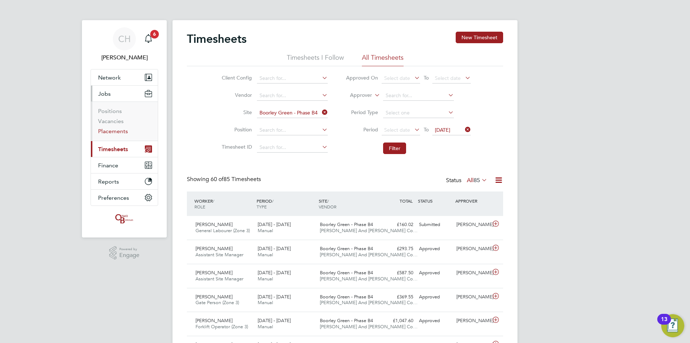
click at [110, 131] on link "Placements" at bounding box center [113, 131] width 30 height 7
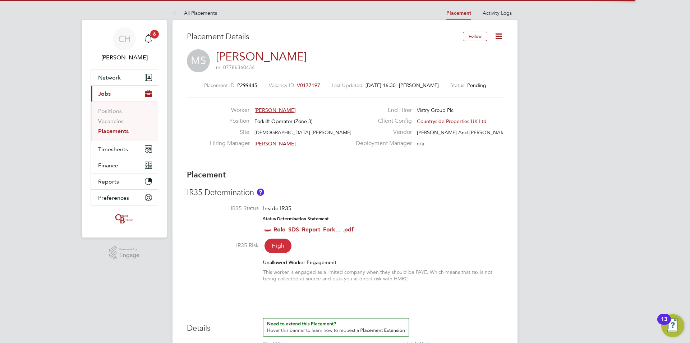
click at [497, 32] on icon at bounding box center [498, 36] width 9 height 9
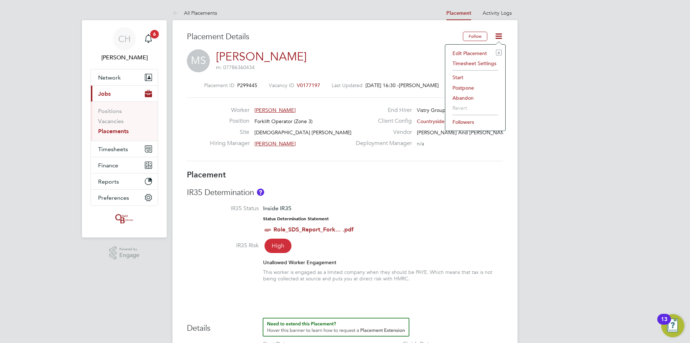
click at [458, 77] on li "Start" at bounding box center [475, 77] width 53 height 10
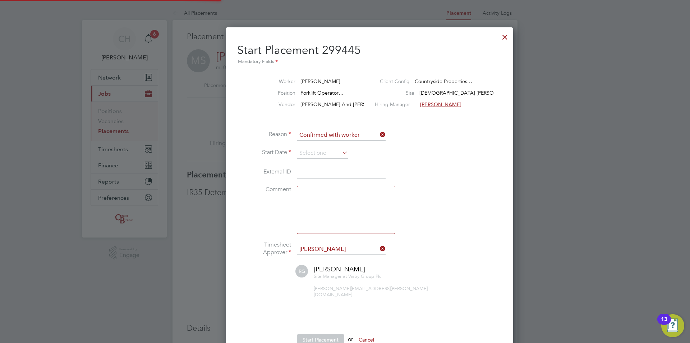
scroll to position [4, 4]
click at [338, 149] on input at bounding box center [322, 153] width 51 height 11
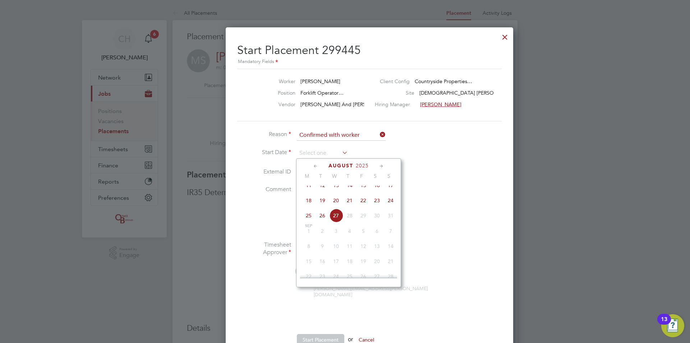
click at [316, 164] on icon at bounding box center [316, 166] width 7 height 8
click at [364, 238] on span "25" at bounding box center [364, 234] width 14 height 14
type input "[DATE]"
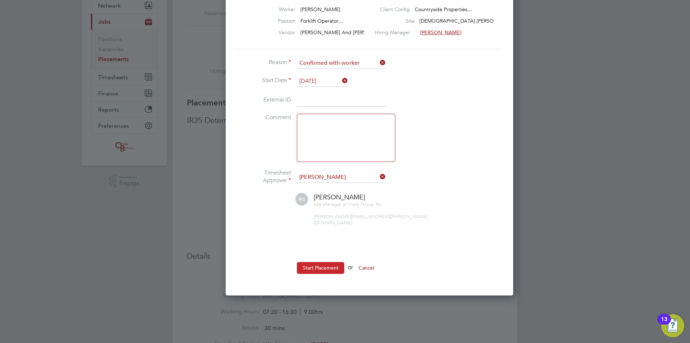
click at [325, 262] on button "Start Placement" at bounding box center [320, 268] width 47 height 12
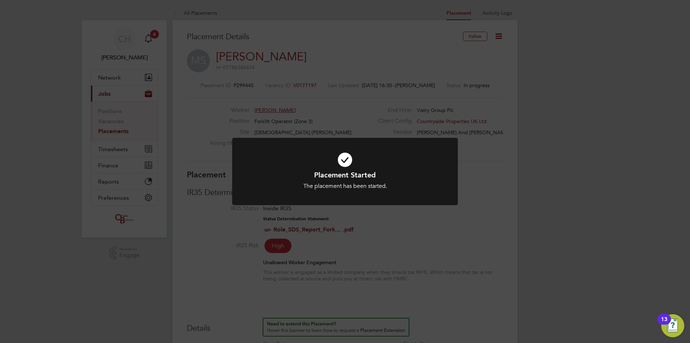
click at [48, 169] on div "Placement Started The placement has been started. Cancel Okay" at bounding box center [345, 171] width 690 height 343
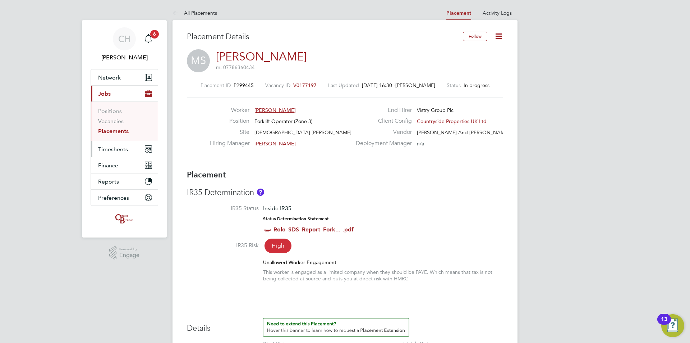
click at [120, 151] on span "Timesheets" at bounding box center [113, 149] width 30 height 7
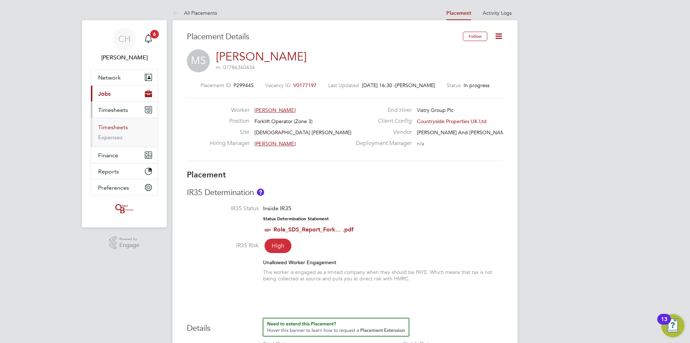
click at [110, 126] on link "Timesheets" at bounding box center [113, 127] width 30 height 7
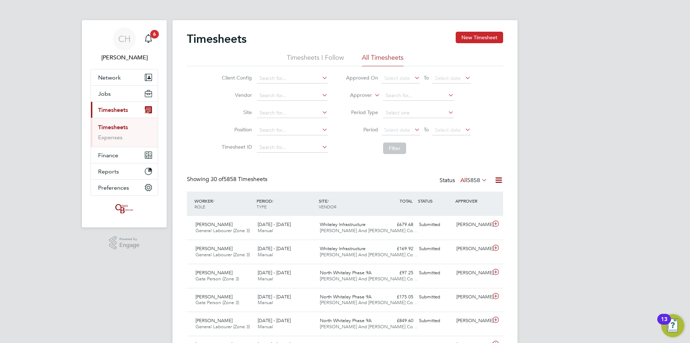
click at [471, 40] on button "New Timesheet" at bounding box center [479, 38] width 47 height 12
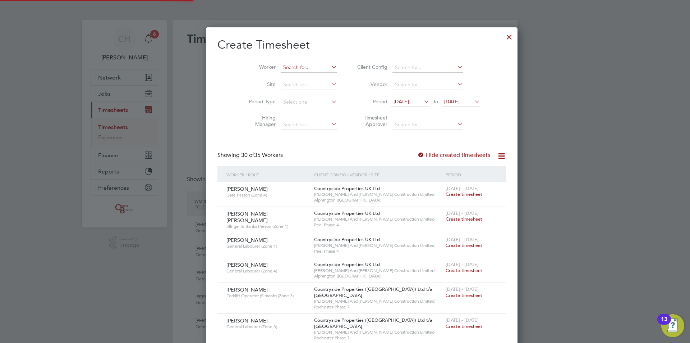
click at [281, 65] on input at bounding box center [309, 68] width 56 height 10
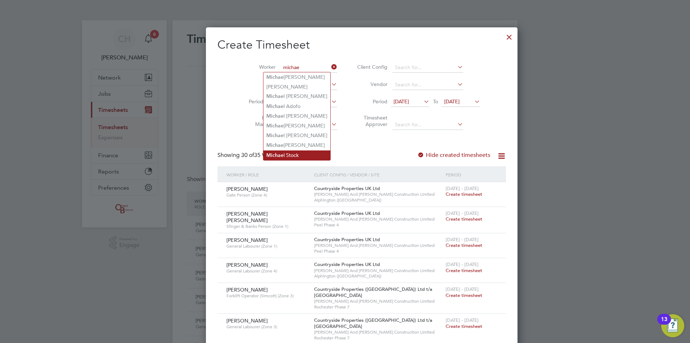
click at [296, 150] on li "Michae l Stock" at bounding box center [297, 155] width 67 height 10
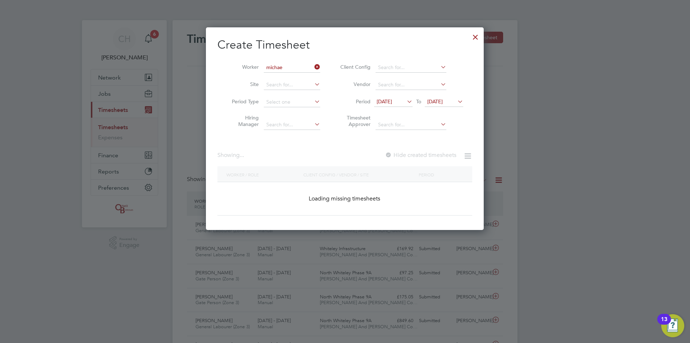
type input "[PERSON_NAME]"
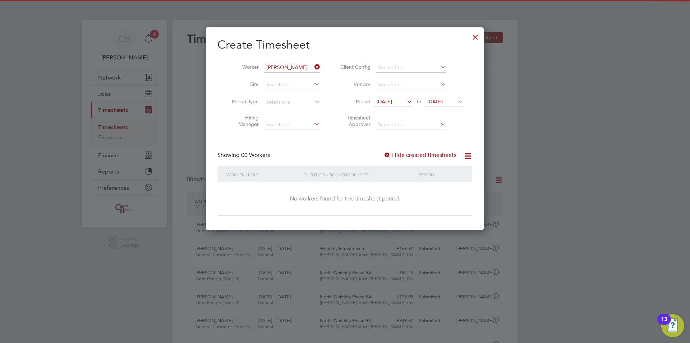
click at [407, 96] on li "Period [DATE] To [DATE]" at bounding box center [400, 102] width 143 height 17
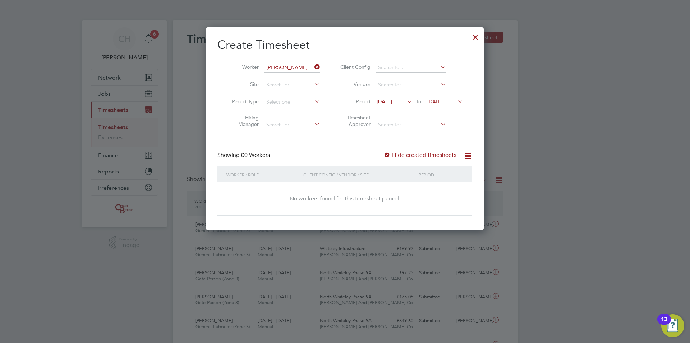
click at [392, 102] on span "[DATE]" at bounding box center [384, 101] width 15 height 6
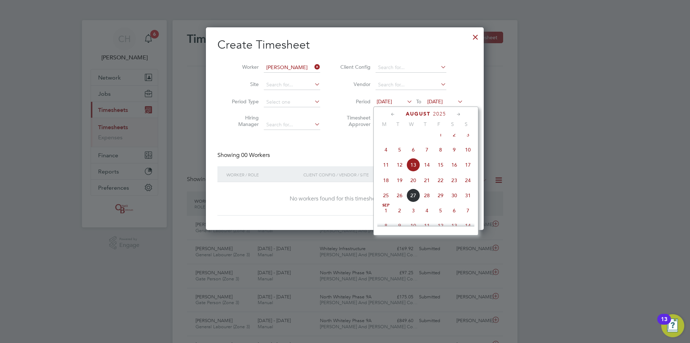
click at [396, 113] on icon at bounding box center [393, 114] width 7 height 8
click at [401, 142] on span "[DATE]" at bounding box center [400, 137] width 14 height 14
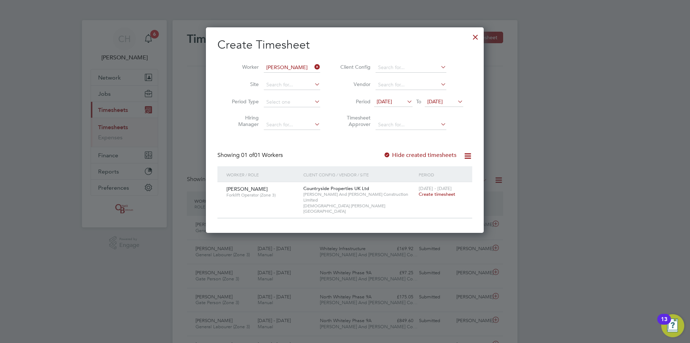
click at [447, 192] on span "Create timesheet" at bounding box center [437, 194] width 37 height 6
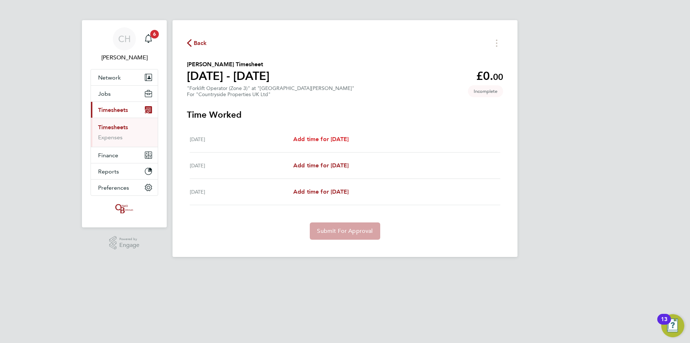
click at [311, 138] on span "Add time for [DATE]" at bounding box center [320, 139] width 55 height 7
select select "30"
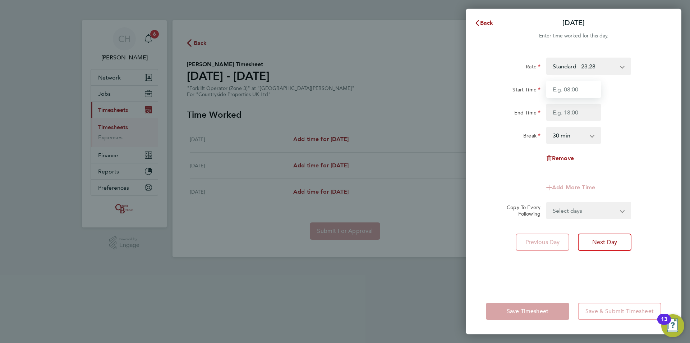
click at [578, 87] on input "Start Time" at bounding box center [574, 89] width 55 height 17
type input "07:30"
click at [576, 112] on input "End Time" at bounding box center [574, 112] width 55 height 17
type input "17:00"
click at [652, 117] on div "End Time 17:00" at bounding box center [573, 112] width 181 height 17
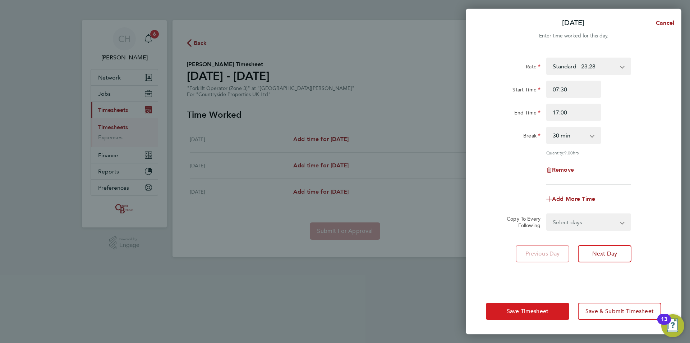
click at [544, 306] on button "Save Timesheet" at bounding box center [527, 310] width 83 height 17
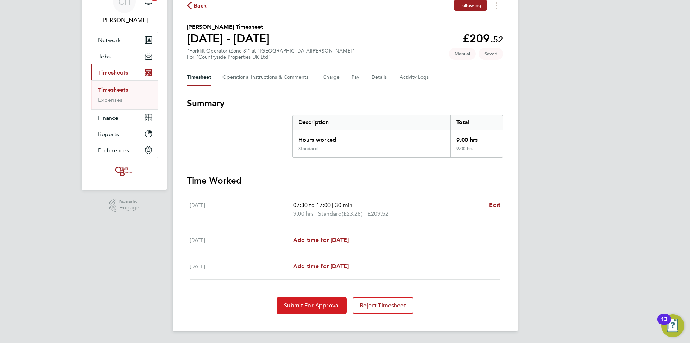
click at [318, 305] on span "Submit For Approval" at bounding box center [312, 305] width 56 height 7
click at [114, 91] on link "Timesheets" at bounding box center [113, 89] width 30 height 7
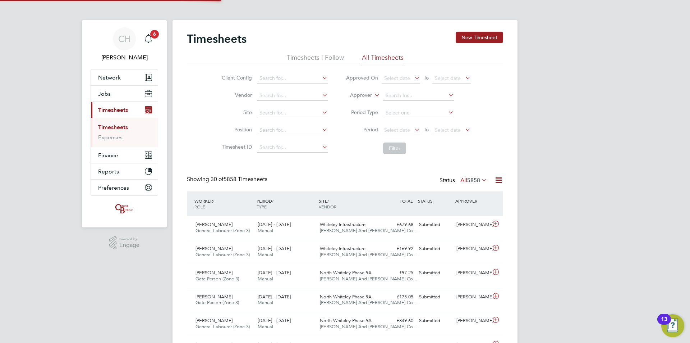
scroll to position [4, 4]
click at [478, 37] on button "New Timesheet" at bounding box center [479, 38] width 47 height 12
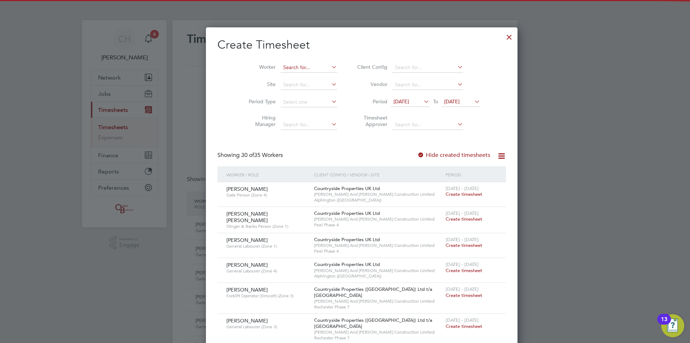
click at [281, 68] on input at bounding box center [309, 68] width 56 height 10
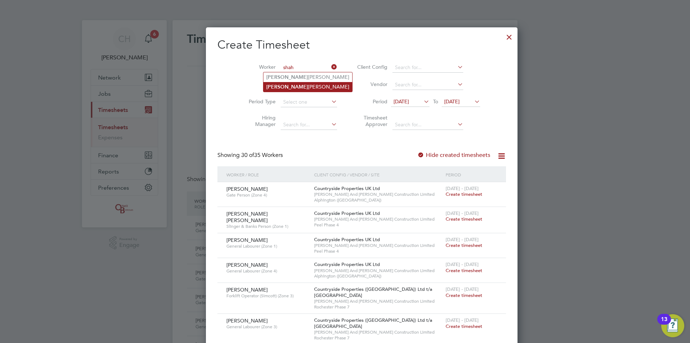
click at [290, 86] on li "[PERSON_NAME] [PERSON_NAME]" at bounding box center [308, 87] width 89 height 10
type input "[PERSON_NAME] [PERSON_NAME]"
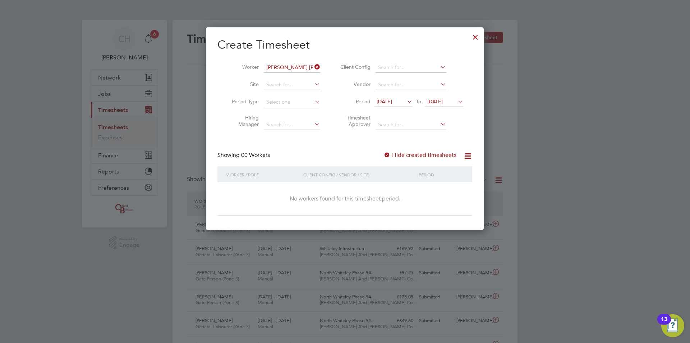
click at [392, 98] on span "[DATE]" at bounding box center [384, 101] width 15 height 6
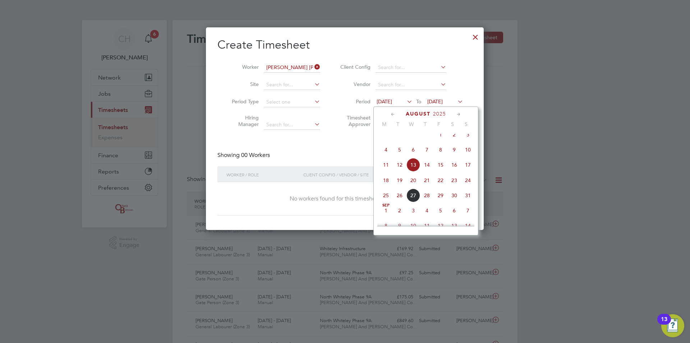
click at [396, 114] on icon at bounding box center [393, 114] width 7 height 8
click at [401, 142] on span "Apr 1" at bounding box center [400, 141] width 14 height 14
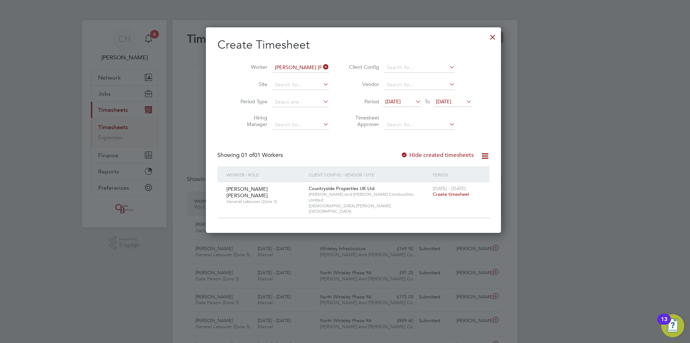
click at [433, 193] on span "Create timesheet" at bounding box center [451, 194] width 37 height 6
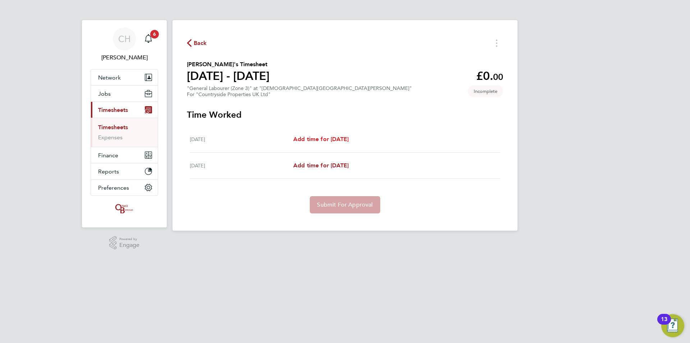
click at [327, 138] on span "Add time for Mon 12 May" at bounding box center [320, 139] width 55 height 7
select select "30"
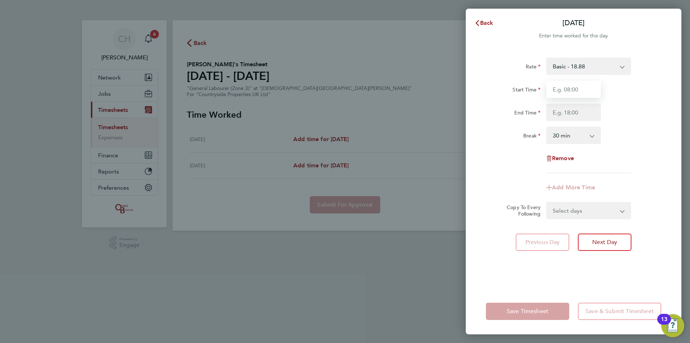
click at [565, 89] on input "Start Time" at bounding box center [574, 89] width 55 height 17
type input "07:30"
click at [574, 114] on input "End Time" at bounding box center [574, 112] width 55 height 17
type input "16:00"
click at [630, 148] on div "Rate Basic - 18.88 Start Time 07:30 End Time 16:00 Break 0 min 15 min 30 min 45…" at bounding box center [573, 115] width 175 height 115
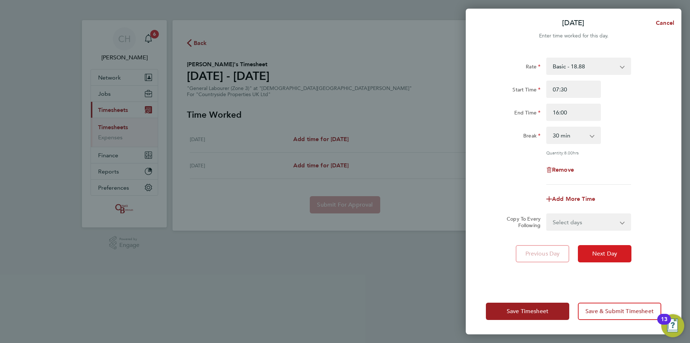
click at [599, 248] on button "Next Day" at bounding box center [605, 253] width 54 height 17
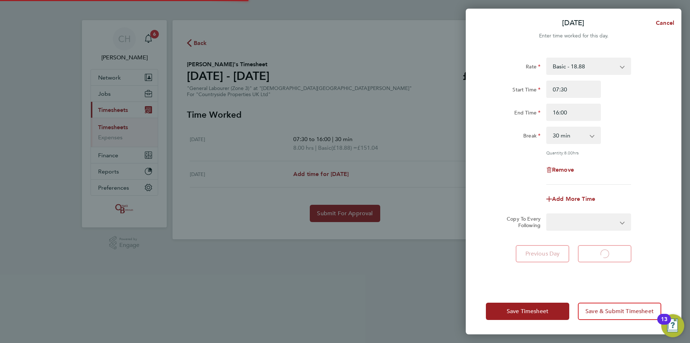
select select "30"
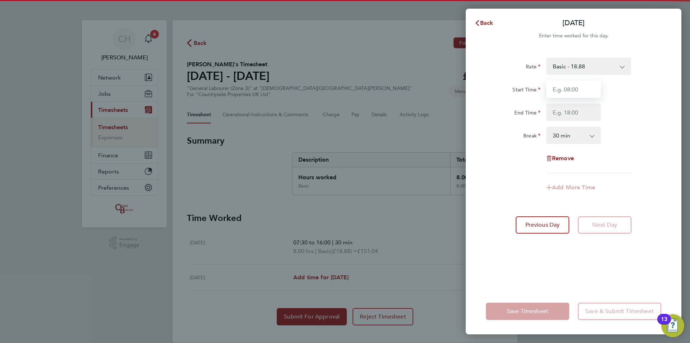
click at [568, 91] on input "Start Time" at bounding box center [574, 89] width 55 height 17
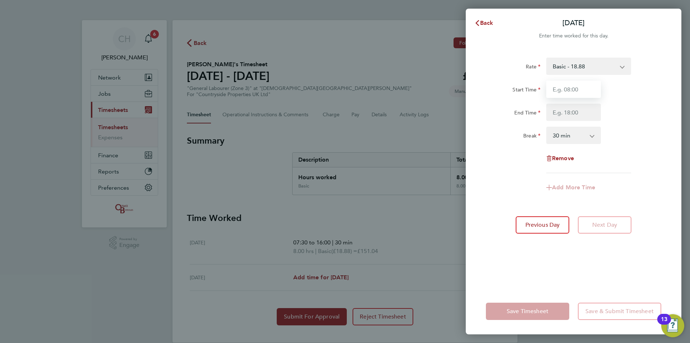
type input "07:30"
click at [570, 112] on input "End Time" at bounding box center [574, 112] width 55 height 17
type input "16:00"
click at [633, 145] on div "Rate Basic - 18.88 Start Time 07:30 End Time 16:00 Break 0 min 15 min 30 min 45…" at bounding box center [573, 115] width 175 height 115
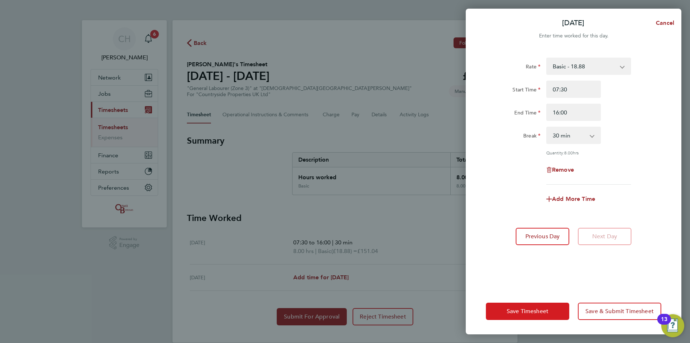
click at [534, 313] on span "Save Timesheet" at bounding box center [528, 310] width 42 height 7
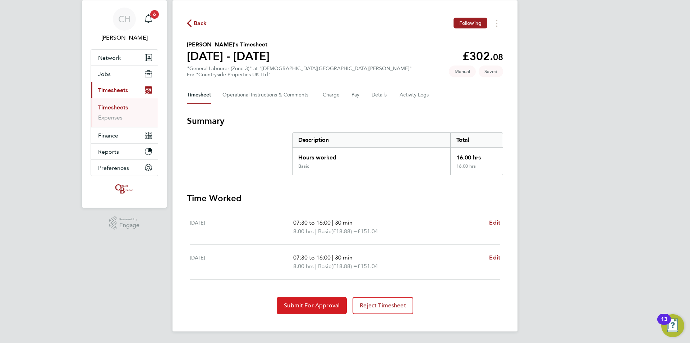
click at [321, 302] on span "Submit For Approval" at bounding box center [312, 305] width 56 height 7
click at [113, 107] on link "Timesheets" at bounding box center [113, 107] width 30 height 7
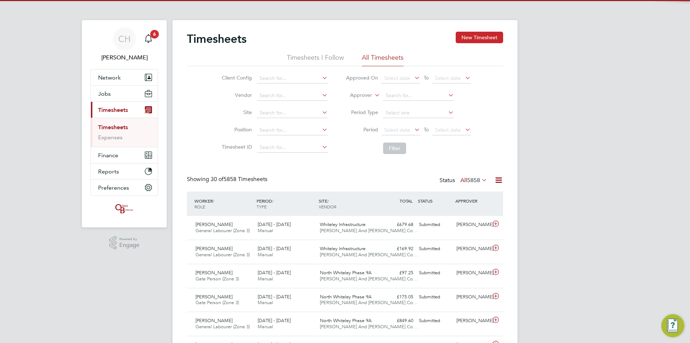
scroll to position [4, 4]
click at [492, 36] on button "New Timesheet" at bounding box center [479, 38] width 47 height 12
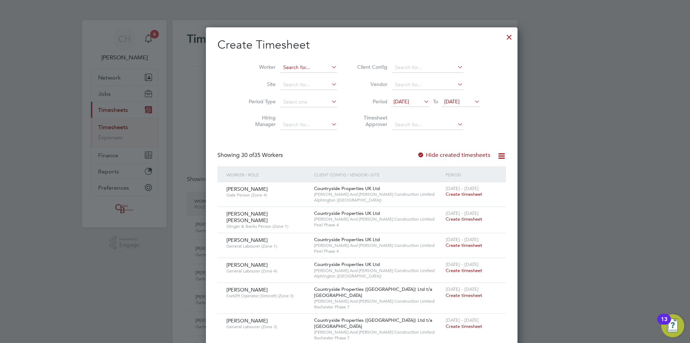
click at [281, 67] on input at bounding box center [309, 68] width 56 height 10
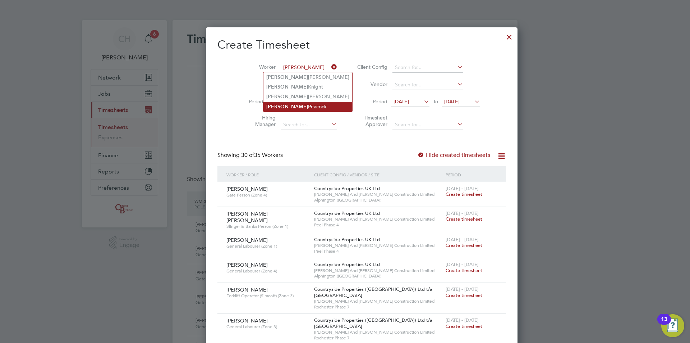
click at [282, 105] on b "Nathan" at bounding box center [287, 107] width 42 height 6
type input "Nathan Peacock"
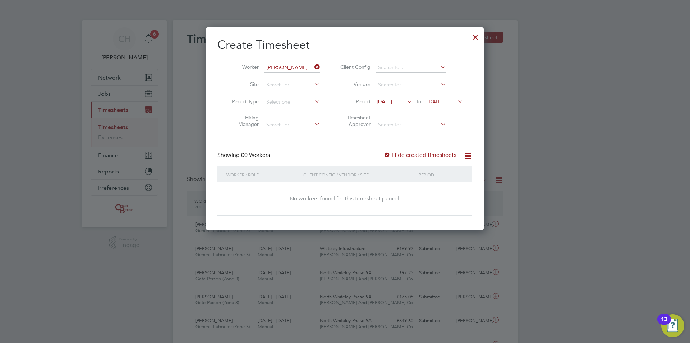
click at [391, 101] on span "13 Aug 2025" at bounding box center [384, 101] width 15 height 6
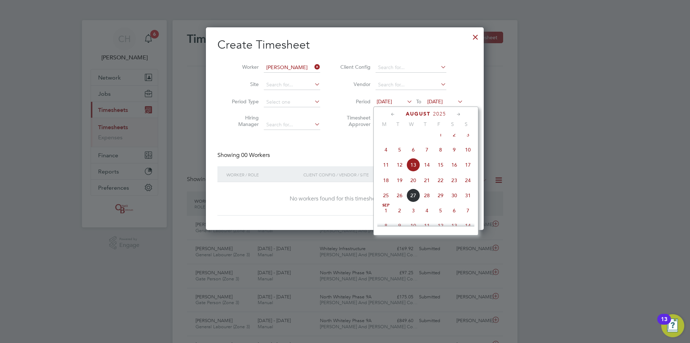
click at [393, 112] on icon at bounding box center [393, 114] width 7 height 8
click at [429, 213] on span "May" at bounding box center [427, 212] width 14 height 4
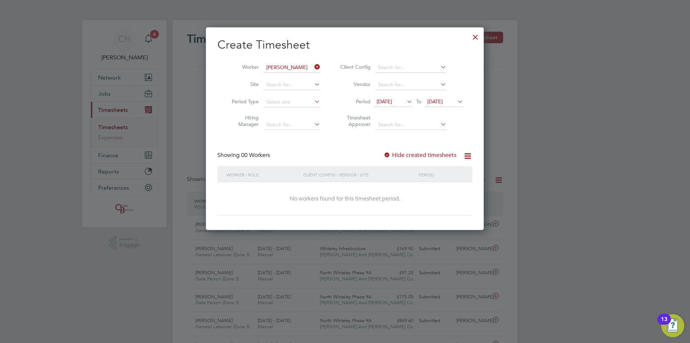
click at [476, 36] on div at bounding box center [475, 35] width 13 height 13
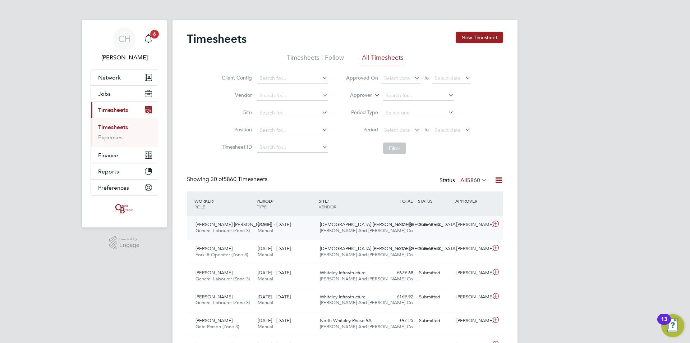
click at [468, 221] on div "[PERSON_NAME]" at bounding box center [472, 225] width 37 height 12
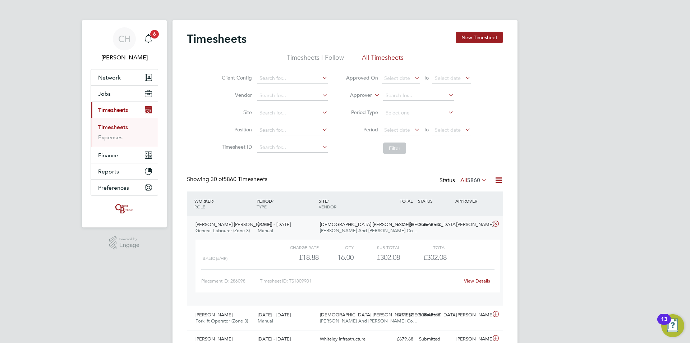
click at [479, 281] on link "View Details" at bounding box center [477, 281] width 26 height 6
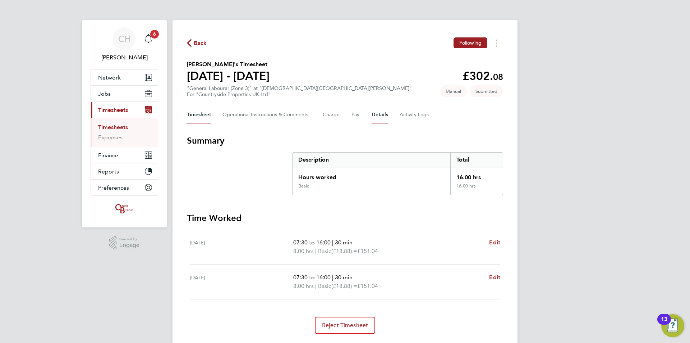
click at [377, 117] on button "Details" at bounding box center [380, 114] width 17 height 17
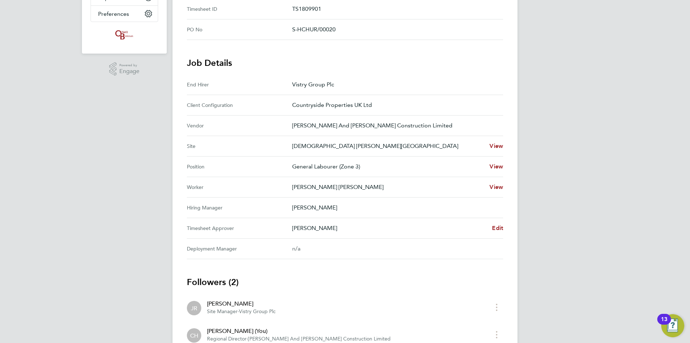
scroll to position [180, 0]
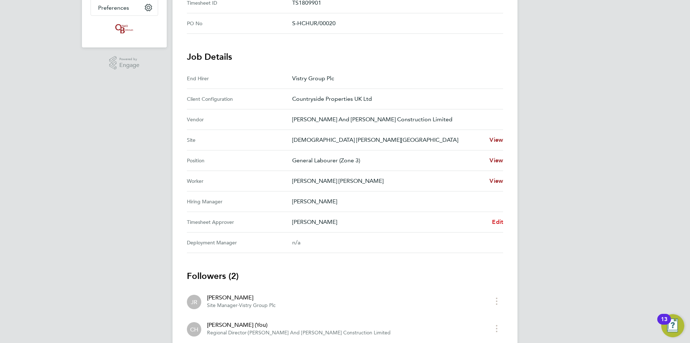
click at [493, 223] on span "Edit" at bounding box center [497, 221] width 11 height 7
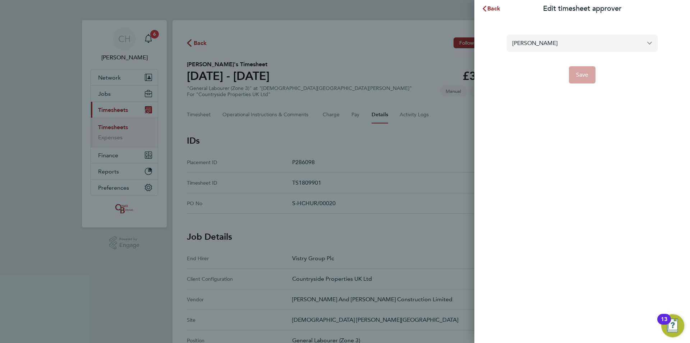
click at [528, 45] on input "Joss Rushford" at bounding box center [582, 43] width 151 height 17
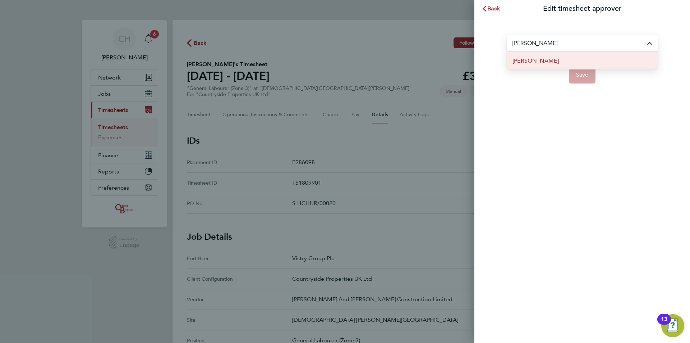
click at [553, 61] on span "[PERSON_NAME]" at bounding box center [536, 60] width 46 height 9
type input "[PERSON_NAME]"
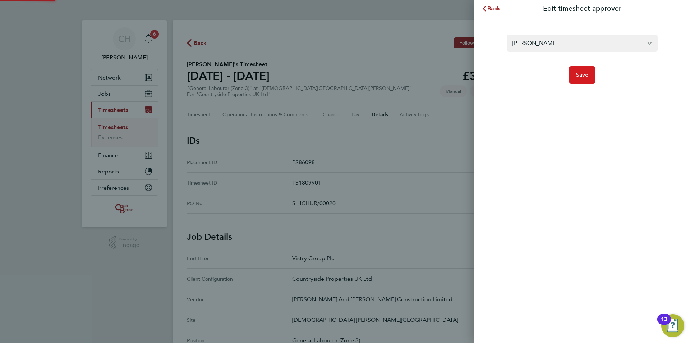
click at [577, 75] on span "Save" at bounding box center [582, 74] width 13 height 7
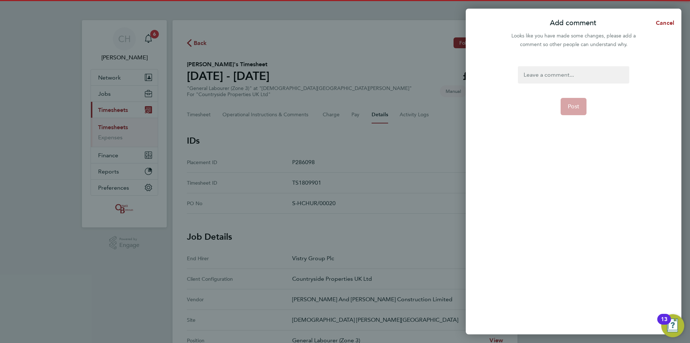
click at [576, 75] on div at bounding box center [573, 74] width 111 height 17
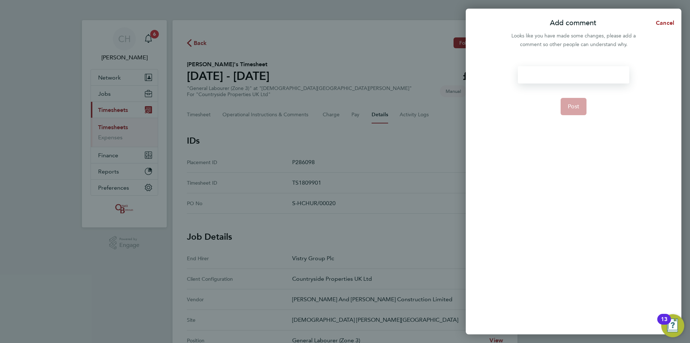
click at [576, 75] on div at bounding box center [573, 74] width 111 height 17
click at [571, 111] on button "Post" at bounding box center [574, 106] width 26 height 17
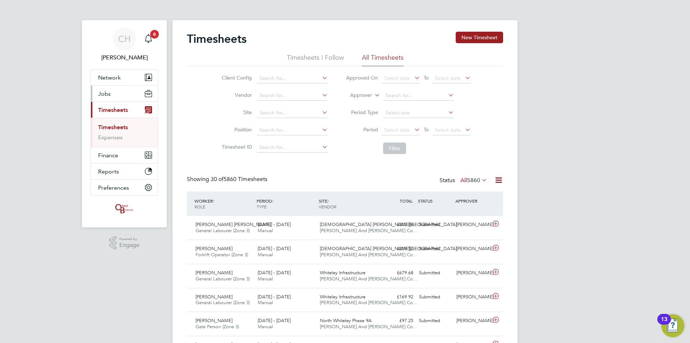
click at [112, 95] on button "Jobs" at bounding box center [124, 94] width 67 height 16
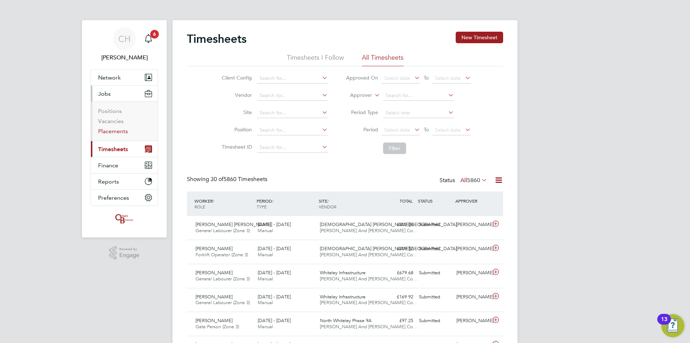
click at [111, 130] on link "Placements" at bounding box center [113, 131] width 30 height 7
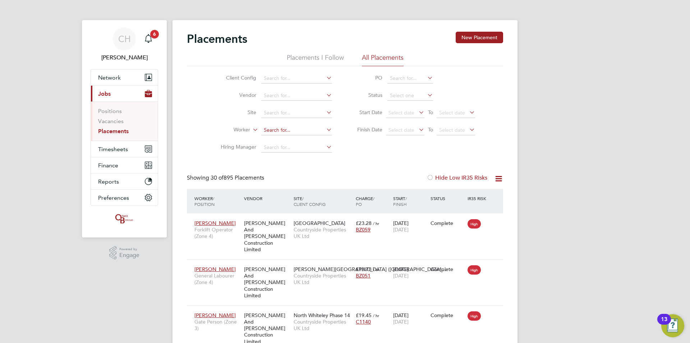
click at [293, 128] on input at bounding box center [296, 130] width 71 height 10
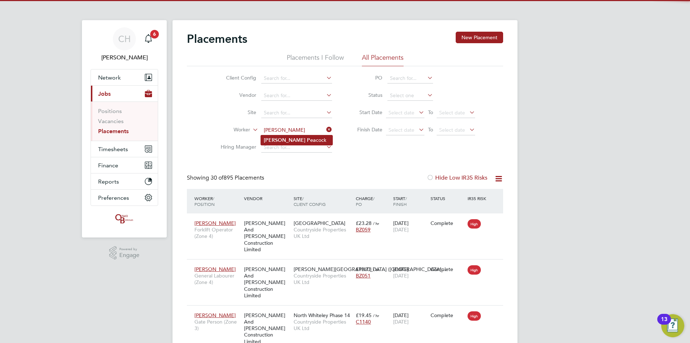
click at [294, 138] on li "Nathan Pea cock" at bounding box center [297, 140] width 72 height 10
type input "Nathan Peacock"
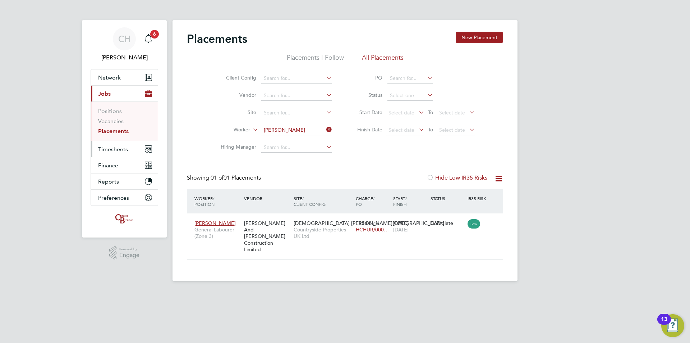
click at [120, 148] on span "Timesheets" at bounding box center [113, 149] width 30 height 7
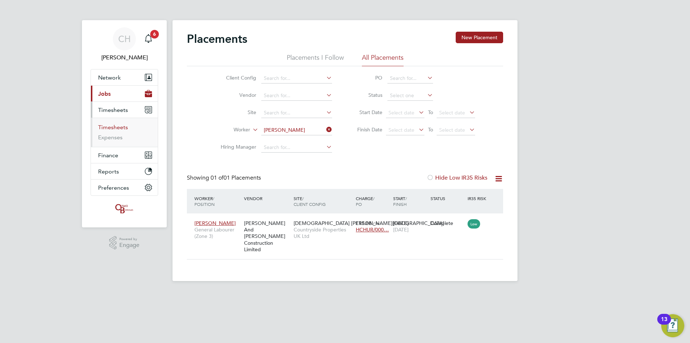
click at [110, 127] on link "Timesheets" at bounding box center [113, 127] width 30 height 7
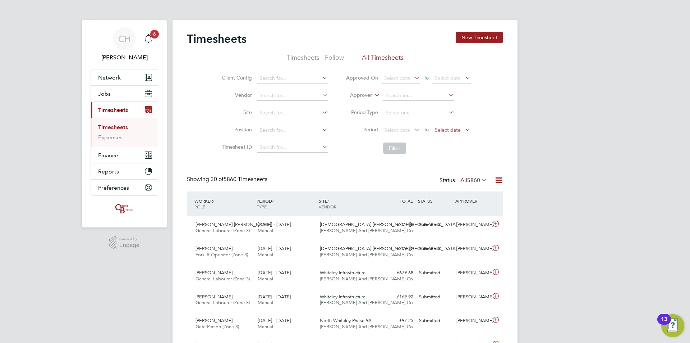
click at [441, 129] on span "Select date" at bounding box center [448, 130] width 26 height 6
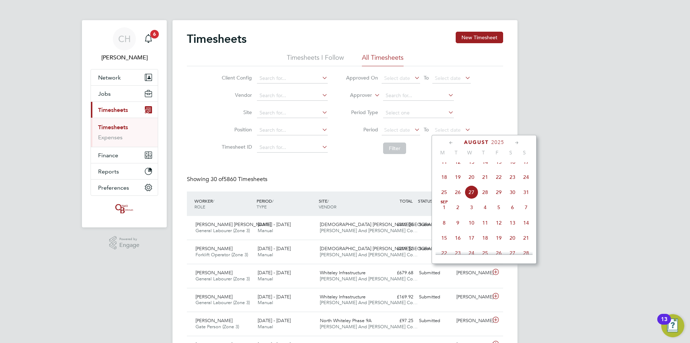
click at [449, 141] on icon at bounding box center [451, 143] width 7 height 8
click at [518, 141] on icon at bounding box center [517, 143] width 7 height 8
click at [528, 199] on span "18" at bounding box center [527, 198] width 14 height 14
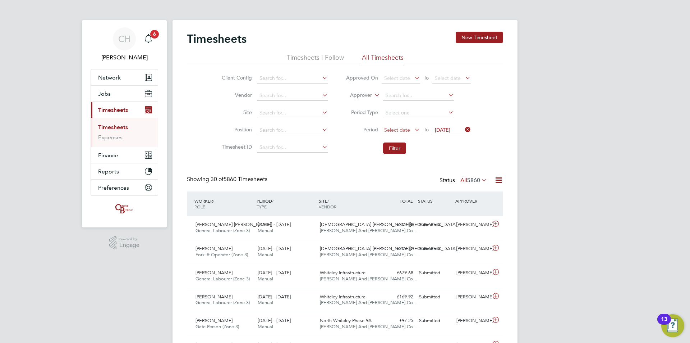
click at [401, 132] on span "Select date" at bounding box center [397, 130] width 26 height 6
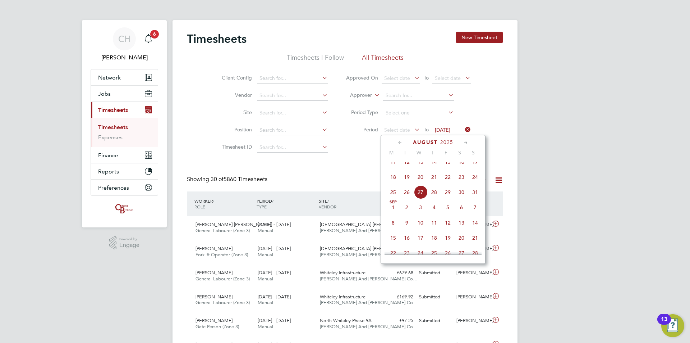
click at [399, 142] on icon at bounding box center [400, 143] width 7 height 8
click at [464, 142] on icon at bounding box center [466, 143] width 7 height 8
click at [394, 200] on span "12" at bounding box center [394, 198] width 14 height 14
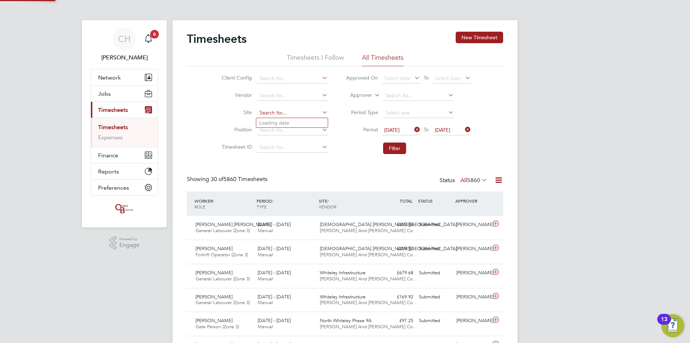
click at [284, 115] on input at bounding box center [292, 113] width 71 height 10
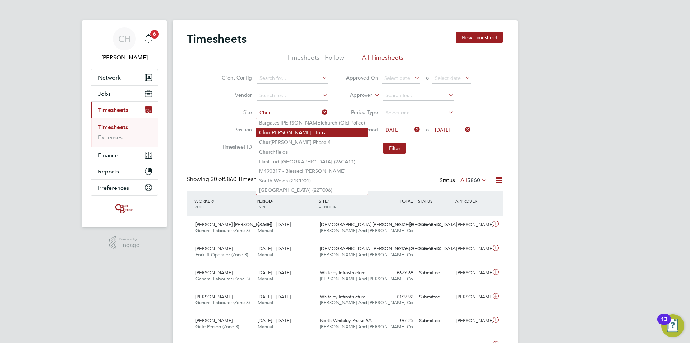
click at [289, 131] on li "Chur ch Crookham - Infra" at bounding box center [312, 133] width 112 height 10
type input "[DEMOGRAPHIC_DATA] [PERSON_NAME][GEOGRAPHIC_DATA]"
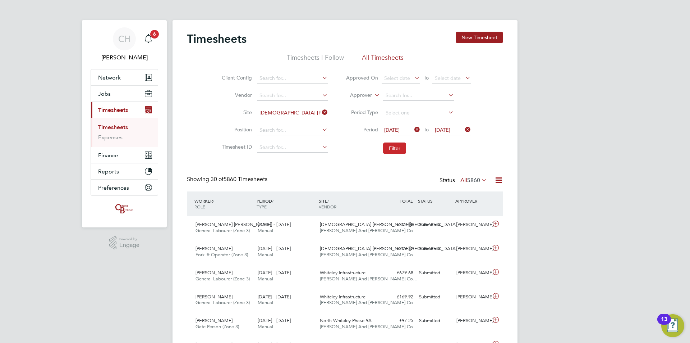
click at [389, 147] on button "Filter" at bounding box center [394, 148] width 23 height 12
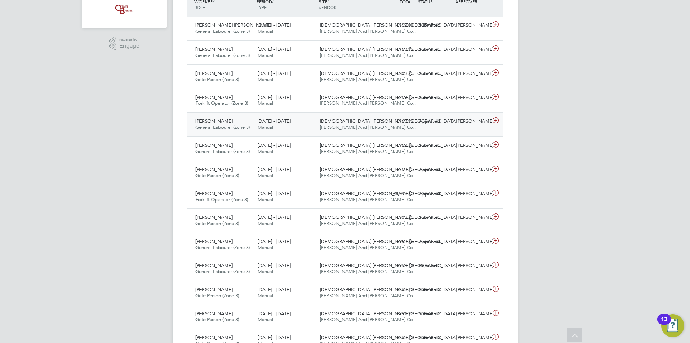
click at [216, 124] on div "Nathan Peacock General Labourer (Zone 3) 12 - 18 May 2025" at bounding box center [224, 124] width 62 height 18
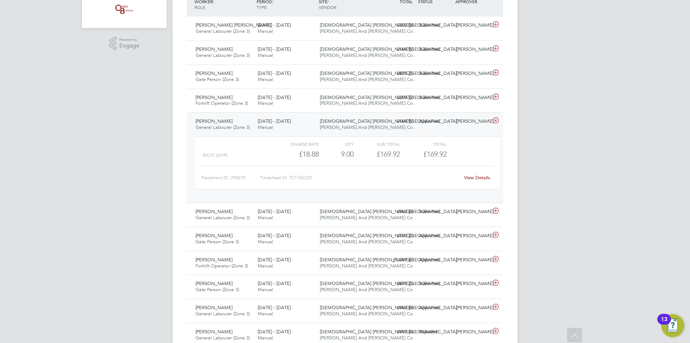
click at [216, 124] on div "Nathan Peacock General Labourer (Zone 3) 12 - 18 May 2025" at bounding box center [224, 124] width 62 height 18
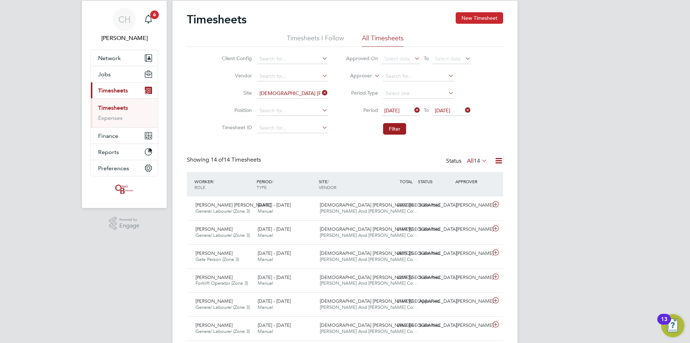
click at [466, 17] on button "New Timesheet" at bounding box center [479, 18] width 47 height 12
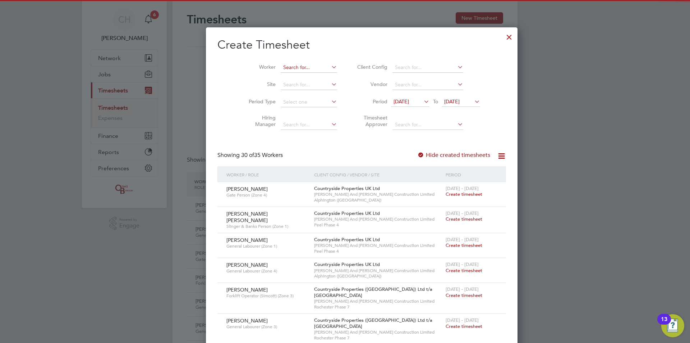
click at [289, 65] on input at bounding box center [309, 68] width 56 height 10
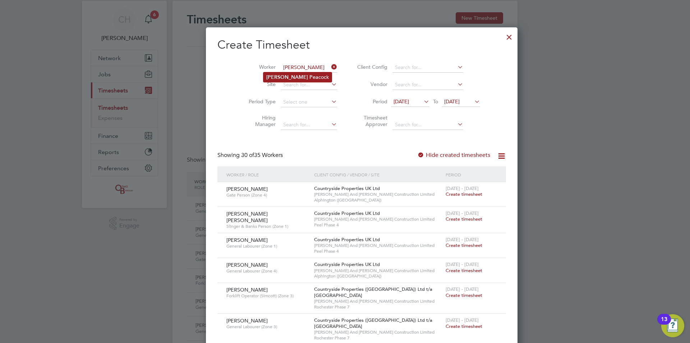
click at [291, 73] on li "Nathan Pea cock" at bounding box center [298, 77] width 68 height 10
type input "Nathan Peacock"
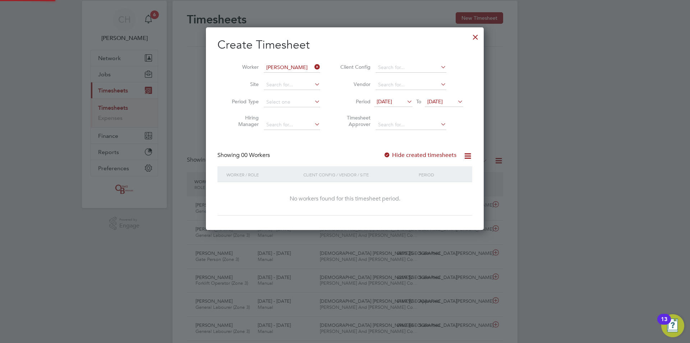
click at [392, 102] on span "[DATE]" at bounding box center [384, 101] width 15 height 6
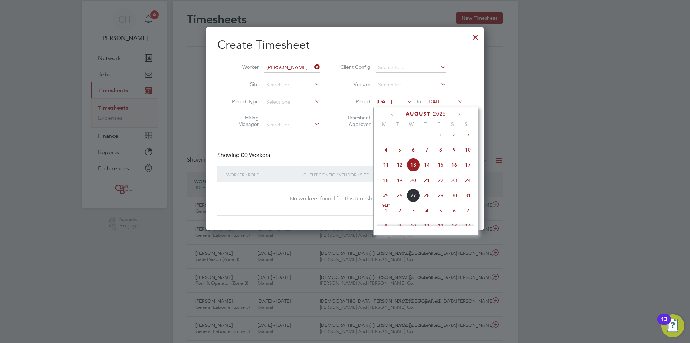
click at [392, 114] on icon at bounding box center [393, 114] width 7 height 8
click at [398, 139] on span "Apr 1" at bounding box center [400, 141] width 14 height 14
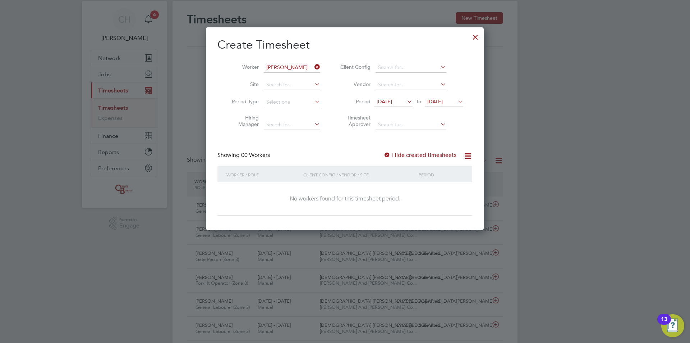
click at [313, 67] on icon at bounding box center [313, 67] width 0 height 10
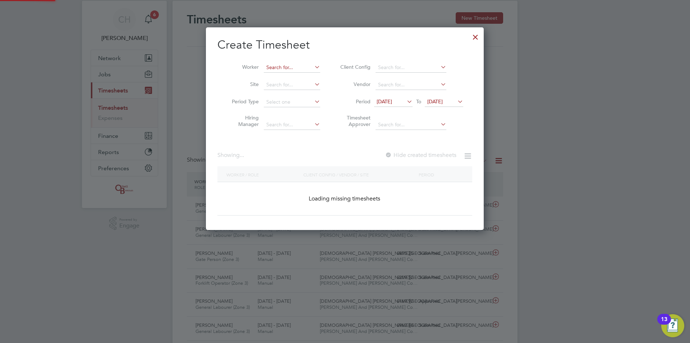
click at [302, 67] on input at bounding box center [292, 68] width 56 height 10
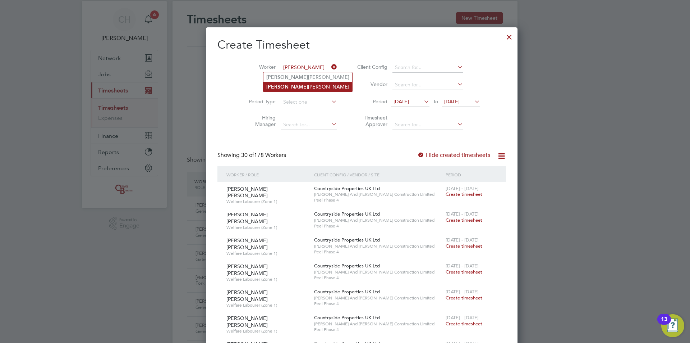
click at [297, 88] on li "Aaron Turner" at bounding box center [308, 87] width 89 height 10
type input "Aaron Turner"
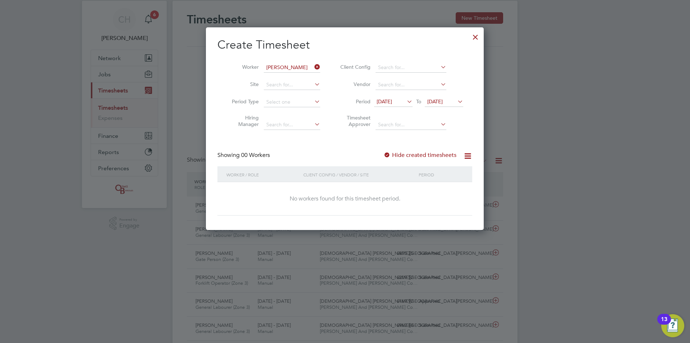
click at [478, 38] on div at bounding box center [475, 35] width 13 height 13
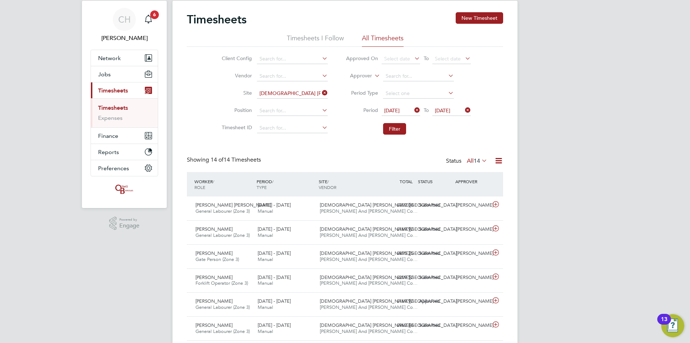
scroll to position [18, 63]
click at [400, 109] on span "12 May 2025" at bounding box center [391, 110] width 15 height 6
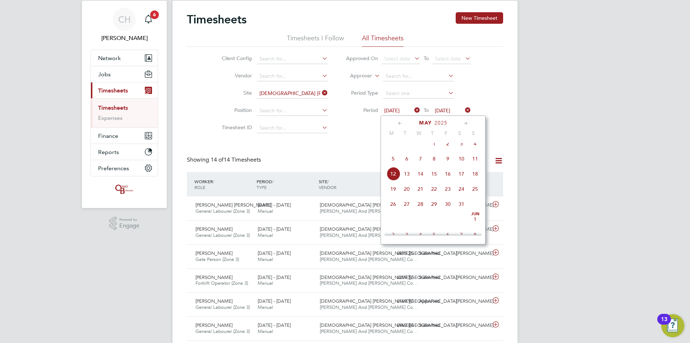
click at [393, 162] on span "5" at bounding box center [394, 159] width 14 height 14
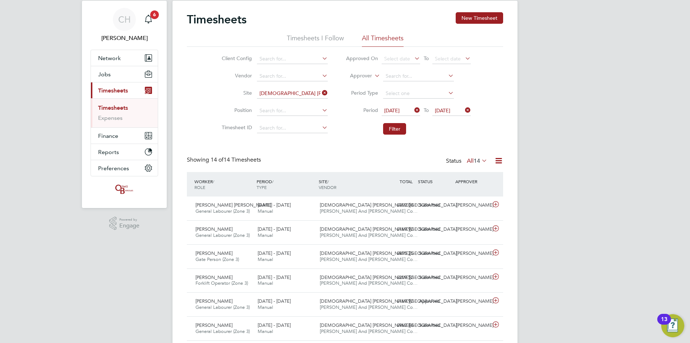
click at [446, 109] on span "18 May 2025" at bounding box center [442, 110] width 15 height 6
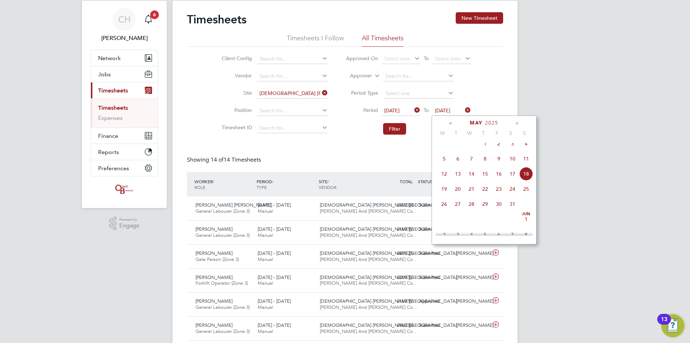
click at [526, 164] on span "11" at bounding box center [527, 159] width 14 height 14
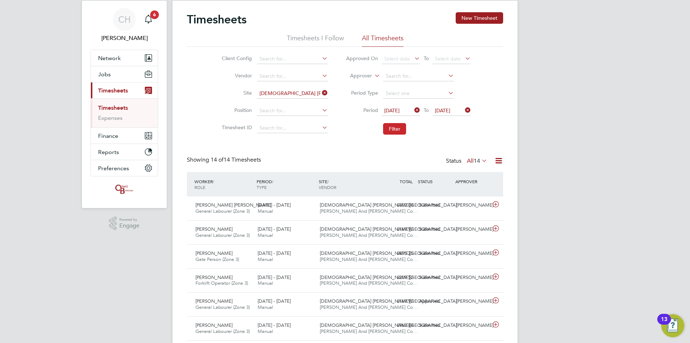
click at [395, 126] on button "Filter" at bounding box center [394, 129] width 23 height 12
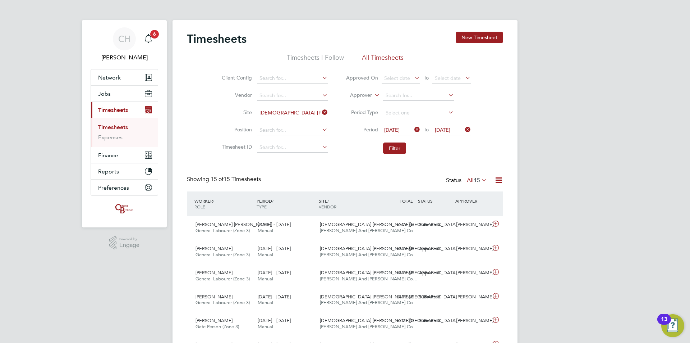
click at [400, 130] on span "05 May 2025" at bounding box center [391, 130] width 15 height 6
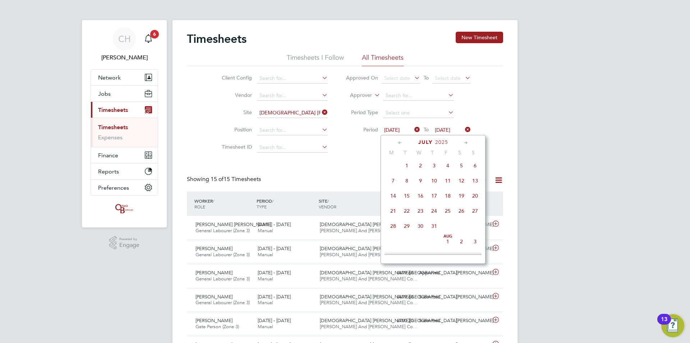
click at [395, 218] on span "21" at bounding box center [394, 211] width 14 height 14
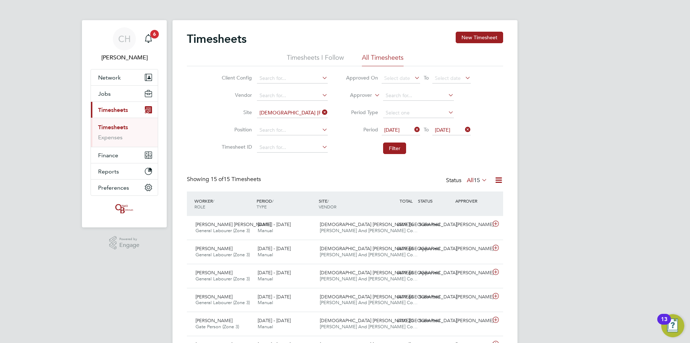
click at [450, 131] on span "21 Jul 2025" at bounding box center [442, 130] width 15 height 6
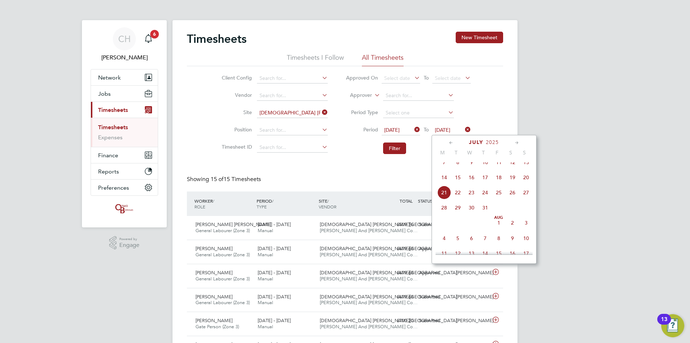
click at [524, 198] on span "27" at bounding box center [527, 193] width 14 height 14
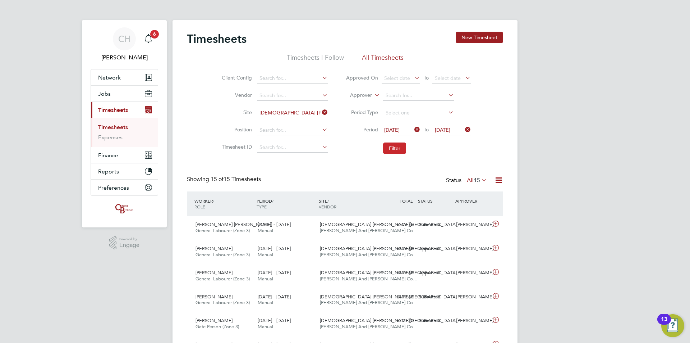
click at [400, 149] on button "Filter" at bounding box center [394, 148] width 23 height 12
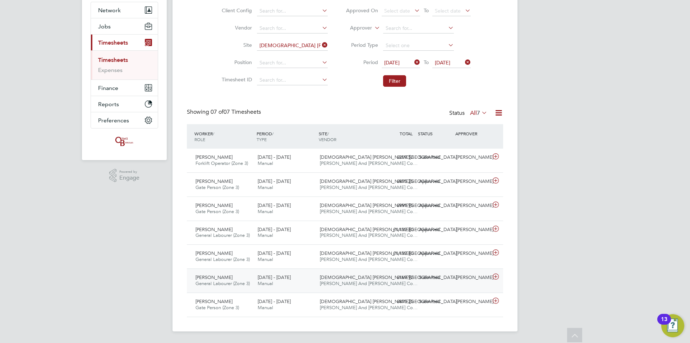
click at [250, 283] on span "General Labourer (Zone 3)" at bounding box center [223, 283] width 54 height 6
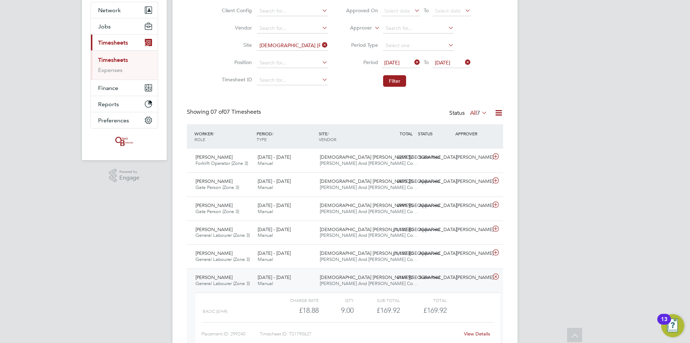
click at [250, 283] on span "General Labourer (Zone 3)" at bounding box center [223, 283] width 54 height 6
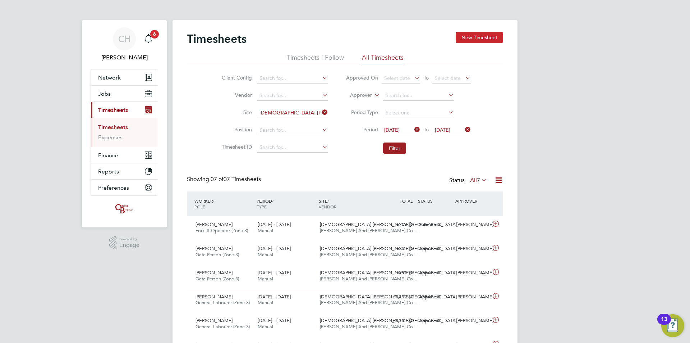
click at [482, 36] on button "New Timesheet" at bounding box center [479, 38] width 47 height 12
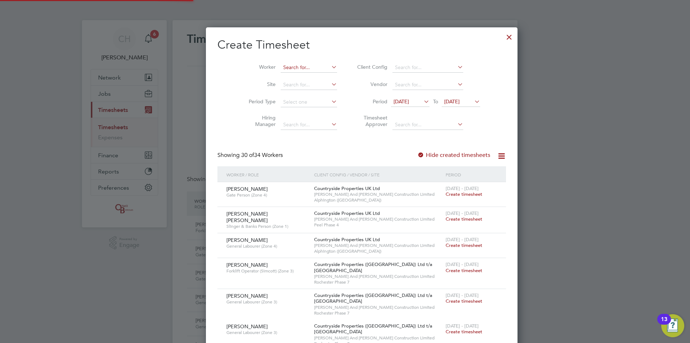
click at [292, 69] on input at bounding box center [309, 68] width 56 height 10
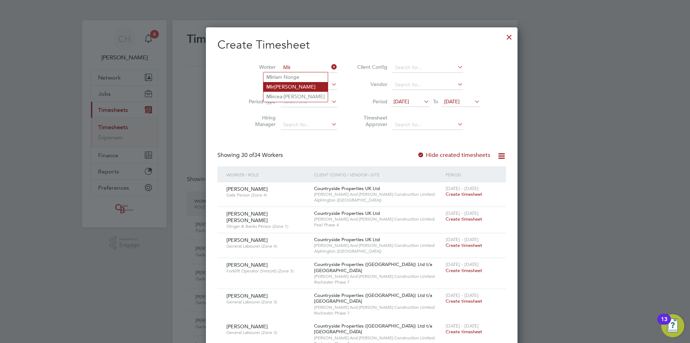
click at [298, 84] on li "Mir jon Livani" at bounding box center [296, 87] width 64 height 10
type input "Mirjon Livani"
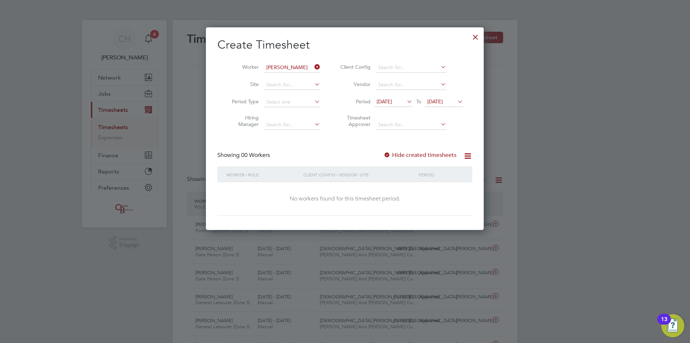
click at [392, 99] on span "13 Aug 2025" at bounding box center [384, 101] width 15 height 6
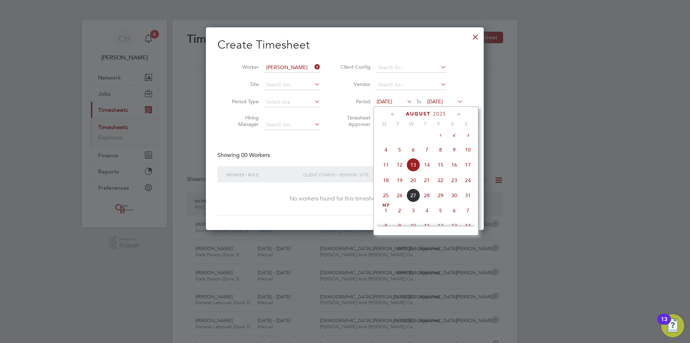
click at [393, 114] on icon at bounding box center [393, 114] width 7 height 8
click at [400, 139] on span "Jul 1" at bounding box center [400, 137] width 14 height 14
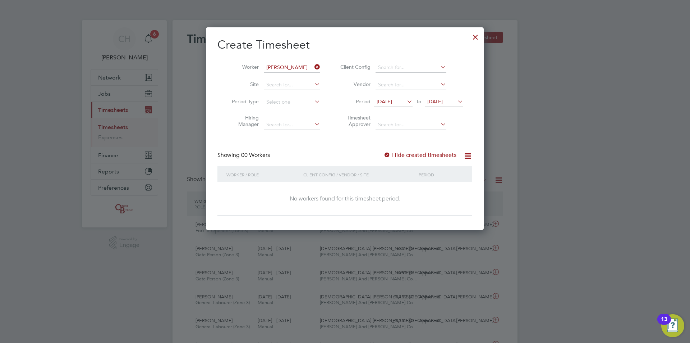
click at [313, 67] on icon at bounding box center [313, 67] width 0 height 10
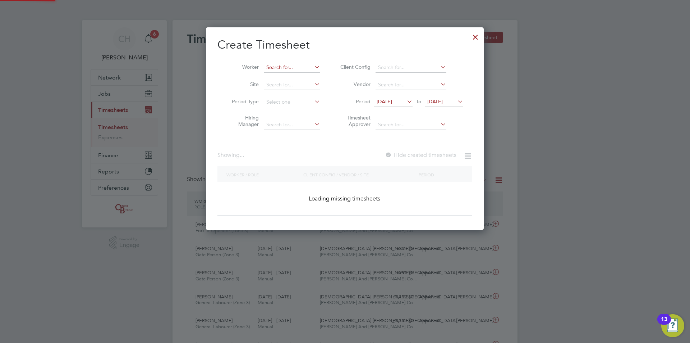
click at [291, 65] on input at bounding box center [292, 68] width 56 height 10
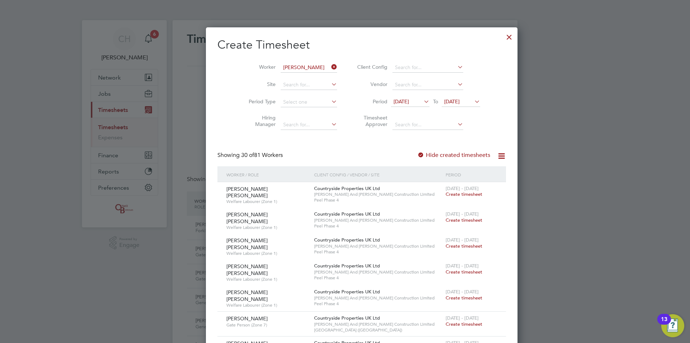
click at [296, 73] on li "Kevin Woo ldridge" at bounding box center [302, 77] width 77 height 10
type input "Kevin Wooldridge"
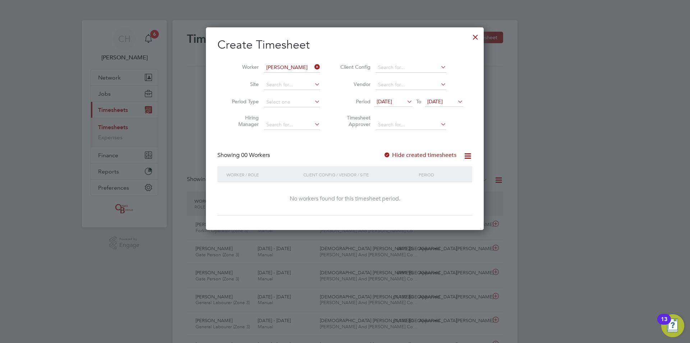
click at [392, 101] on span "01 Jul 2025" at bounding box center [384, 101] width 15 height 6
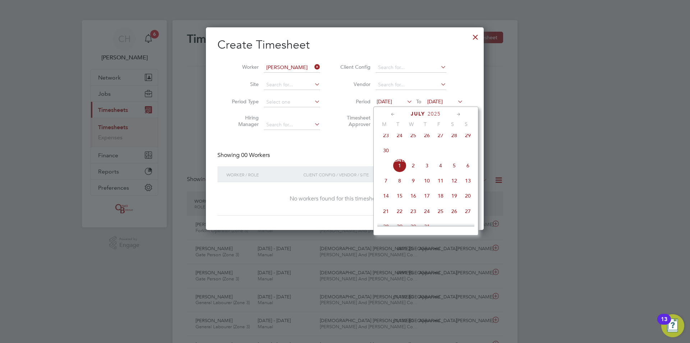
click at [395, 112] on icon at bounding box center [393, 114] width 7 height 8
click at [454, 137] on span "Mar" at bounding box center [455, 136] width 14 height 4
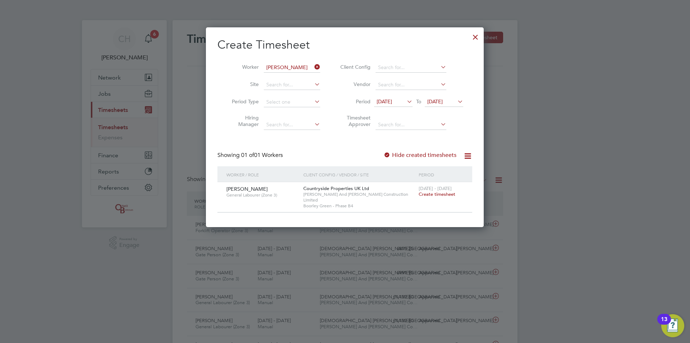
click at [441, 193] on span "Create timesheet" at bounding box center [437, 194] width 37 height 6
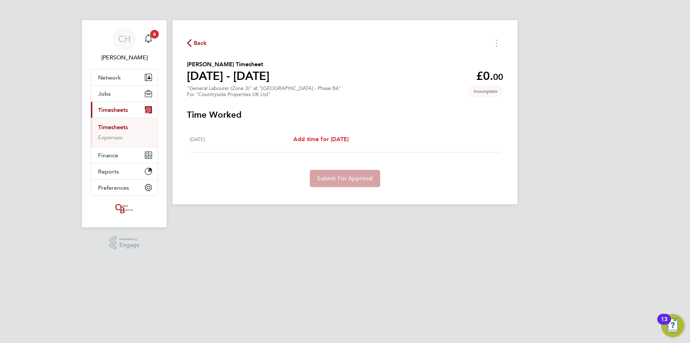
click at [330, 138] on span "Add time for Tue 01 Apr" at bounding box center [320, 139] width 55 height 7
select select "30"
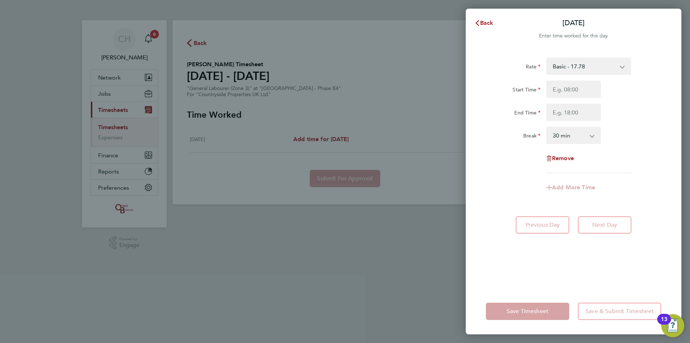
click at [565, 68] on select "Basic - 17.78" at bounding box center [584, 66] width 75 height 16
click at [566, 88] on input "Start Time" at bounding box center [574, 89] width 55 height 17
type input "07:30"
click at [570, 113] on input "End Time" at bounding box center [574, 112] width 55 height 17
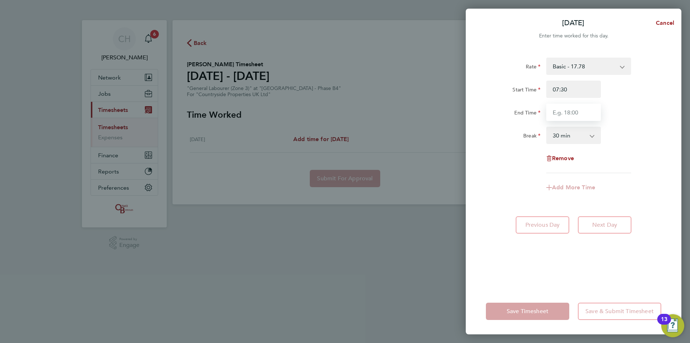
type input "17:00"
click at [653, 130] on div "Break 0 min 15 min 30 min 45 min 60 min 75 min 90 min" at bounding box center [573, 135] width 181 height 17
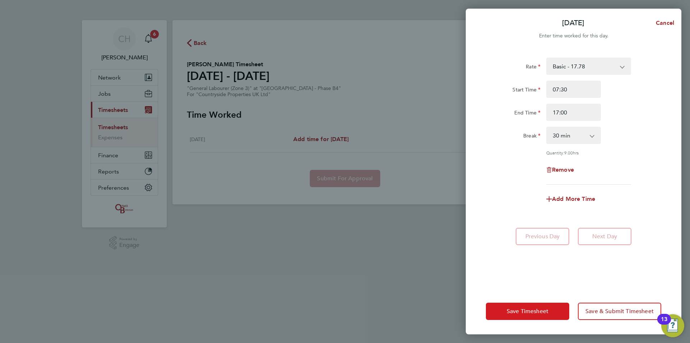
click at [548, 310] on span "Save Timesheet" at bounding box center [528, 310] width 42 height 7
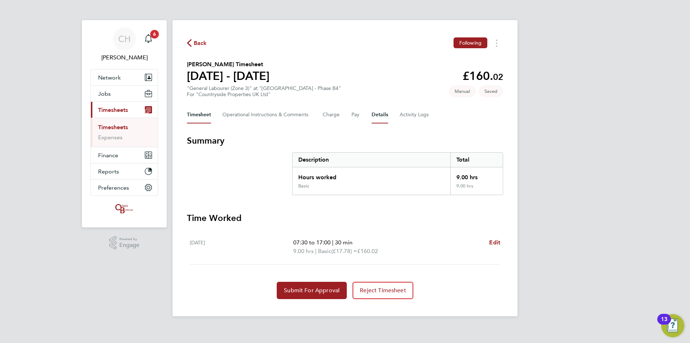
click at [376, 118] on button "Details" at bounding box center [380, 114] width 17 height 17
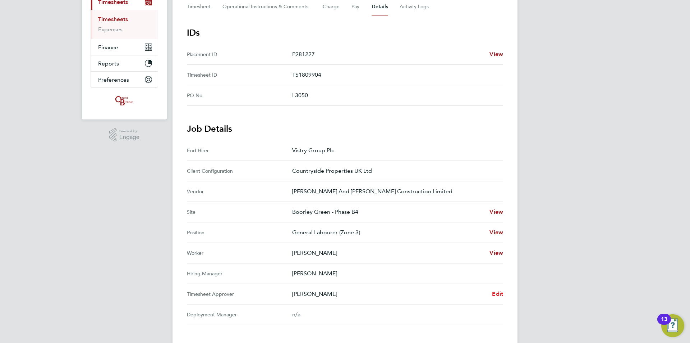
click at [498, 293] on span "Edit" at bounding box center [497, 293] width 11 height 7
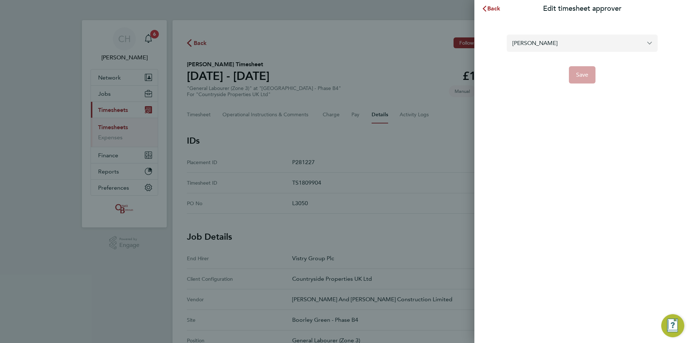
click at [551, 44] on input "Will Mills" at bounding box center [582, 43] width 151 height 17
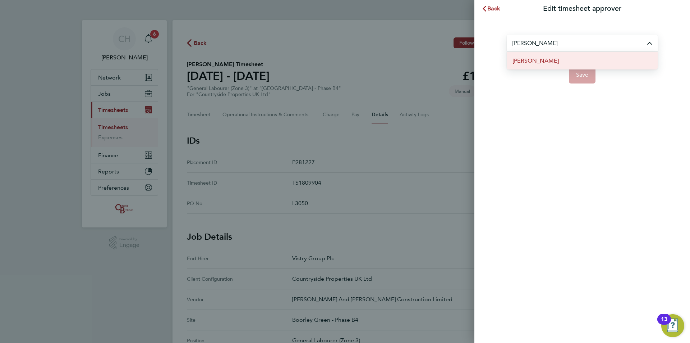
click at [553, 59] on li "[PERSON_NAME]" at bounding box center [582, 61] width 151 height 18
type input "[PERSON_NAME]"
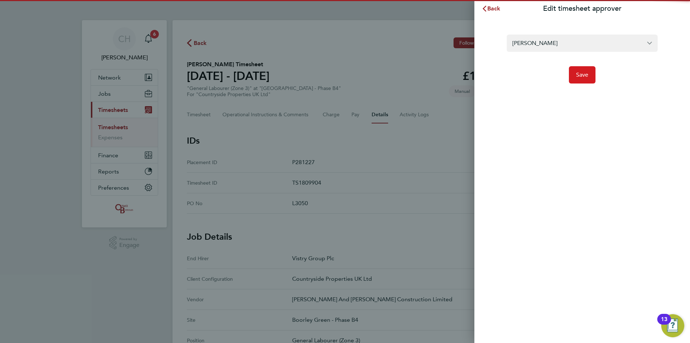
click at [579, 76] on span "Save" at bounding box center [582, 74] width 13 height 7
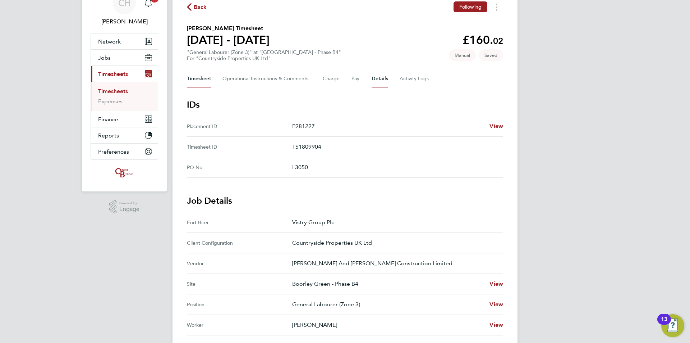
click at [200, 77] on button "Timesheet" at bounding box center [199, 78] width 24 height 17
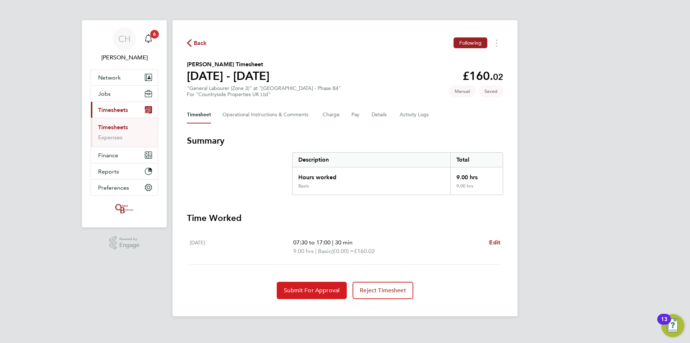
click at [322, 290] on span "Submit For Approval" at bounding box center [312, 290] width 56 height 7
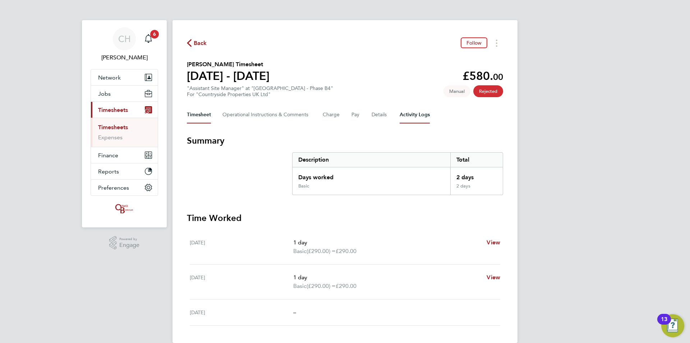
click at [410, 117] on Logs-tab "Activity Logs" at bounding box center [415, 114] width 30 height 17
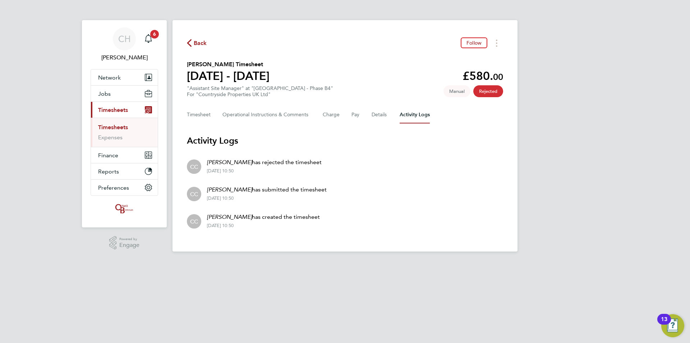
click at [197, 43] on span "Back" at bounding box center [200, 43] width 13 height 9
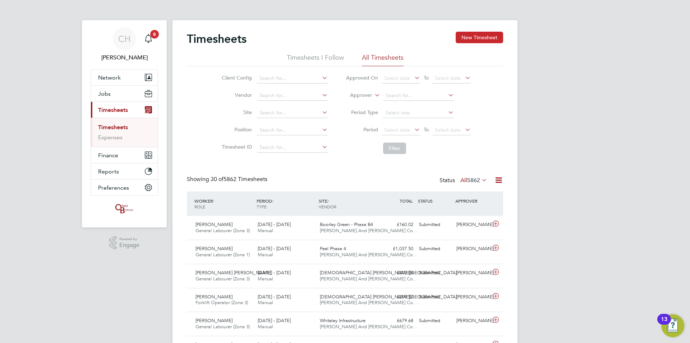
click at [478, 37] on button "New Timesheet" at bounding box center [479, 38] width 47 height 12
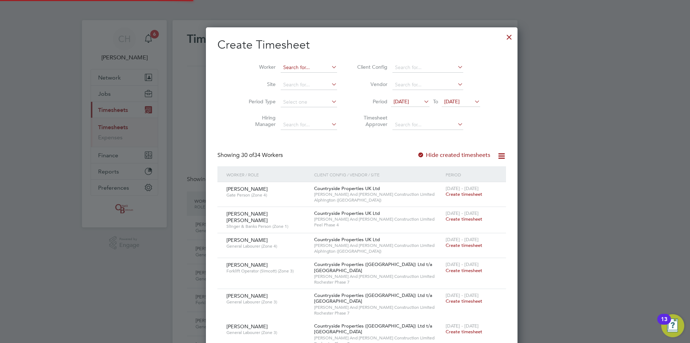
click at [302, 64] on input at bounding box center [309, 68] width 56 height 10
click at [300, 79] on li "[PERSON_NAME]" at bounding box center [308, 77] width 89 height 10
type input "[PERSON_NAME]"
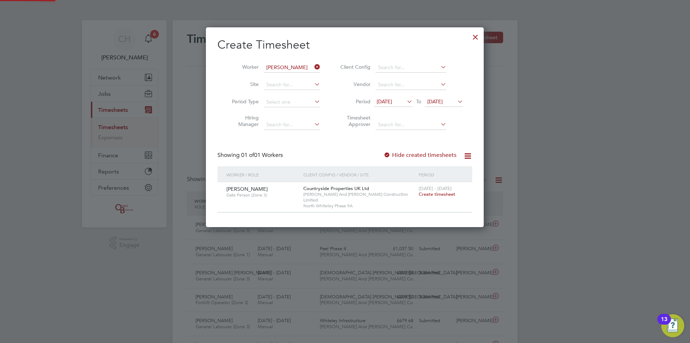
click at [392, 101] on span "[DATE]" at bounding box center [384, 101] width 15 height 6
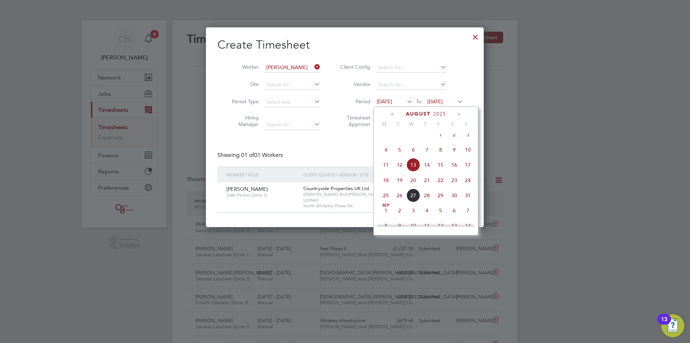
click at [392, 112] on icon at bounding box center [393, 114] width 7 height 8
click at [388, 201] on span "28" at bounding box center [386, 202] width 14 height 14
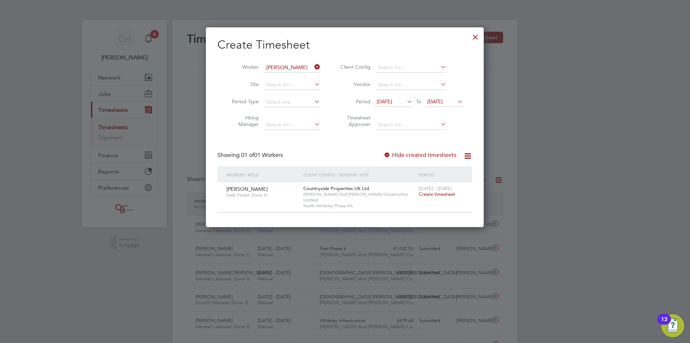
click at [424, 196] on span "Create timesheet" at bounding box center [437, 194] width 37 height 6
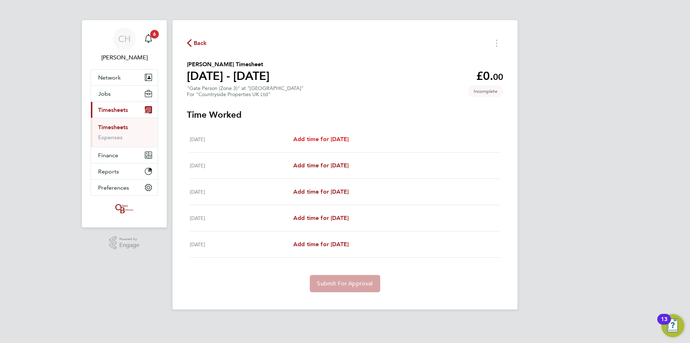
click at [346, 139] on span "Add time for [DATE]" at bounding box center [320, 139] width 55 height 7
select select "30"
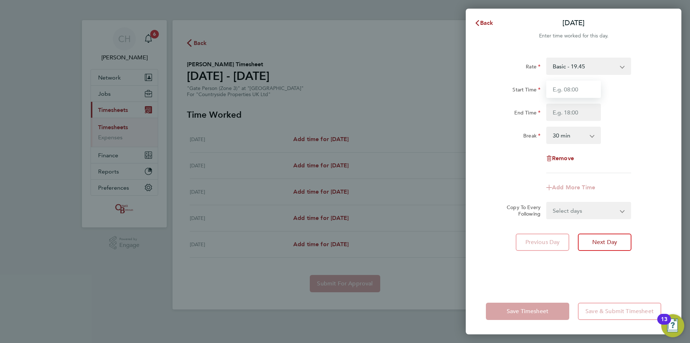
click at [574, 86] on input "Start Time" at bounding box center [574, 89] width 55 height 17
type input "07:30"
click at [574, 113] on input "End Time" at bounding box center [574, 112] width 55 height 17
type input "17:00"
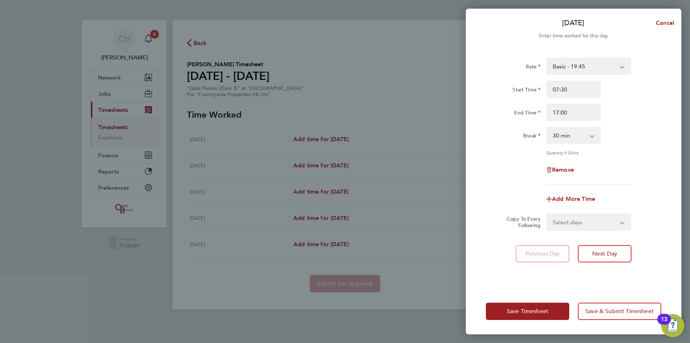
click at [678, 144] on div "Rate Basic - 19.45 Start Time 07:30 End Time 17:00 Break 0 min 15 min 30 min 45…" at bounding box center [574, 168] width 216 height 239
click at [621, 251] on button "Next Day" at bounding box center [605, 253] width 54 height 17
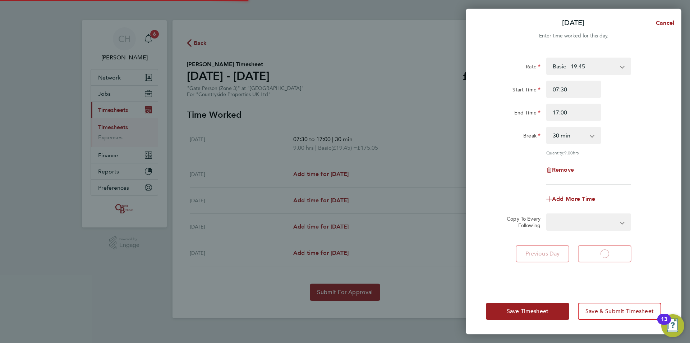
select select "30"
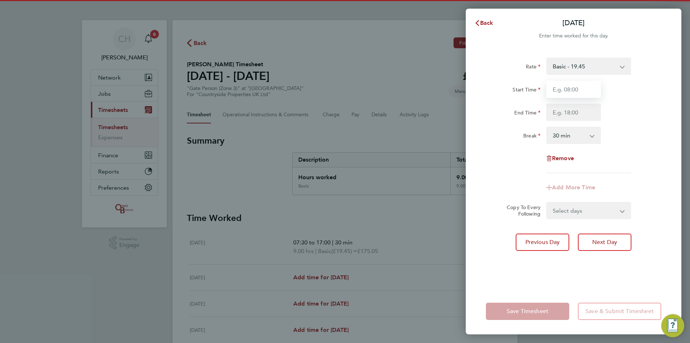
click at [575, 88] on input "Start Time" at bounding box center [574, 89] width 55 height 17
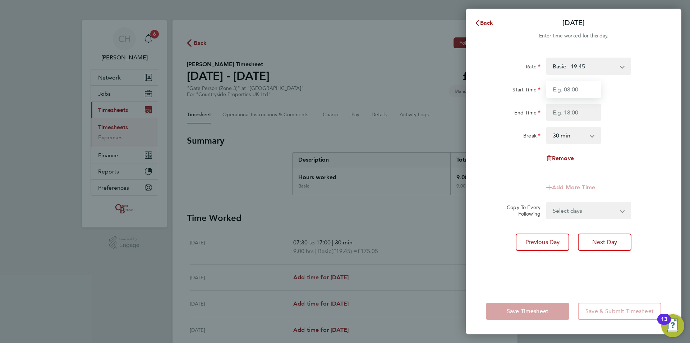
type input "07:30"
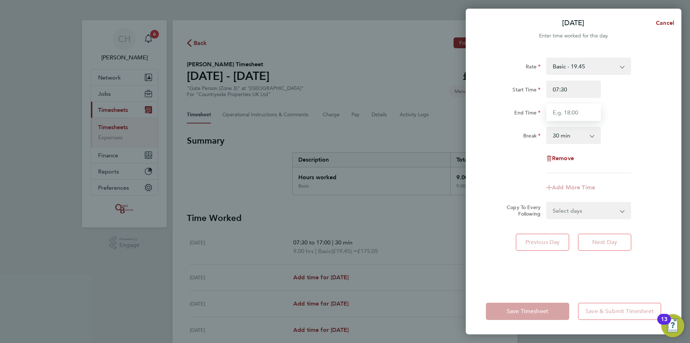
click at [572, 110] on input "End Time" at bounding box center [574, 112] width 55 height 17
type input "17:00"
click at [660, 127] on div "Break 0 min 15 min 30 min 45 min 60 min 75 min 90 min" at bounding box center [573, 135] width 181 height 17
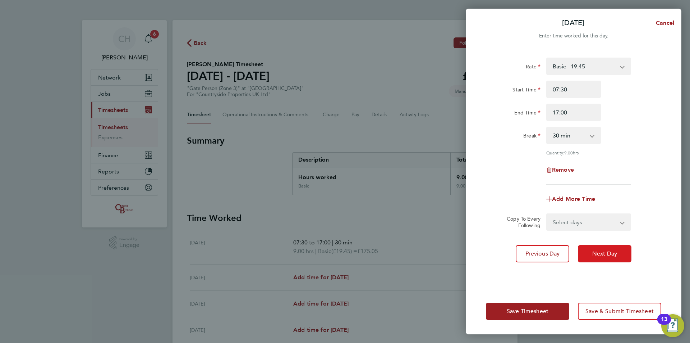
click at [619, 250] on button "Next Day" at bounding box center [605, 253] width 54 height 17
select select "30"
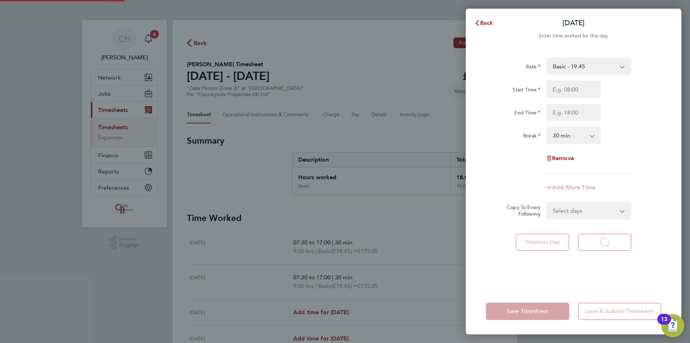
select select "30"
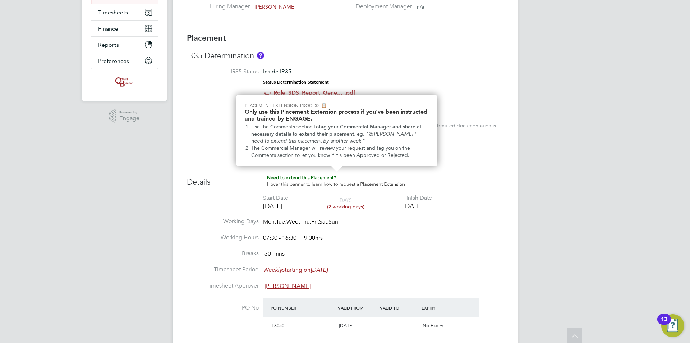
scroll to position [144, 0]
